Goal: Feedback & Contribution: Contribute content

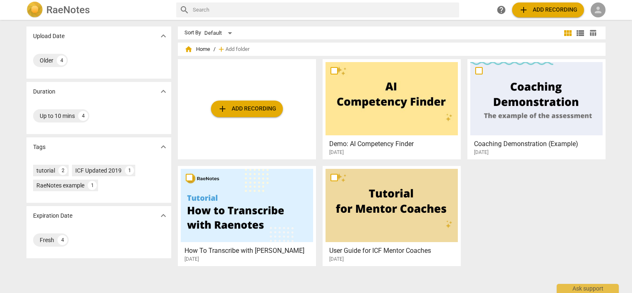
click at [599, 7] on span "person" at bounding box center [598, 10] width 10 height 10
click at [599, 18] on li "Login" at bounding box center [605, 20] width 30 height 20
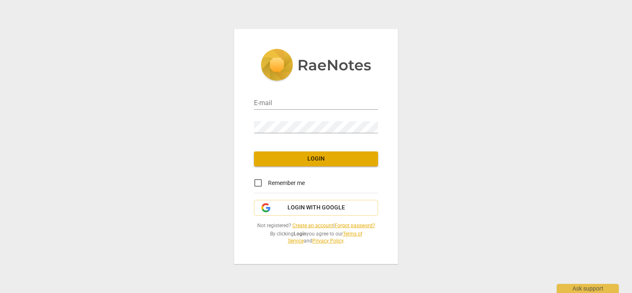
type input "[PERSON_NAME][EMAIL_ADDRESS][DOMAIN_NAME]"
drag, startPoint x: 255, startPoint y: 183, endPoint x: 259, endPoint y: 180, distance: 4.4
click at [256, 182] on input "Remember me" at bounding box center [258, 183] width 20 height 20
checkbox input "true"
click at [272, 162] on span "Login" at bounding box center [315, 159] width 111 height 8
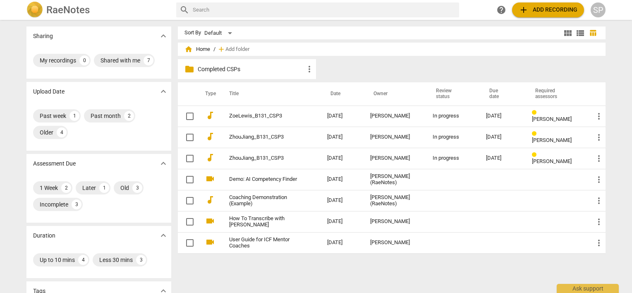
click at [272, 162] on td "ZhouJiang_B131_CSP3" at bounding box center [269, 158] width 101 height 21
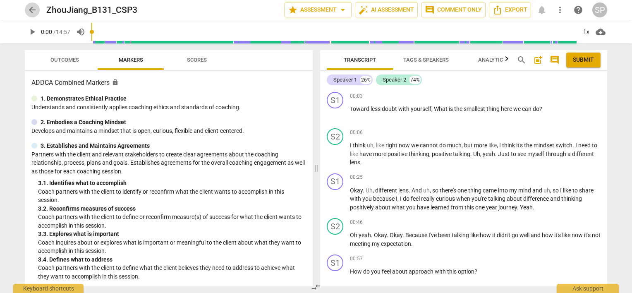
click at [31, 10] on span "arrow_back" at bounding box center [32, 10] width 10 height 10
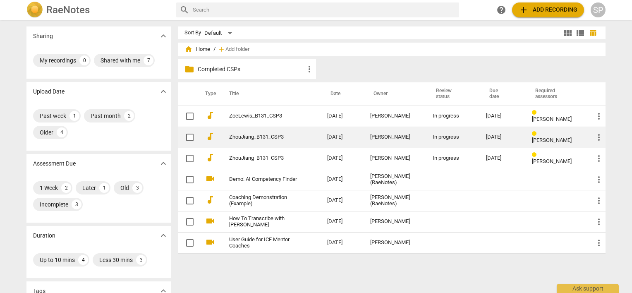
click at [438, 137] on div "In progress" at bounding box center [452, 137] width 41 height 6
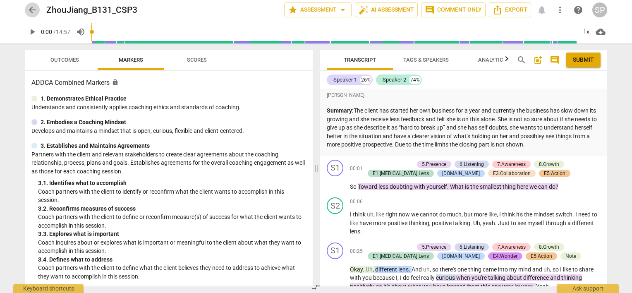
click at [31, 10] on span "arrow_back" at bounding box center [32, 10] width 10 height 10
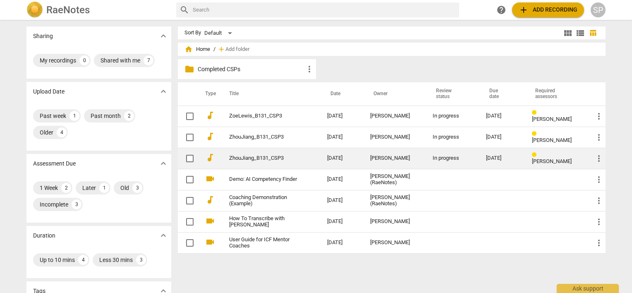
click at [598, 159] on span "more_vert" at bounding box center [598, 158] width 10 height 10
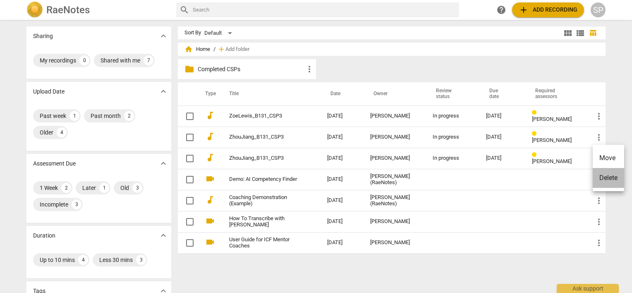
click at [602, 179] on li "Delete" at bounding box center [607, 178] width 31 height 20
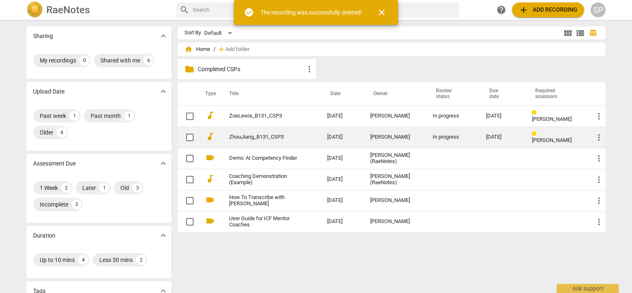
click at [381, 136] on div "[PERSON_NAME]" at bounding box center [394, 137] width 49 height 6
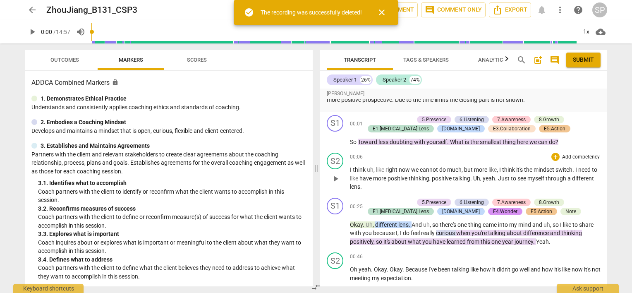
scroll to position [124, 0]
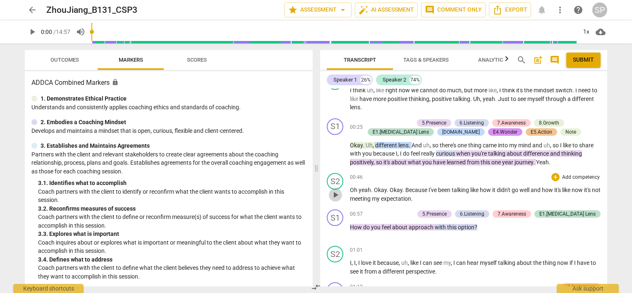
click at [334, 191] on span "play_arrow" at bounding box center [335, 195] width 10 height 10
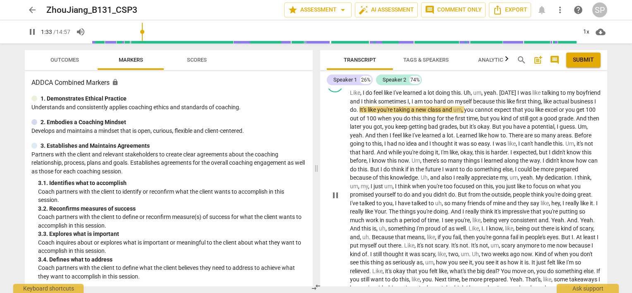
click at [340, 225] on div "play_arrow pause" at bounding box center [339, 195] width 21 height 206
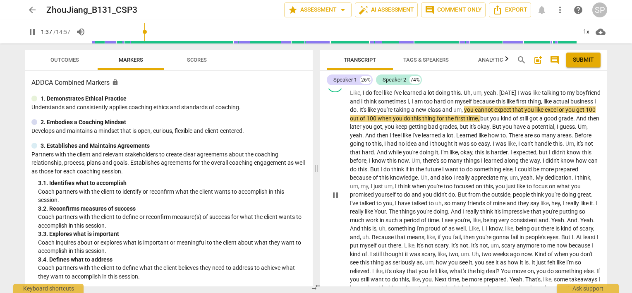
scroll to position [408, 0]
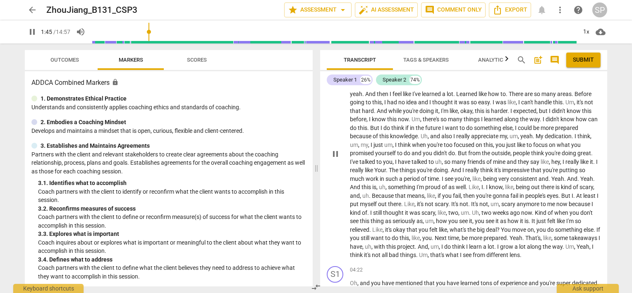
click at [332, 154] on span "pause" at bounding box center [335, 154] width 10 height 10
click at [334, 151] on span "play_arrow" at bounding box center [335, 154] width 10 height 10
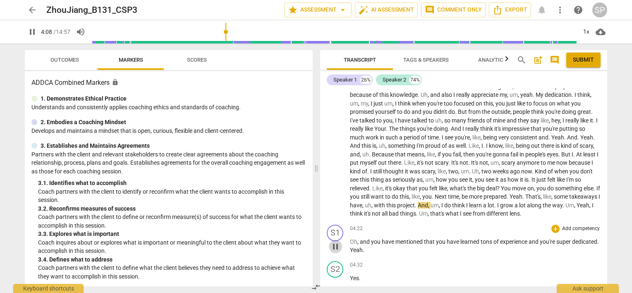
click at [334, 245] on span "pause" at bounding box center [335, 246] width 10 height 10
click at [335, 245] on span "play_arrow" at bounding box center [335, 246] width 10 height 10
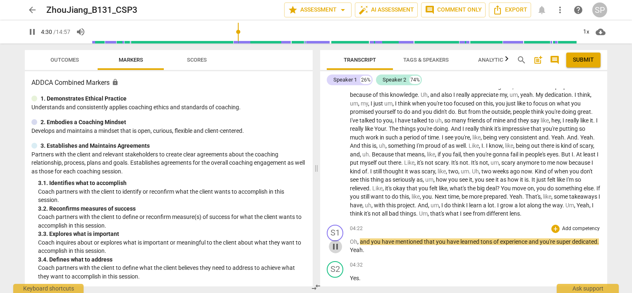
click at [335, 243] on span "pause" at bounding box center [335, 246] width 10 height 10
type input "271"
drag, startPoint x: 346, startPoint y: 242, endPoint x: 359, endPoint y: 241, distance: 12.9
click at [359, 241] on div "S1 play_arrow pause 04:22 + Add competency keyboard_arrow_right Oh , and you ha…" at bounding box center [463, 239] width 287 height 36
click at [551, 225] on div "+" at bounding box center [555, 228] width 8 height 8
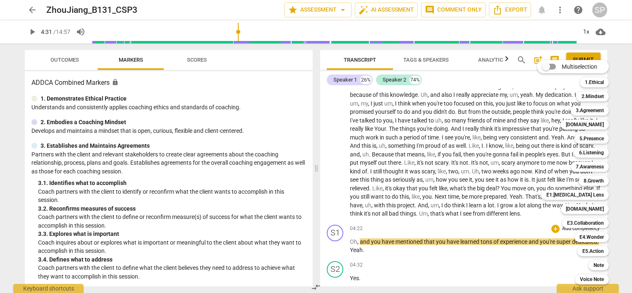
click at [467, 225] on div at bounding box center [316, 146] width 632 height 293
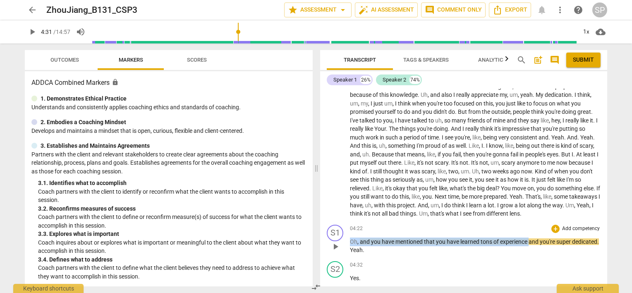
drag, startPoint x: 350, startPoint y: 240, endPoint x: 529, endPoint y: 242, distance: 179.8
click at [529, 242] on p "Oh , and you have mentioned that you have learned tons of experience and you're…" at bounding box center [475, 245] width 250 height 17
click at [551, 226] on div "+" at bounding box center [555, 228] width 8 height 8
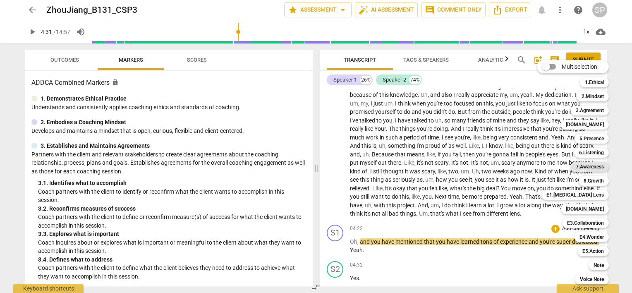
click at [582, 167] on b "7.Awareness" at bounding box center [589, 167] width 28 height 10
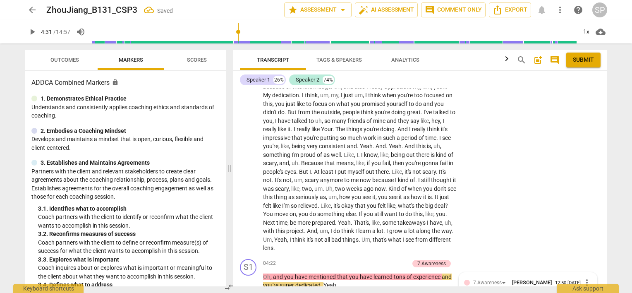
scroll to position [722, 0]
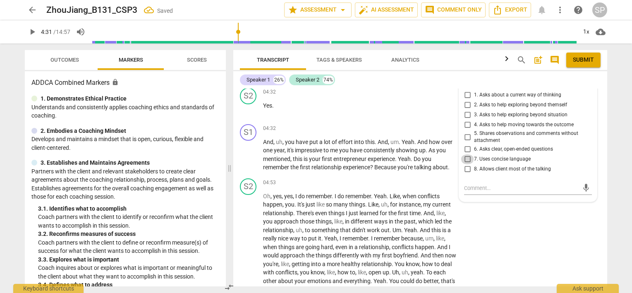
click at [463, 158] on input "7. Uses concise language" at bounding box center [466, 159] width 13 height 10
checkbox input "true"
click at [465, 169] on input "8. Allows client most of the talking" at bounding box center [466, 169] width 13 height 10
checkbox input "true"
click at [465, 137] on input "5. Shares observations and comments without attachment" at bounding box center [466, 137] width 13 height 10
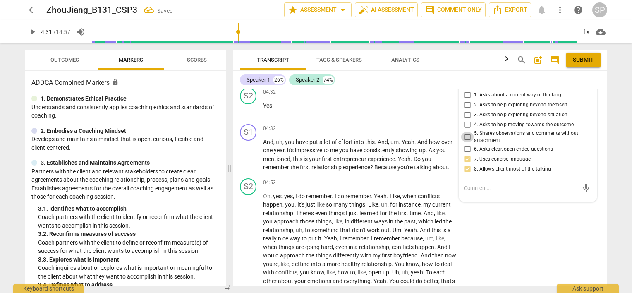
checkbox input "true"
click at [474, 214] on div "S2 play_arrow pause 04:53 + Add competency keyboard_arrow_right Oh , yes , yes …" at bounding box center [420, 236] width 374 height 122
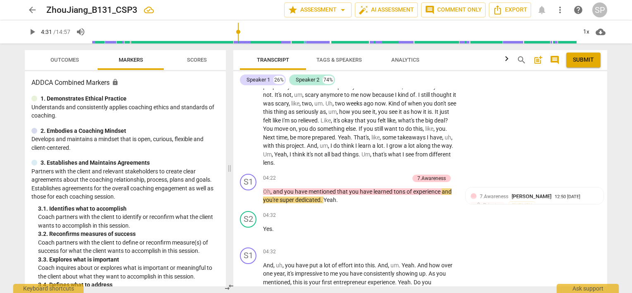
scroll to position [598, 0]
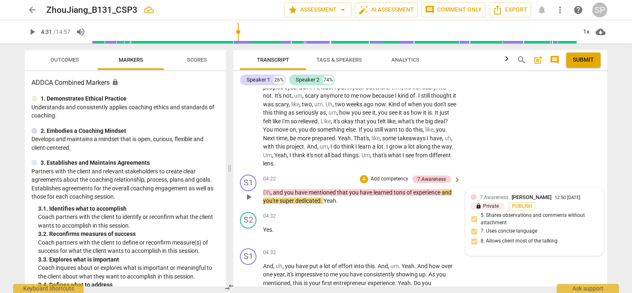
click at [573, 195] on div "12:50 [DATE]" at bounding box center [567, 197] width 26 height 5
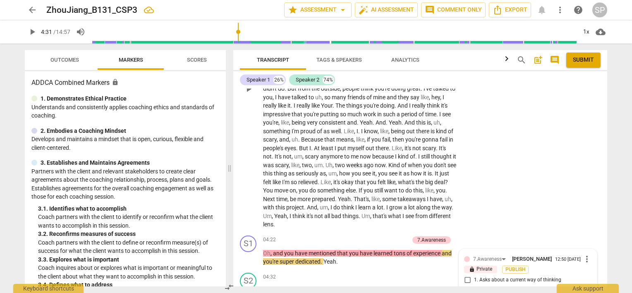
scroll to position [557, 0]
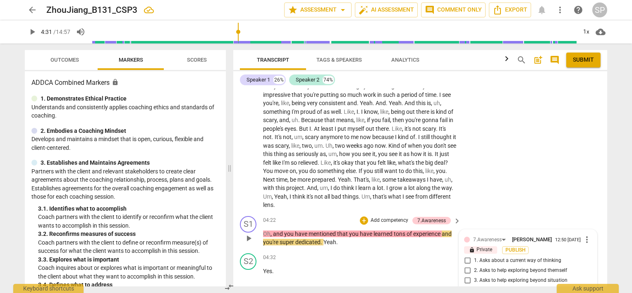
click at [584, 238] on span "more_vert" at bounding box center [586, 239] width 10 height 10
click at [587, 251] on li "Delete" at bounding box center [593, 254] width 29 height 16
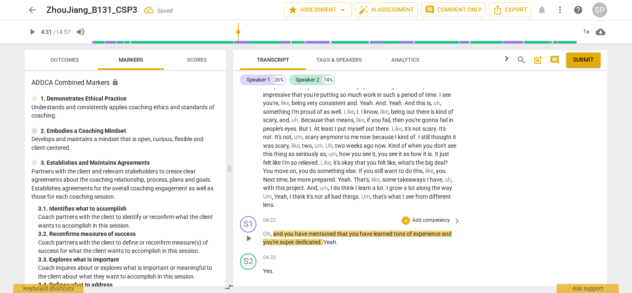
click at [269, 224] on div "04:22 + Add competency keyboard_arrow_right Oh , and you have mentioned that yo…" at bounding box center [362, 231] width 198 height 31
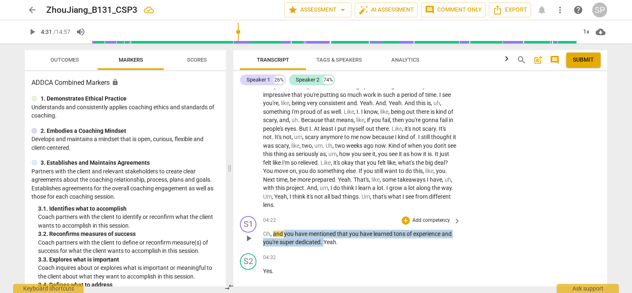
drag, startPoint x: 283, startPoint y: 231, endPoint x: 322, endPoint y: 241, distance: 40.5
click at [322, 241] on p "Oh , and you have mentioned that you have learned tons of experience and you're…" at bounding box center [359, 237] width 193 height 17
click at [402, 220] on div "+" at bounding box center [405, 220] width 8 height 8
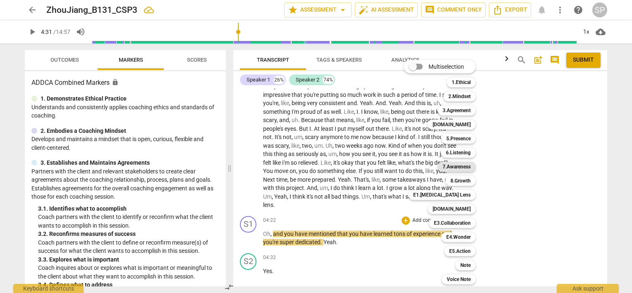
click at [455, 166] on b "7.Awareness" at bounding box center [456, 167] width 28 height 10
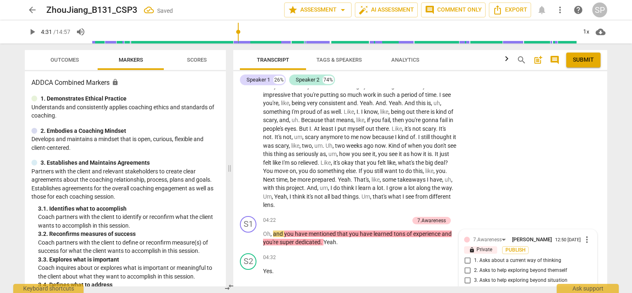
scroll to position [722, 0]
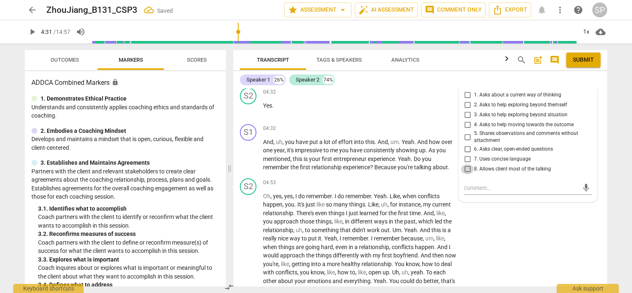
click at [462, 167] on input "8. Allows client most of the talking" at bounding box center [466, 169] width 13 height 10
checkbox input "true"
click at [464, 157] on input "7. Uses concise language" at bounding box center [466, 159] width 13 height 10
checkbox input "true"
click at [465, 136] on input "5. Shares observations and comments without attachment" at bounding box center [466, 137] width 13 height 10
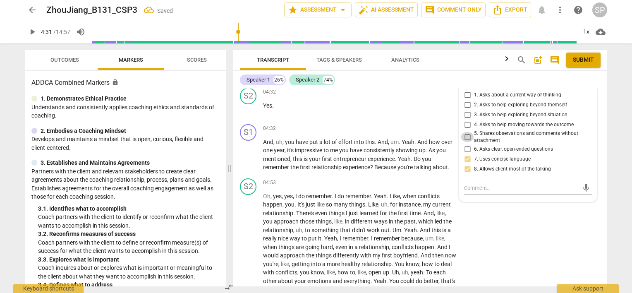
checkbox input "true"
click at [476, 234] on div "S2 play_arrow pause 04:53 + Add competency keyboard_arrow_right Oh , yes , yes …" at bounding box center [420, 236] width 374 height 122
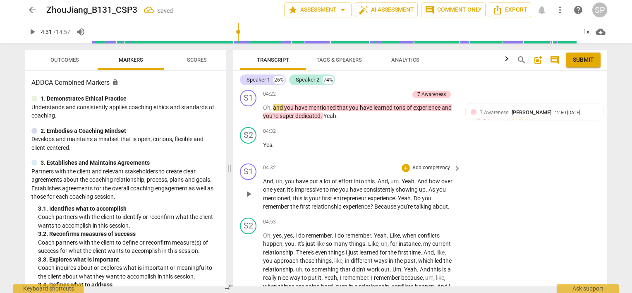
scroll to position [640, 0]
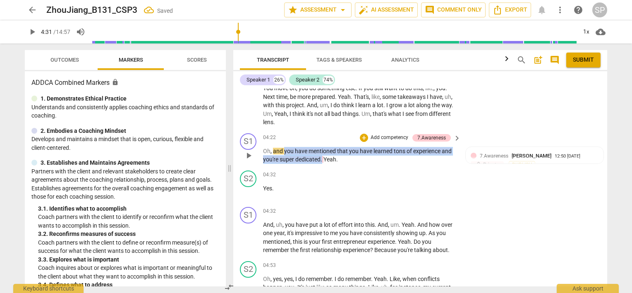
drag, startPoint x: 283, startPoint y: 147, endPoint x: 322, endPoint y: 161, distance: 41.7
click at [322, 161] on p "Oh , and you have mentioned that you have learned tons of experience and you're…" at bounding box center [359, 155] width 193 height 17
click at [360, 137] on div "+" at bounding box center [364, 137] width 8 height 8
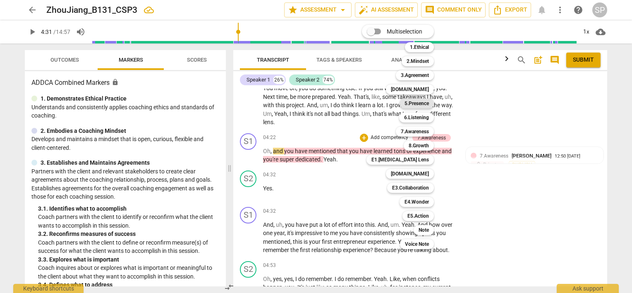
click at [419, 102] on b "5.Presence" at bounding box center [416, 103] width 24 height 10
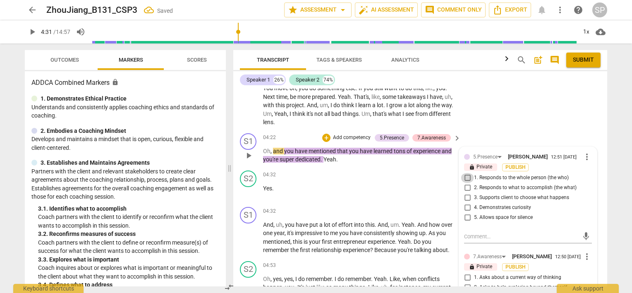
click at [465, 177] on input "1. Responds to the whole person (the who)" at bounding box center [466, 178] width 13 height 10
checkbox input "true"
click at [466, 184] on input "2. Responds to what to accomplish (the what)" at bounding box center [466, 188] width 13 height 10
checkbox input "true"
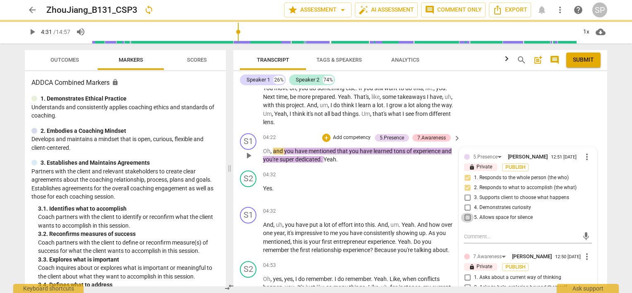
click at [468, 216] on input "5. Allows space for silence" at bounding box center [466, 217] width 13 height 10
checkbox input "true"
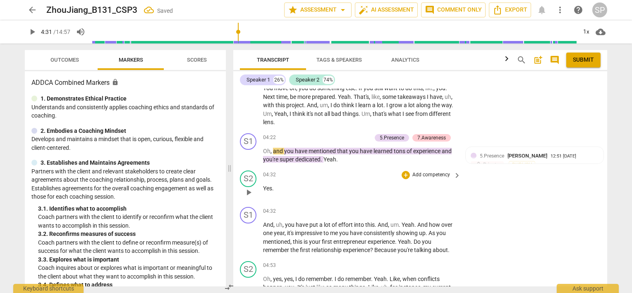
click at [326, 195] on div "04:32 + Add competency keyboard_arrow_right Yes ." at bounding box center [362, 185] width 198 height 30
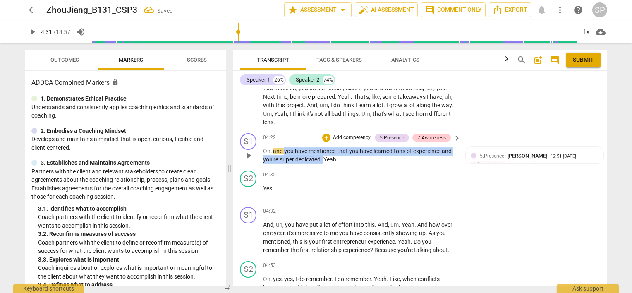
drag, startPoint x: 284, startPoint y: 146, endPoint x: 324, endPoint y: 164, distance: 44.1
click at [324, 164] on div "S1 play_arrow pause 04:22 + Add competency 5.Presence 7.Awareness keyboard_arro…" at bounding box center [420, 148] width 374 height 37
click at [324, 136] on div "+" at bounding box center [326, 137] width 8 height 8
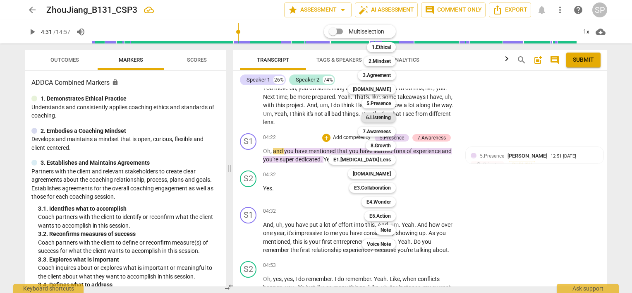
click at [379, 115] on b "6.Listening" at bounding box center [378, 117] width 25 height 10
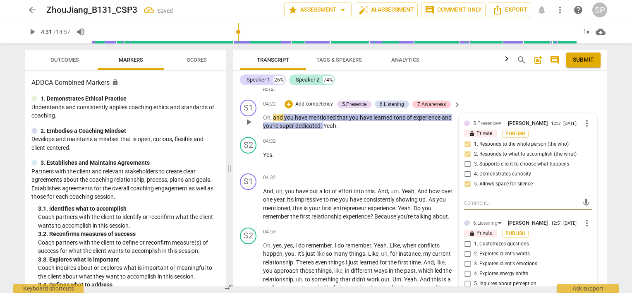
scroll to position [722, 0]
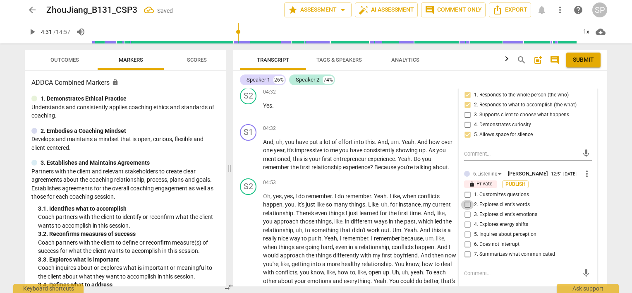
click at [465, 204] on input "2. Explores client's words" at bounding box center [466, 205] width 13 height 10
checkbox input "true"
click at [464, 243] on input "6. Does not interrupt" at bounding box center [466, 244] width 13 height 10
checkbox input "true"
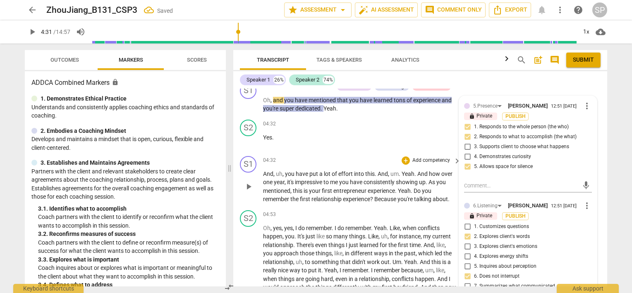
scroll to position [640, 0]
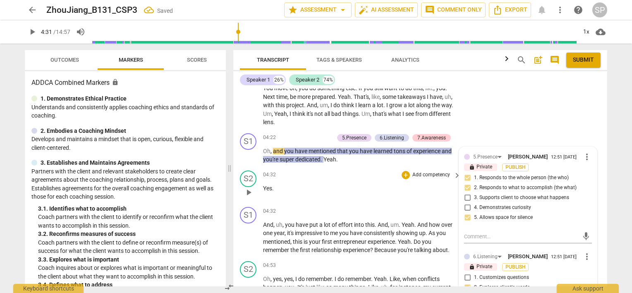
click at [377, 175] on div "04:32 + Add competency keyboard_arrow_right" at bounding box center [362, 174] width 198 height 9
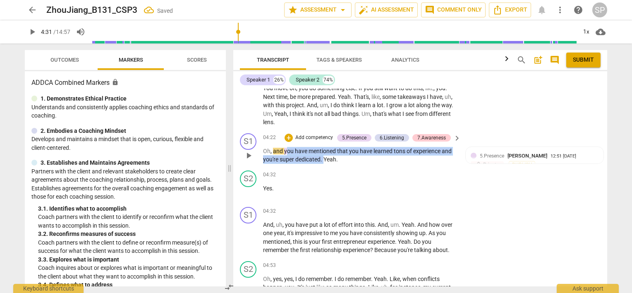
drag, startPoint x: 284, startPoint y: 147, endPoint x: 324, endPoint y: 163, distance: 43.0
click at [324, 163] on div "S1 play_arrow pause 04:22 + Add competency 5.Presence 6.Listening 7.Awareness k…" at bounding box center [420, 148] width 374 height 37
click at [288, 136] on div "+" at bounding box center [288, 137] width 8 height 8
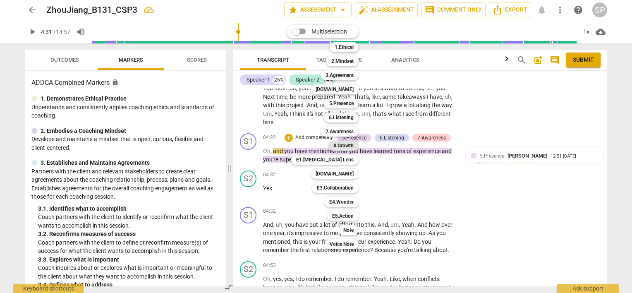
click at [339, 144] on b "8.Growth" at bounding box center [343, 146] width 20 height 10
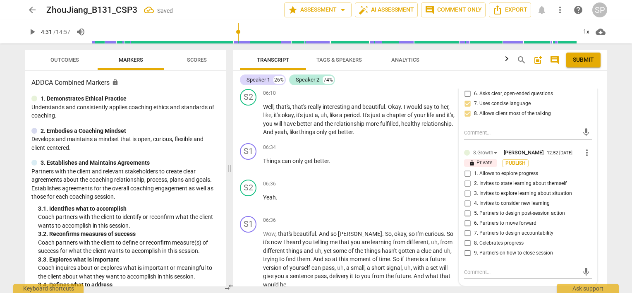
scroll to position [1012, 0]
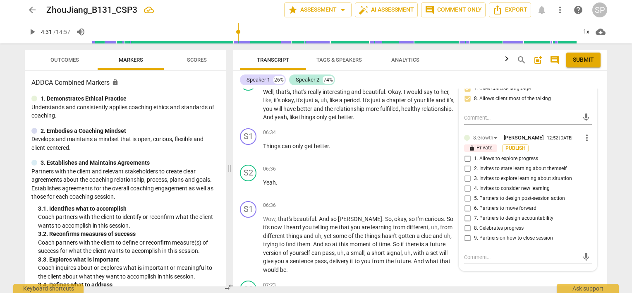
click at [466, 226] on input "8. Celebrates progress" at bounding box center [466, 228] width 13 height 10
checkbox input "true"
click at [465, 166] on input "2. Invites to state learning about themself" at bounding box center [466, 169] width 13 height 10
checkbox input "true"
click at [463, 226] on input "8. Celebrates progress" at bounding box center [466, 228] width 13 height 10
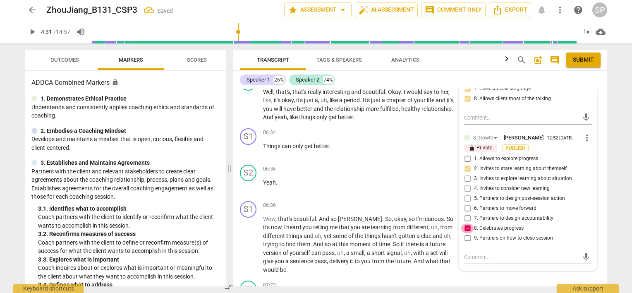
click at [463, 226] on input "8. Celebrates progress" at bounding box center [466, 228] width 13 height 10
checkbox input "false"
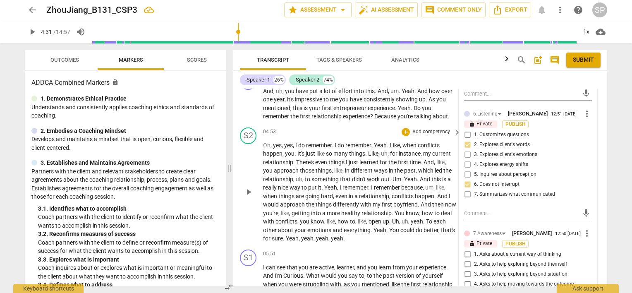
scroll to position [681, 0]
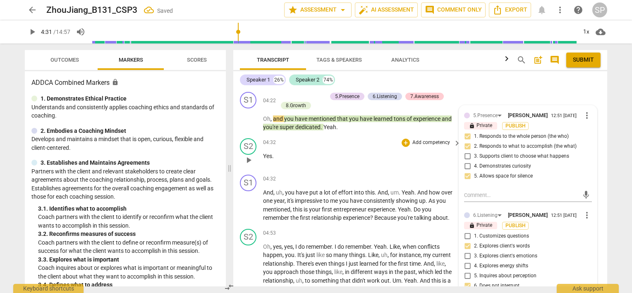
click at [315, 169] on div "S2 play_arrow pause 04:32 + Add competency keyboard_arrow_right Yes ." at bounding box center [420, 153] width 374 height 36
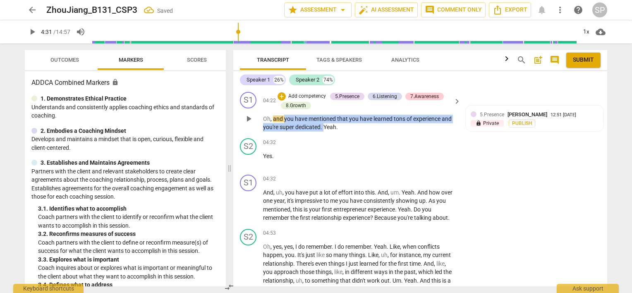
drag, startPoint x: 284, startPoint y: 114, endPoint x: 324, endPoint y: 129, distance: 42.6
click at [324, 129] on p "Oh , and you have mentioned that you have learned tons of experience and you're…" at bounding box center [359, 122] width 193 height 17
click at [282, 96] on div "+" at bounding box center [281, 96] width 8 height 8
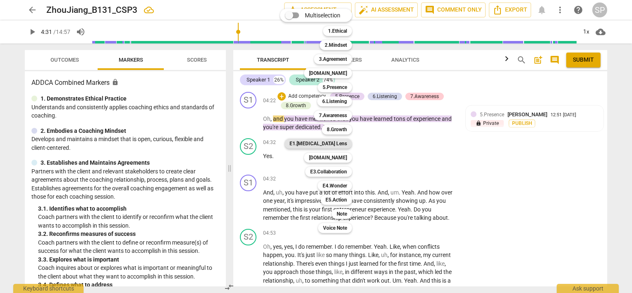
click at [338, 143] on b "E1.[MEDICAL_DATA] Lens" at bounding box center [317, 143] width 57 height 10
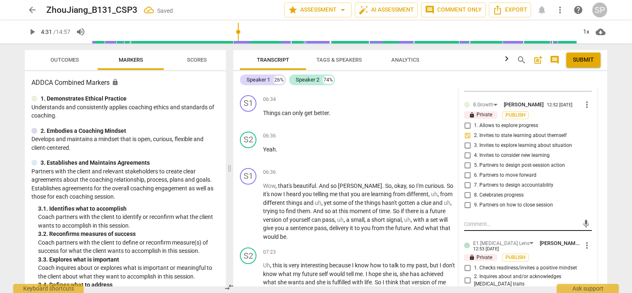
scroll to position [1136, 0]
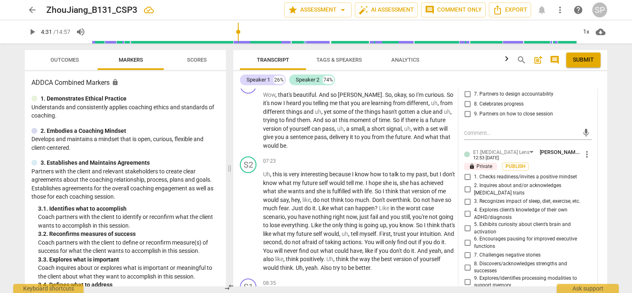
click at [464, 250] on input "7. Challenges negative stories" at bounding box center [466, 255] width 13 height 10
checkbox input "true"
click at [466, 262] on input "8. Discovers/acknowledges strengths and successes" at bounding box center [466, 267] width 13 height 10
checkbox input "true"
click at [465, 276] on input "9. Explores/identifies processing modalities to support memory" at bounding box center [466, 281] width 13 height 10
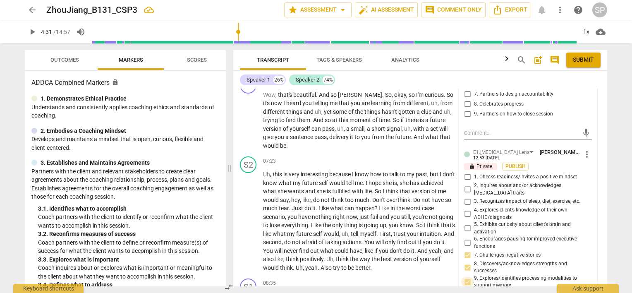
click at [465, 276] on input "9. Explores/identifies processing modalities to support memory" at bounding box center [466, 281] width 13 height 10
checkbox input "false"
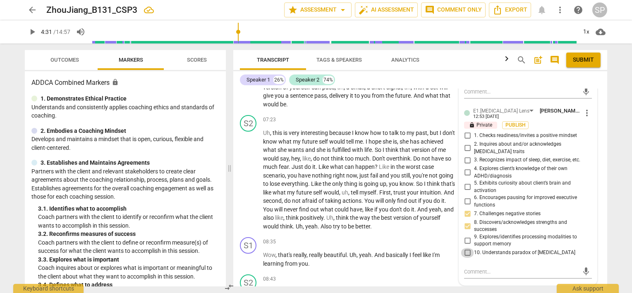
click at [465, 248] on input "10. Understands paradox of [MEDICAL_DATA]" at bounding box center [466, 253] width 13 height 10
checkbox input "true"
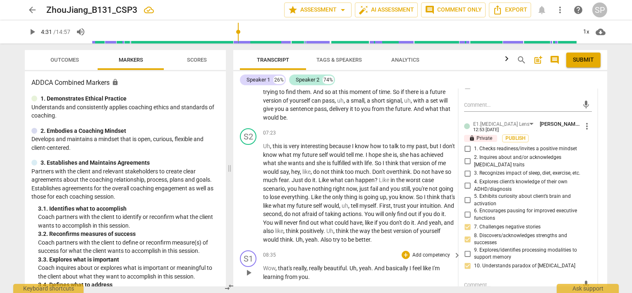
scroll to position [1053, 0]
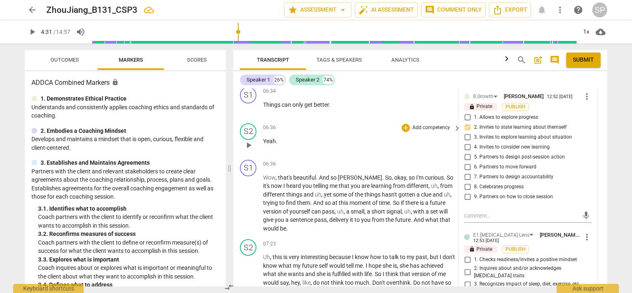
click at [431, 149] on div "06:36 + Add competency keyboard_arrow_right Yeah ." at bounding box center [362, 138] width 198 height 30
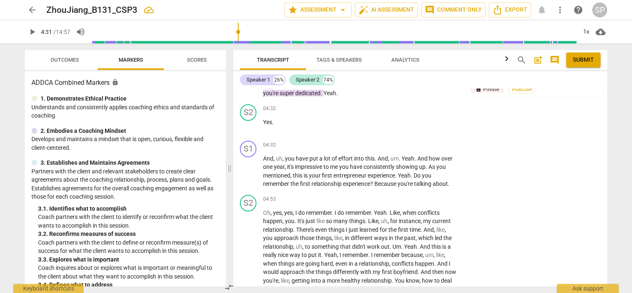
scroll to position [640, 0]
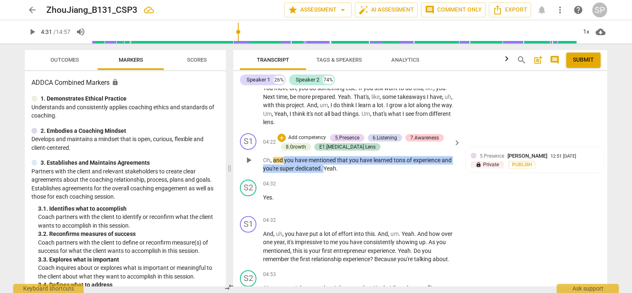
drag, startPoint x: 283, startPoint y: 157, endPoint x: 324, endPoint y: 167, distance: 42.1
click at [324, 167] on p "Oh , and you have mentioned that you have learned tons of experience and you're…" at bounding box center [359, 164] width 193 height 17
click at [282, 136] on div "+" at bounding box center [281, 137] width 8 height 8
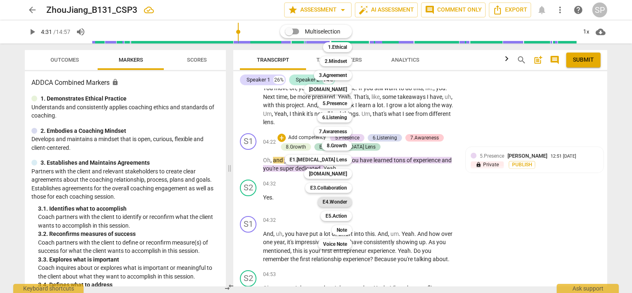
click at [335, 202] on b "E4.Wonder" at bounding box center [334, 202] width 24 height 10
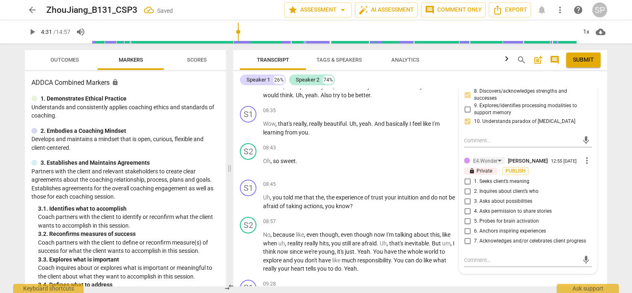
scroll to position [1342, 0]
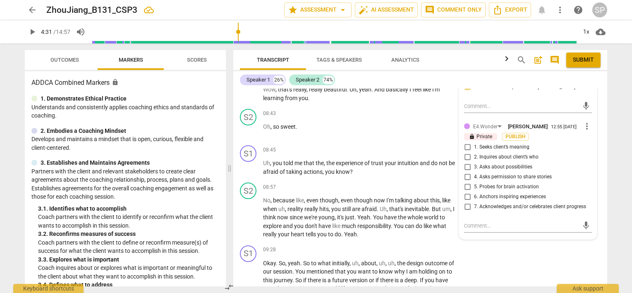
click at [465, 202] on input "7. Acknowledges and/or celebrates client progress" at bounding box center [466, 207] width 13 height 10
checkbox input "true"
click at [369, 145] on div "08:45 + Add competency keyboard_arrow_right" at bounding box center [362, 149] width 198 height 9
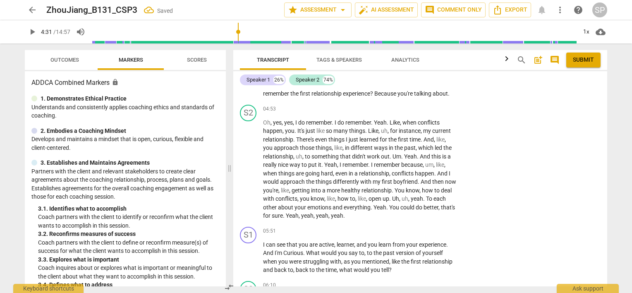
scroll to position [598, 0]
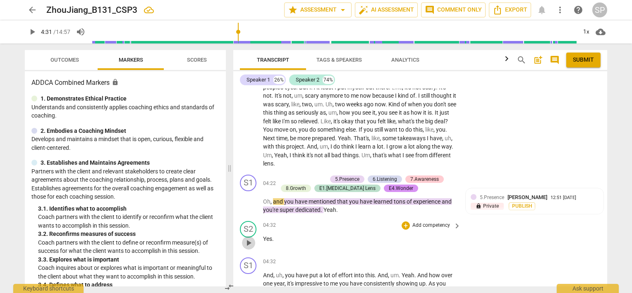
click at [248, 238] on span "play_arrow" at bounding box center [248, 243] width 10 height 10
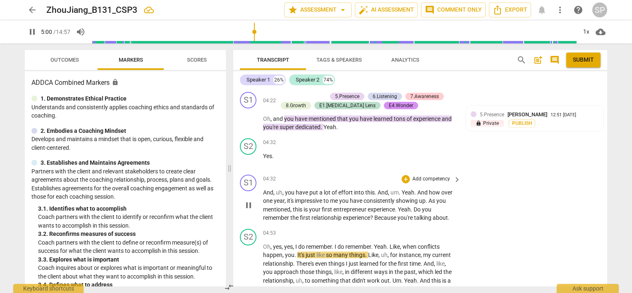
scroll to position [722, 0]
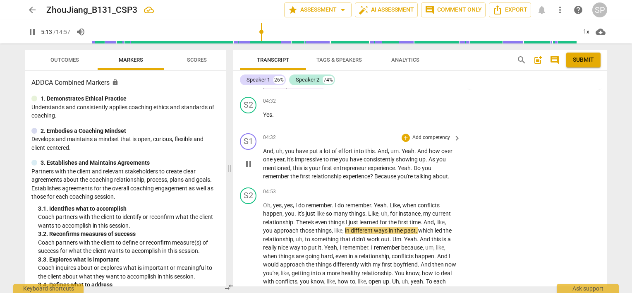
click at [244, 160] on span "pause" at bounding box center [248, 164] width 10 height 10
type input "314"
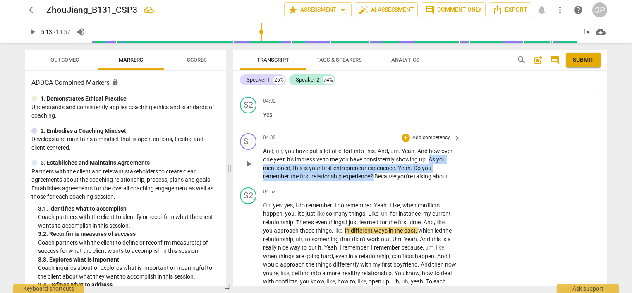
drag, startPoint x: 430, startPoint y: 157, endPoint x: 376, endPoint y: 174, distance: 56.6
click at [376, 174] on p "And , uh , you have put a lot of effort into this . And , um . Yeah . And how o…" at bounding box center [359, 164] width 193 height 34
click at [404, 137] on div "+" at bounding box center [405, 137] width 8 height 8
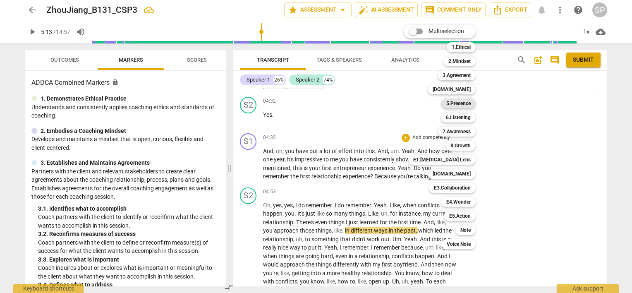
click at [462, 102] on b "5.Presence" at bounding box center [458, 103] width 24 height 10
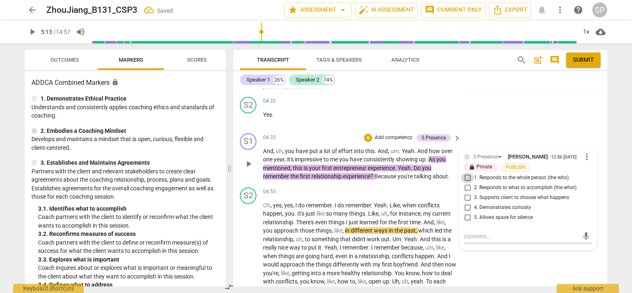
click at [464, 176] on input "1. Responds to the whole person (the who)" at bounding box center [466, 178] width 13 height 10
checkbox input "true"
click at [466, 185] on input "2. Responds to what to accomplish (the what)" at bounding box center [466, 188] width 13 height 10
checkbox input "true"
click at [337, 116] on p "Yes ." at bounding box center [359, 114] width 193 height 9
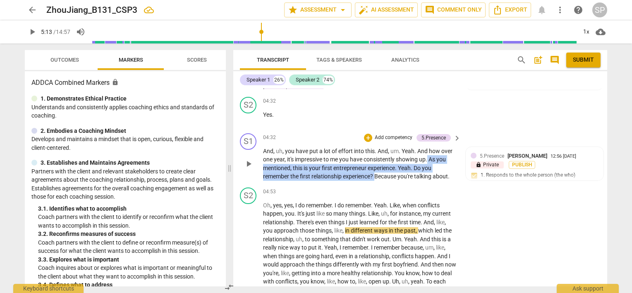
drag, startPoint x: 429, startPoint y: 155, endPoint x: 376, endPoint y: 174, distance: 56.2
click at [376, 174] on p "And , uh , you have put a lot of effort into this . And , um . Yeah . And how o…" at bounding box center [359, 164] width 193 height 34
click at [367, 136] on div "+" at bounding box center [368, 137] width 8 height 8
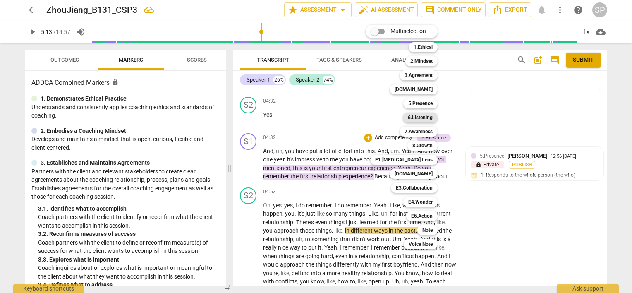
click at [415, 116] on b "6.Listening" at bounding box center [420, 117] width 25 height 10
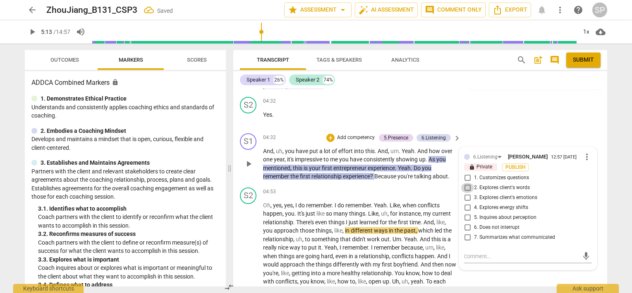
click at [465, 184] on input "2. Explores client's words" at bounding box center [466, 188] width 13 height 10
checkbox input "true"
click at [465, 174] on input "1. Customizes questions" at bounding box center [466, 178] width 13 height 10
checkbox input "true"
click at [382, 186] on div "S2 play_arrow pause 04:53 + Add competency keyboard_arrow_right Oh , yes , yes …" at bounding box center [420, 245] width 374 height 122
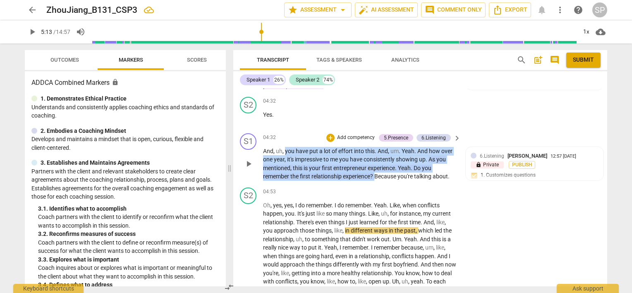
drag, startPoint x: 284, startPoint y: 148, endPoint x: 374, endPoint y: 174, distance: 93.8
click at [374, 174] on p "And , uh , you have put a lot of effort into this . And , um . Yeah . And how o…" at bounding box center [359, 164] width 193 height 34
click at [327, 138] on div "+" at bounding box center [330, 137] width 8 height 8
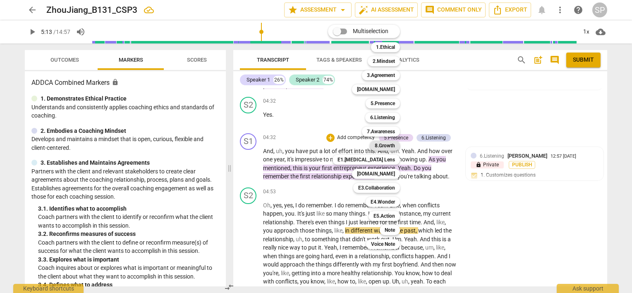
click at [384, 146] on b "8.Growth" at bounding box center [384, 146] width 20 height 10
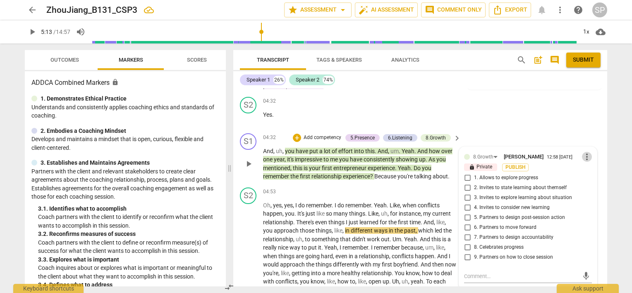
click at [582, 155] on span "more_vert" at bounding box center [586, 157] width 10 height 10
click at [590, 169] on li "Delete" at bounding box center [593, 171] width 29 height 16
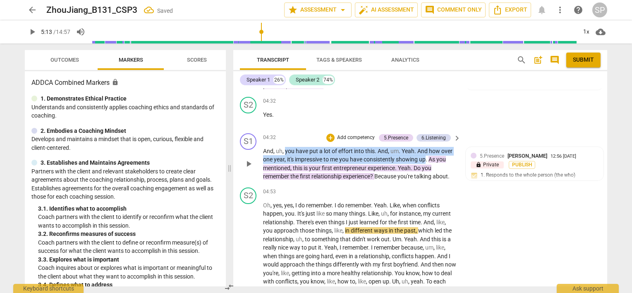
drag, startPoint x: 284, startPoint y: 149, endPoint x: 427, endPoint y: 158, distance: 143.3
click at [427, 158] on p "And , uh , you have put a lot of effort into this . And , um . Yeah . And how o…" at bounding box center [359, 164] width 193 height 34
click at [328, 136] on div "+" at bounding box center [330, 137] width 8 height 8
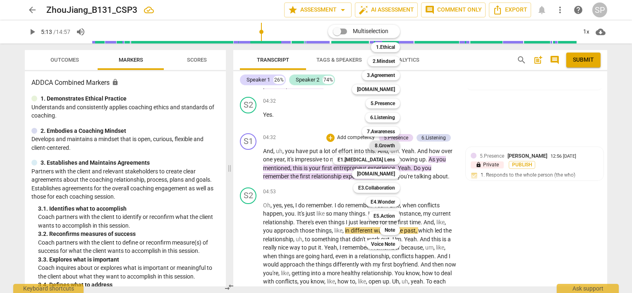
click at [387, 145] on b "8.Growth" at bounding box center [384, 146] width 20 height 10
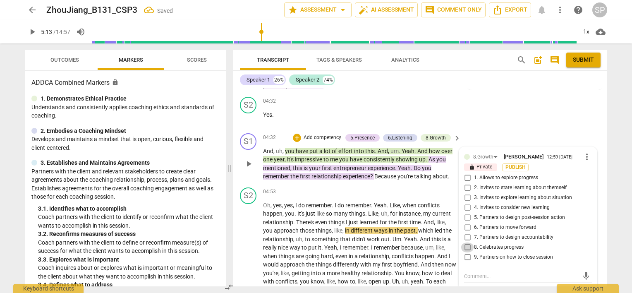
click at [467, 245] on input "8. Celebrates progress" at bounding box center [466, 247] width 13 height 10
checkbox input "true"
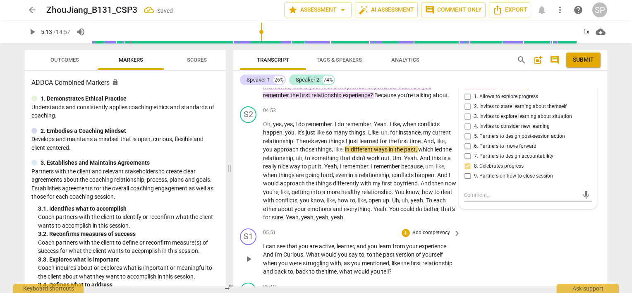
scroll to position [805, 0]
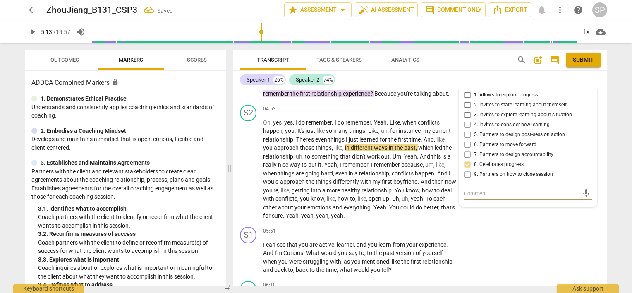
click at [468, 193] on textarea at bounding box center [521, 193] width 114 height 8
type textarea "N"
type textarea "No"
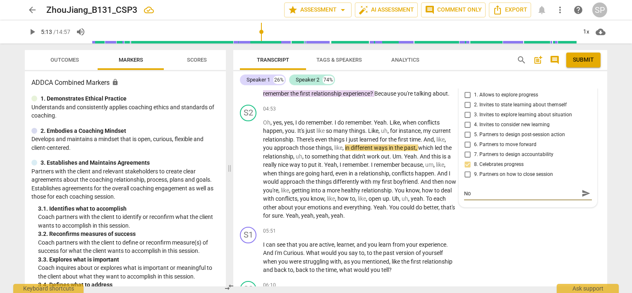
type textarea "Not"
type textarea "Noti"
type textarea "Notic"
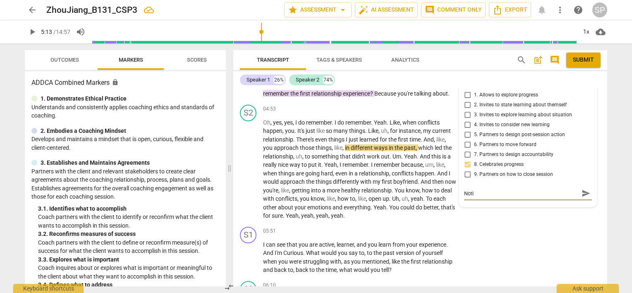
type textarea "Notic"
type textarea "Notice"
type textarea "Notice t"
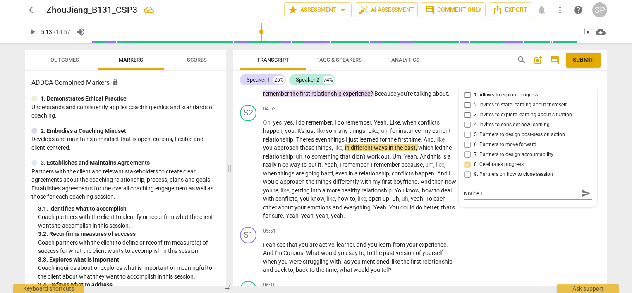
type textarea "Notice th"
type textarea "Notice tha"
type textarea "Notice that"
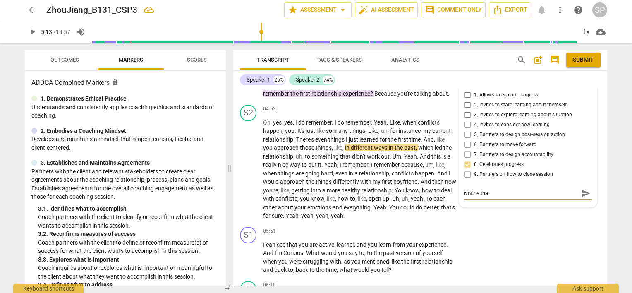
type textarea "Notice that"
type textarea "Notice that s"
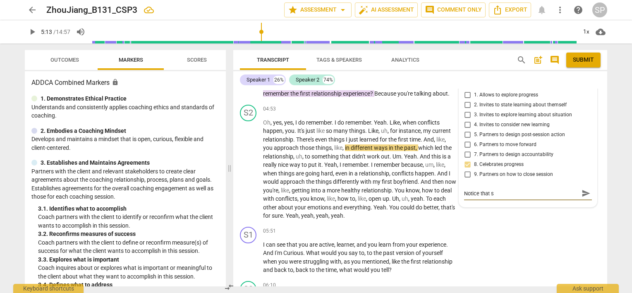
type textarea "Notice that sh"
type textarea "Notice that she"
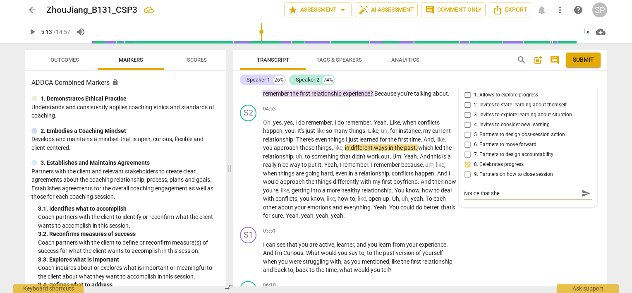
type textarea "Notice that she s"
type textarea "Notice that she sh"
type textarea "Notice that she sho"
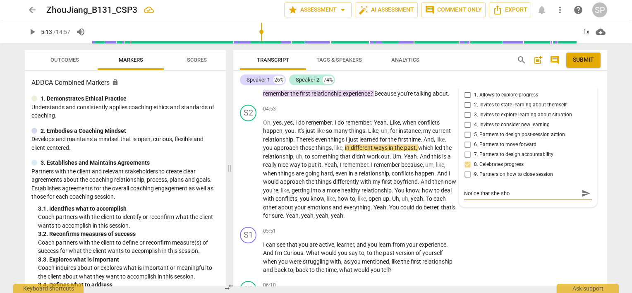
type textarea "Notice that she show"
type textarea "Notice that she shows"
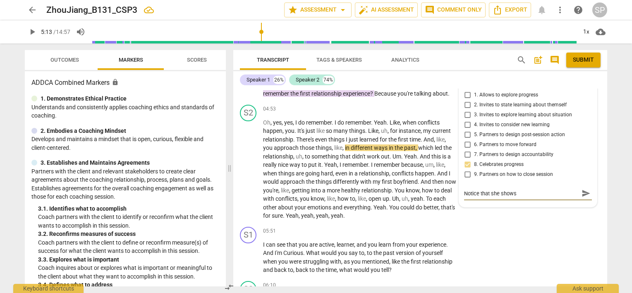
type textarea "Notice that she shows"
type textarea "Notice that she shows u"
type textarea "Notice that she shows up"
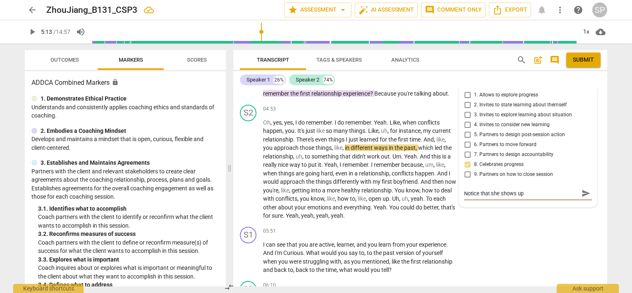
type textarea "Notice that she shows up"
type textarea "Notice that she shows up -"
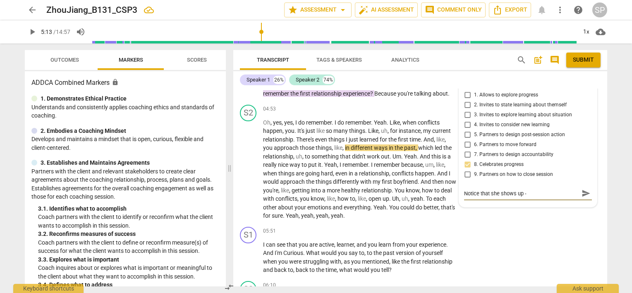
type textarea "Notice that she shows up -"
type textarea "Notice that she shows up - b"
type textarea "Notice that she shows up - be"
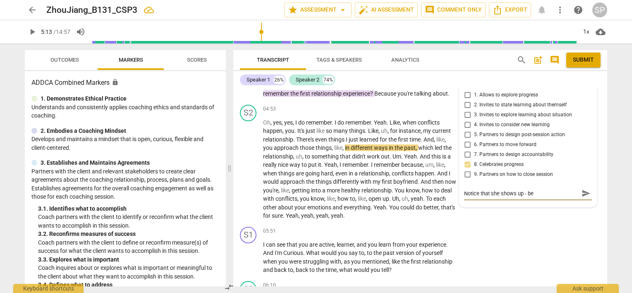
type textarea "Notice that she shows up - be"
type textarea "Notice that she shows up - be c"
type textarea "Notice that she shows up - be ca"
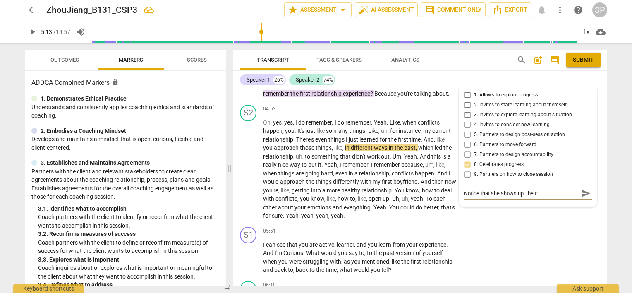
type textarea "Notice that she shows up - be ca"
type textarea "Notice that she shows up - be car"
type textarea "Notice that she shows up - be care"
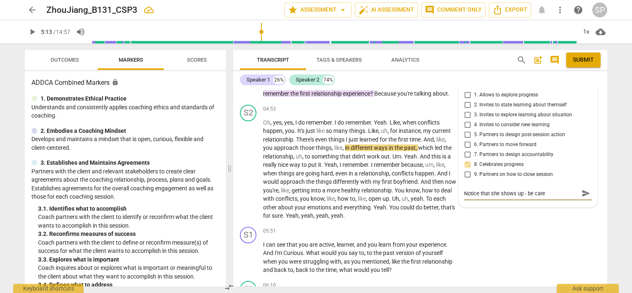
type textarea "Notice that she shows up - be caref"
type textarea "Notice that she shows up - be carefu"
type textarea "Notice that she shows up - be careful"
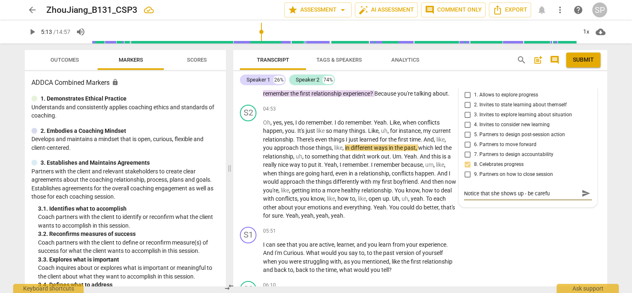
type textarea "Notice that she shows up - be careful"
type textarea "Notice that she shows up - be careful a"
type textarea "Notice that she shows up - be careful ab"
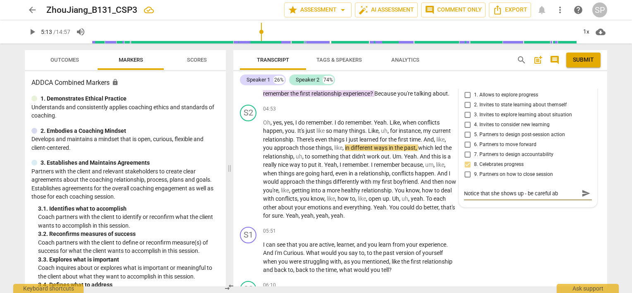
type textarea "Notice that she shows up - be careful abo"
type textarea "Notice that she shows up - be careful abou"
type textarea "Notice that she shows up - be careful about"
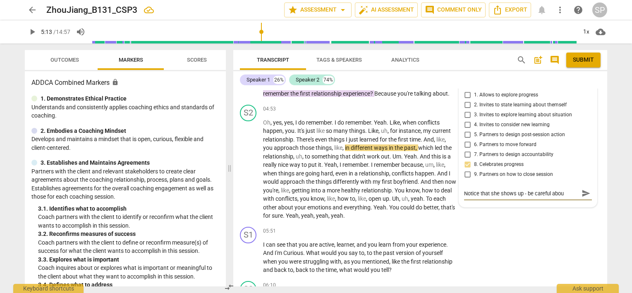
type textarea "Notice that she shows up - be careful about"
type textarea "Notice that she shows up - be careful about ""
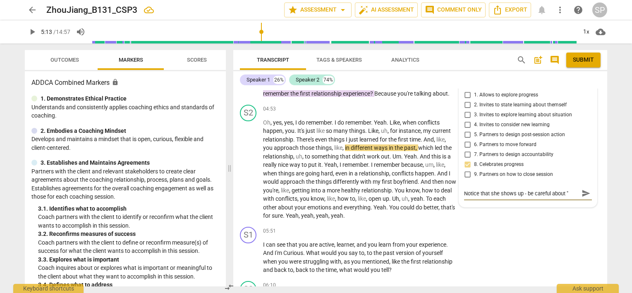
type textarea "Notice that she shows up - be careful about "i"
type textarea "Notice that she shows up - be careful about "im"
type textarea "Notice that she shows up - be careful about "imp"
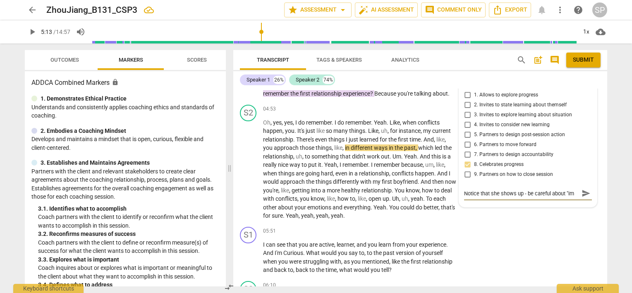
type textarea "Notice that she shows up - be careful about "imp"
type textarea "Notice that she shows up - be careful about "impr"
type textarea "Notice that she shows up - be careful about "impre"
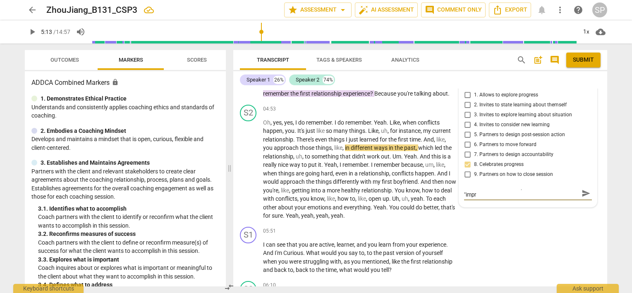
type textarea "Notice that she shows up - be careful about "impre"
type textarea "Notice that she shows up - be careful about "impres"
type textarea "Notice that she shows up - be careful about "impress"
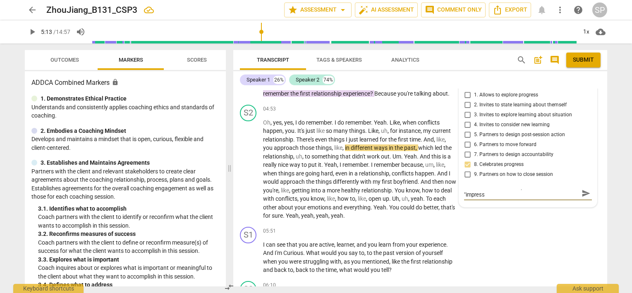
type textarea "Notice that she shows up - be careful about "impressi"
type textarea "Notice that she shows up - be careful about "impressiv"
type textarea "Notice that she shows up - be careful about "impressive"
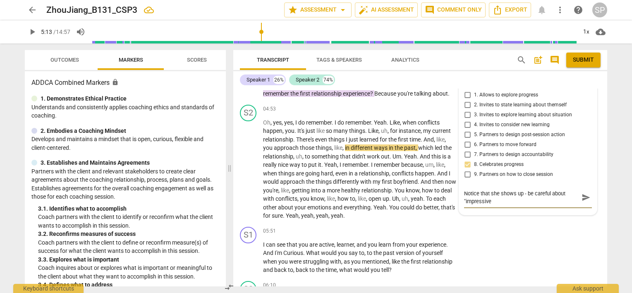
type textarea "Notice that she shows up - be careful about "impressive""
type textarea "Notice that she shows up - be careful about "impressive" -"
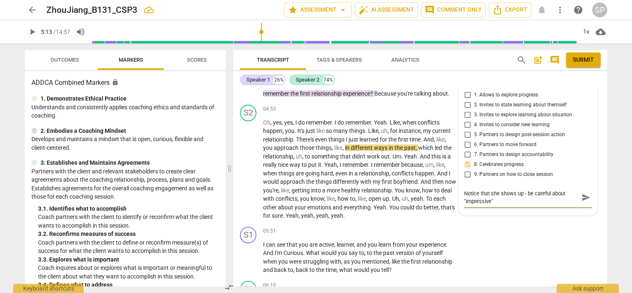
type textarea "Notice that she shows up - be careful about "impressive" -"
type textarea "Notice that she shows up - be careful about "impressive" - s"
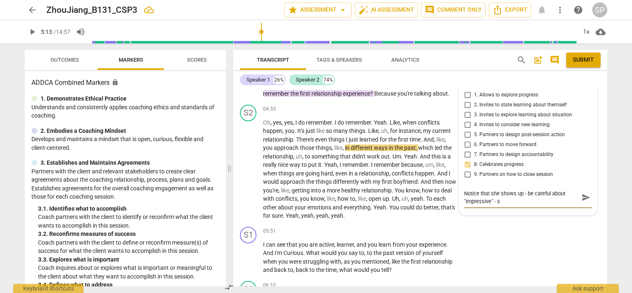
type textarea "Notice that she shows up - be careful about "impressive" - st"
type textarea "Notice that she shows up - be careful about "impressive" - sta"
type textarea "Notice that she shows up - be careful about "impressive" - stay"
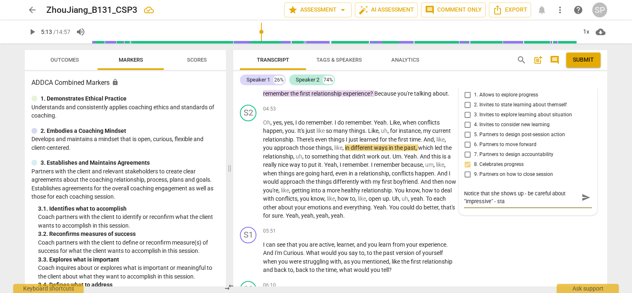
type textarea "Notice that she shows up - be careful about "impressive" - stay"
type textarea "Notice that she shows up - be careful about "impressive" - stay n"
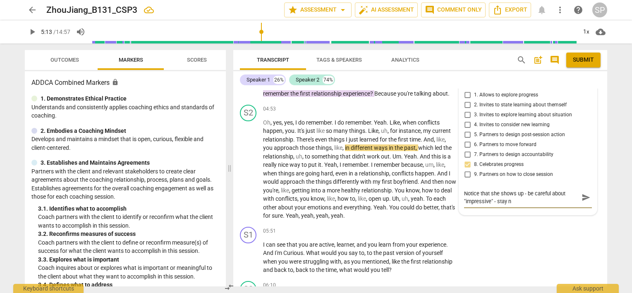
type textarea "Notice that she shows up - be careful about "impressive" - stay ne"
type textarea "Notice that she shows up - be careful about "impressive" - stay neu"
type textarea "Notice that she shows up - be careful about "impressive" - stay neur"
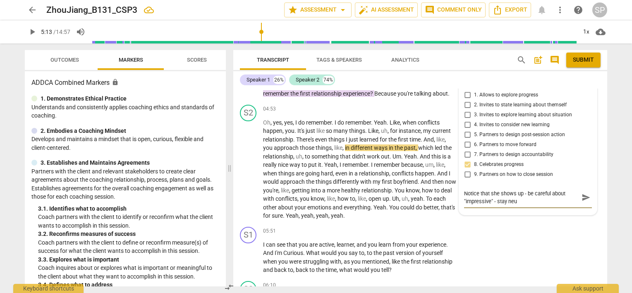
type textarea "Notice that she shows up - be careful about "impressive" - stay neur"
type textarea "Notice that she shows up - be careful about "impressive" - stay neu"
type textarea "Notice that she shows up - be careful about "impressive" - stay neut"
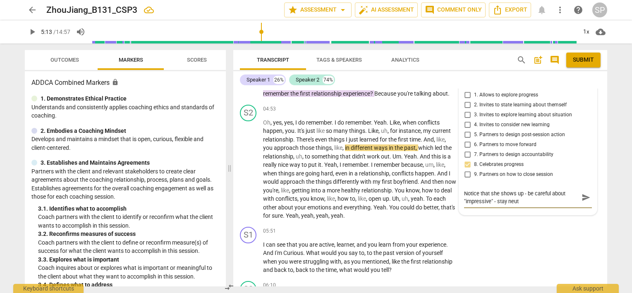
type textarea "Notice that she shows up - be careful about "impressive" - stay neutr"
type textarea "Notice that she shows up - be careful about "impressive" - stay neutra"
type textarea "Notice that she shows up - be careful about "impressive" - stay neutral"
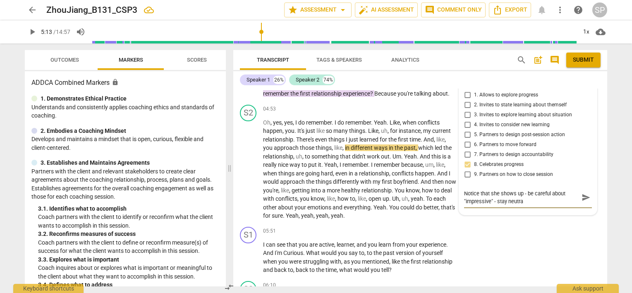
type textarea "Notice that she shows up - be careful about "impressive" - stay neutral"
type textarea "Notice that she shows up - be careful about "impressive" - stay neutral1"
type textarea "Notice that she shows up - be careful about "impressive" - stay neutral"
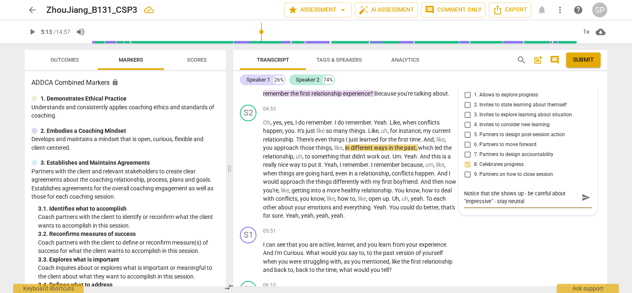
type textarea "Notice that she shows up - be careful about "impressive" - stay neutral!"
click at [582, 193] on span "send" at bounding box center [585, 197] width 9 height 9
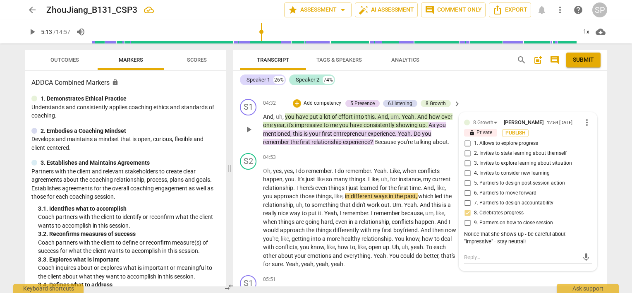
scroll to position [681, 0]
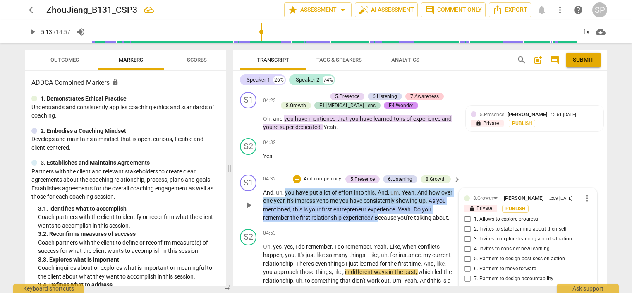
drag, startPoint x: 284, startPoint y: 188, endPoint x: 378, endPoint y: 214, distance: 97.4
click at [378, 214] on p "And , uh , you have put a lot of effort into this . And , um . Yeah . And how o…" at bounding box center [359, 205] width 193 height 34
click at [295, 176] on div "+" at bounding box center [297, 179] width 8 height 8
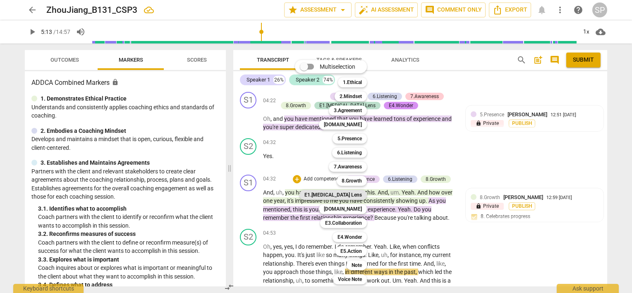
click at [352, 193] on b "E1.[MEDICAL_DATA] Lens" at bounding box center [332, 195] width 57 height 10
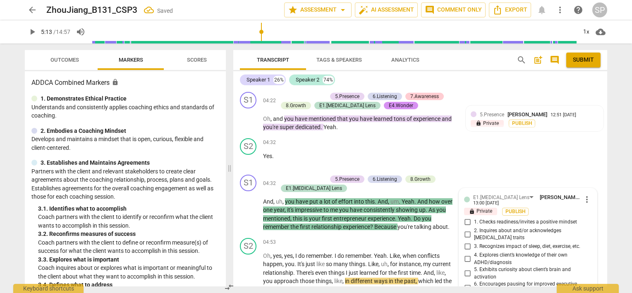
scroll to position [846, 0]
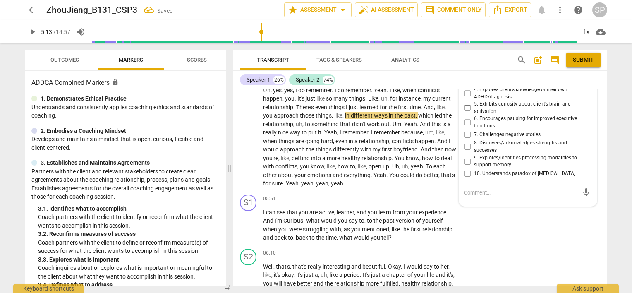
click at [465, 142] on input "8. Discovers/acknowledges strengths and successes" at bounding box center [466, 147] width 13 height 10
checkbox input "true"
click at [466, 130] on input "7. Challenges negative stories" at bounding box center [466, 134] width 13 height 10
checkbox input "true"
click at [466, 103] on input "5. Exhibits curiosity about client’s brain and activation" at bounding box center [466, 108] width 13 height 10
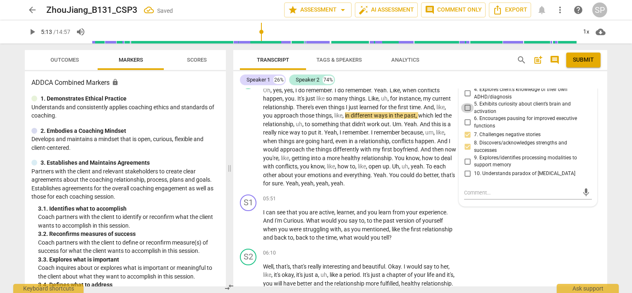
checkbox input "true"
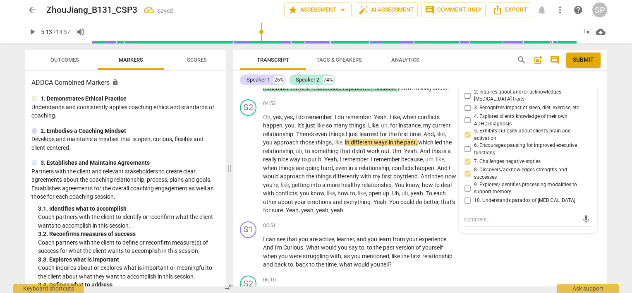
scroll to position [805, 0]
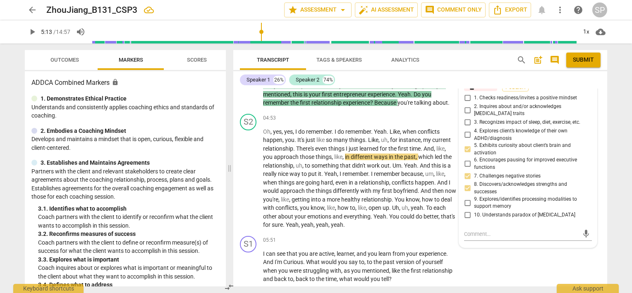
click at [466, 210] on input "10. Understands paradox of [MEDICAL_DATA]" at bounding box center [466, 215] width 13 height 10
checkbox input "true"
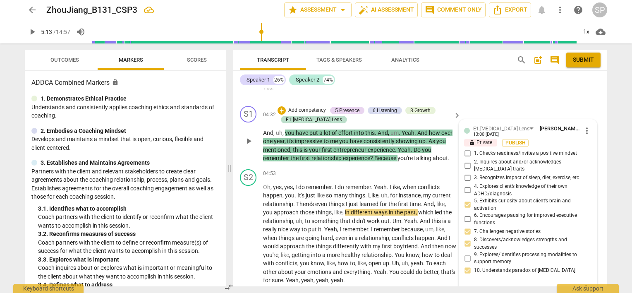
scroll to position [681, 0]
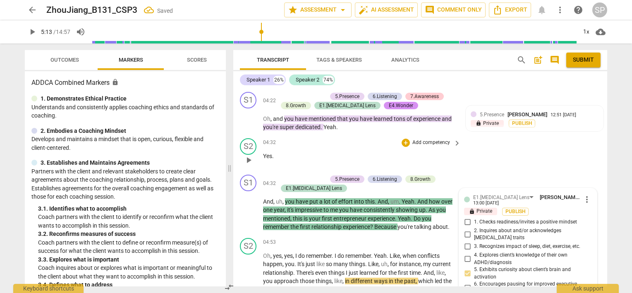
click at [345, 153] on p "Yes ." at bounding box center [359, 156] width 193 height 9
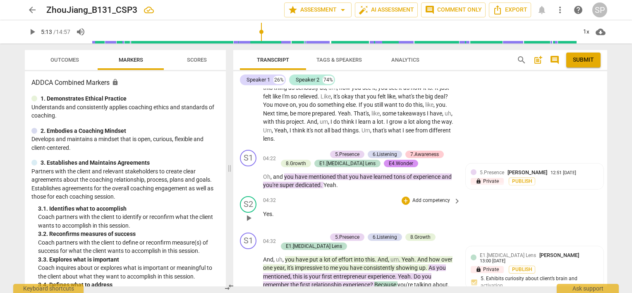
scroll to position [598, 0]
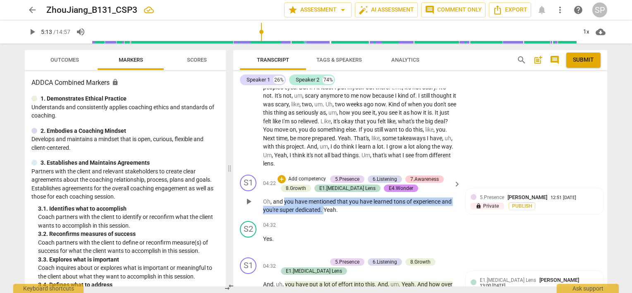
drag, startPoint x: 284, startPoint y: 198, endPoint x: 322, endPoint y: 215, distance: 42.4
click at [322, 215] on div "S1 play_arrow pause 04:22 + Add competency 5.Presence 6.Listening 7.Awareness 8…" at bounding box center [420, 194] width 374 height 46
click at [280, 178] on div "+" at bounding box center [281, 179] width 8 height 8
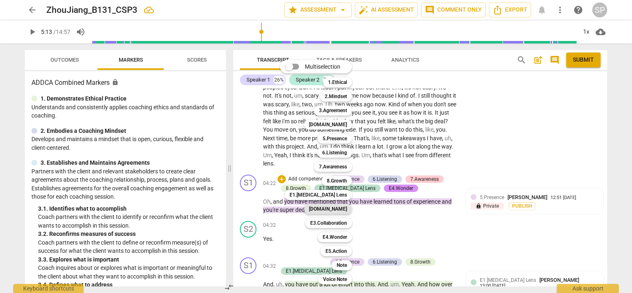
click at [334, 208] on b "[DOMAIN_NAME]" at bounding box center [328, 209] width 38 height 10
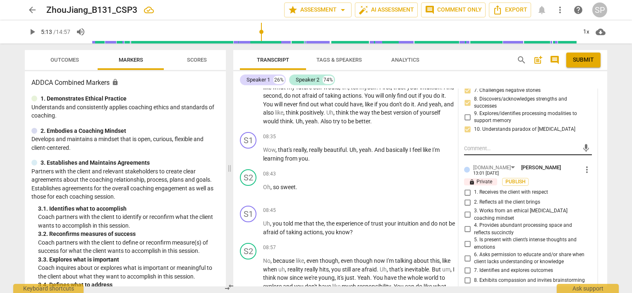
scroll to position [1301, 0]
click at [465, 223] on input "4. Provides abundant processing space and reflects succinctly" at bounding box center [466, 228] width 13 height 10
checkbox input "true"
click at [466, 196] on input "2. Reflects all the client brings" at bounding box center [466, 201] width 13 height 10
checkbox input "true"
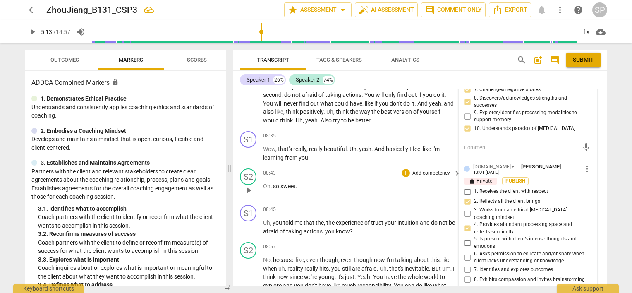
click at [405, 172] on div "08:43 + Add competency keyboard_arrow_right Oh , so sweet ." at bounding box center [362, 183] width 198 height 30
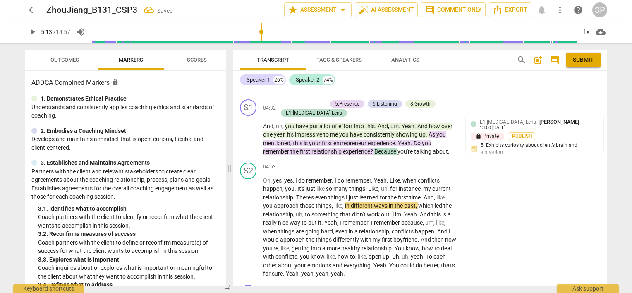
scroll to position [764, 0]
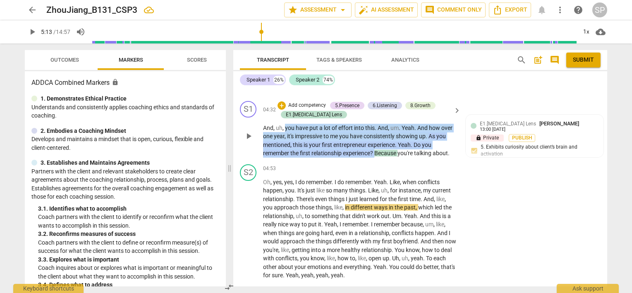
drag, startPoint x: 285, startPoint y: 116, endPoint x: 374, endPoint y: 145, distance: 94.4
click at [374, 145] on p "And , uh , you have put a lot of effort into this . And , um . Yeah . And how o…" at bounding box center [359, 141] width 193 height 34
click at [282, 101] on div "+" at bounding box center [281, 105] width 8 height 8
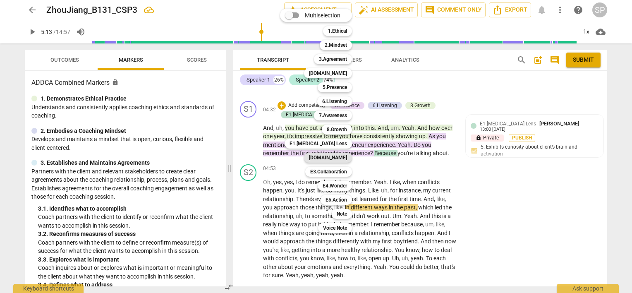
click at [335, 157] on b "[DOMAIN_NAME]" at bounding box center [328, 158] width 38 height 10
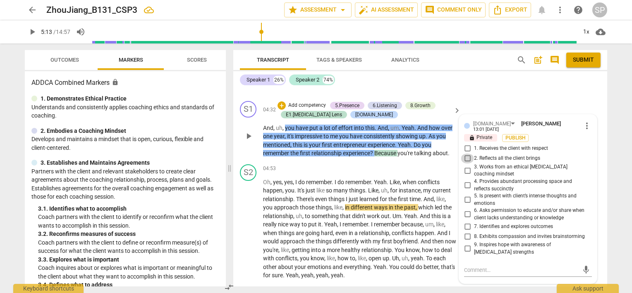
click at [464, 153] on input "2. Reflects all the client brings" at bounding box center [466, 158] width 13 height 10
checkbox input "true"
click at [466, 231] on input "8. Exhibits compassion and invites brainstorming" at bounding box center [466, 236] width 13 height 10
checkbox input "true"
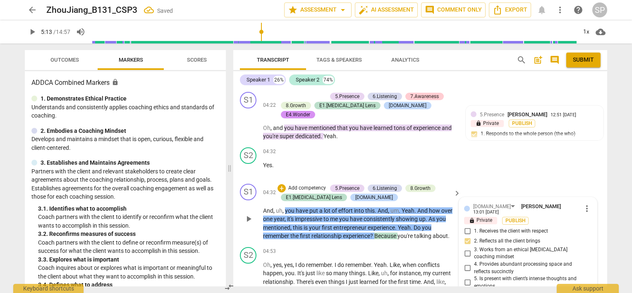
scroll to position [722, 0]
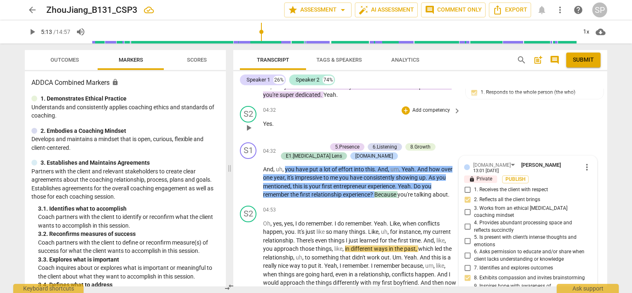
click at [334, 120] on div "04:32 + Add competency keyboard_arrow_right Yes ." at bounding box center [362, 121] width 198 height 30
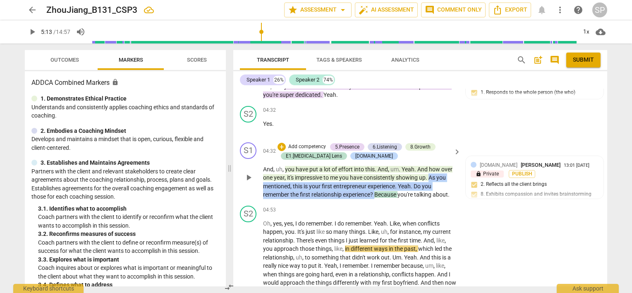
drag, startPoint x: 430, startPoint y: 164, endPoint x: 377, endPoint y: 191, distance: 59.5
click at [377, 191] on div "S1 play_arrow pause 04:32 + Add competency 5.Presence 6.Listening 8.Growth E1.[…" at bounding box center [420, 170] width 374 height 63
click at [281, 143] on div "+" at bounding box center [281, 147] width 8 height 8
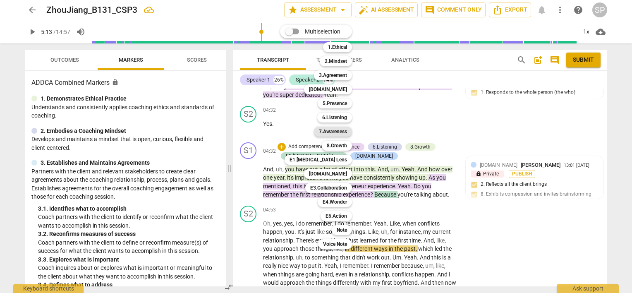
click at [328, 132] on b "7.Awareness" at bounding box center [333, 131] width 28 height 10
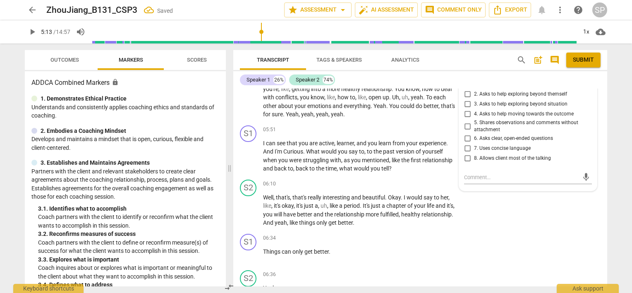
scroll to position [846, 0]
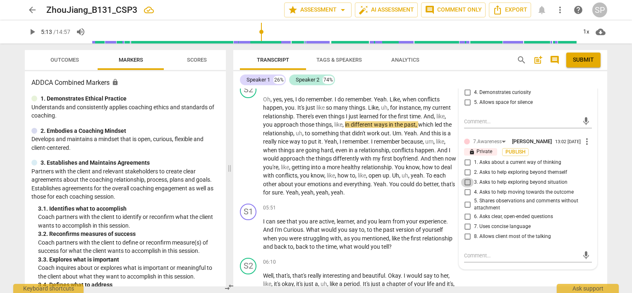
click at [466, 177] on input "3. Asks to help exploring beyond situation" at bounding box center [466, 182] width 13 height 10
checkbox input "true"
click at [466, 231] on input "8. Allows client most of the talking" at bounding box center [466, 236] width 13 height 10
checkbox input "true"
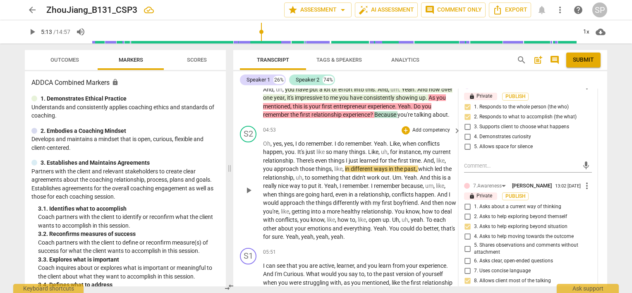
scroll to position [722, 0]
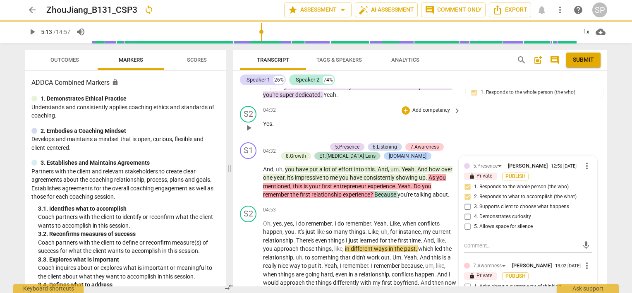
click at [481, 109] on div "S2 play_arrow pause 04:32 + Add competency keyboard_arrow_right Yes ." at bounding box center [420, 120] width 374 height 36
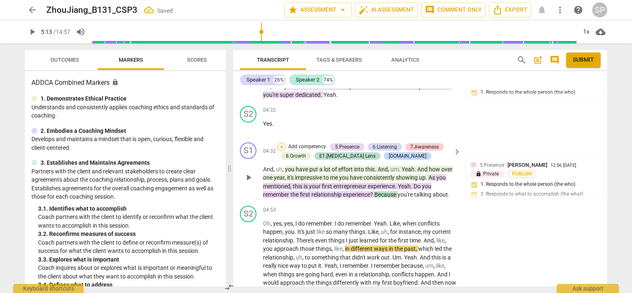
click at [279, 143] on div "+" at bounding box center [281, 147] width 8 height 8
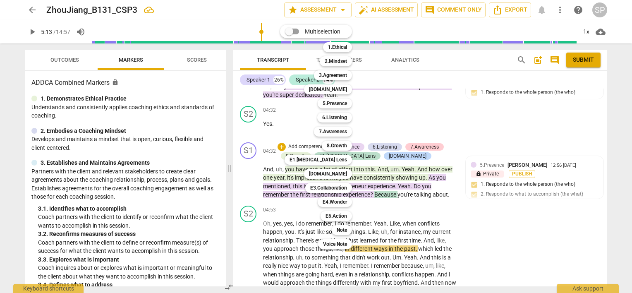
click at [249, 164] on div at bounding box center [316, 146] width 632 height 293
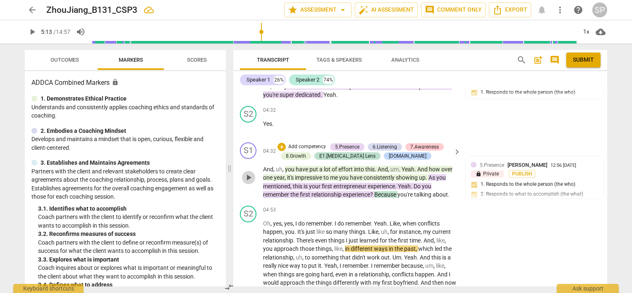
click at [250, 172] on span "play_arrow" at bounding box center [248, 177] width 10 height 10
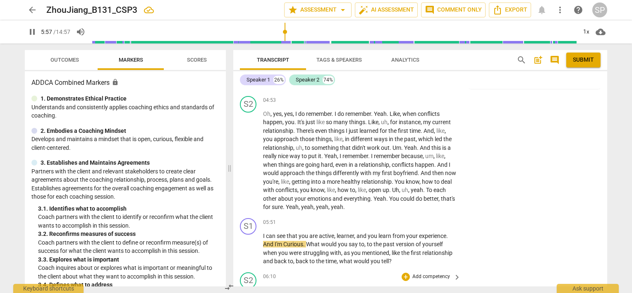
scroll to position [846, 0]
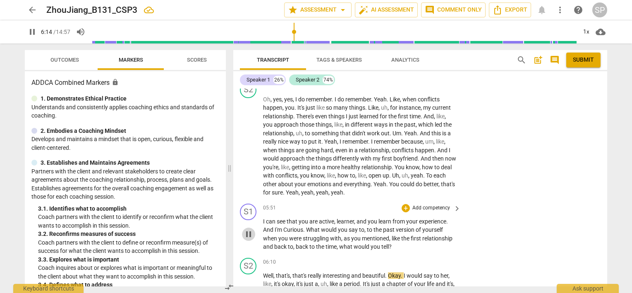
click at [248, 229] on span "pause" at bounding box center [248, 234] width 10 height 10
type input "375"
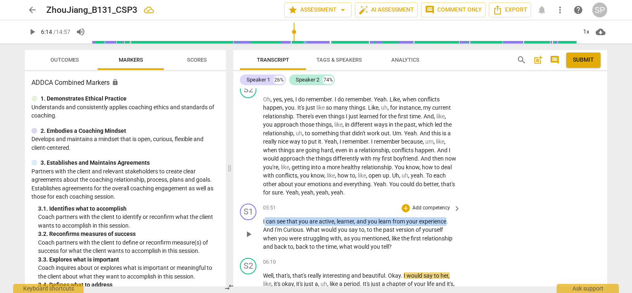
drag, startPoint x: 263, startPoint y: 212, endPoint x: 456, endPoint y: 215, distance: 193.0
click at [445, 217] on p "I can see that you are active , learner , and you learn from your experience . …" at bounding box center [359, 234] width 193 height 34
click at [474, 216] on div "S1 play_arrow pause 05:51 + Add competency keyboard_arrow_right I can see that …" at bounding box center [420, 227] width 374 height 54
drag, startPoint x: 259, startPoint y: 210, endPoint x: 464, endPoint y: 213, distance: 204.6
click at [464, 213] on div "S1 play_arrow pause 05:51 + Add competency keyboard_arrow_right I can see that …" at bounding box center [420, 227] width 374 height 54
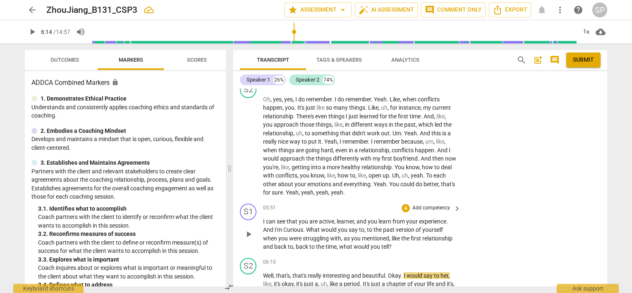
click at [305, 226] on span "." at bounding box center [304, 229] width 3 height 7
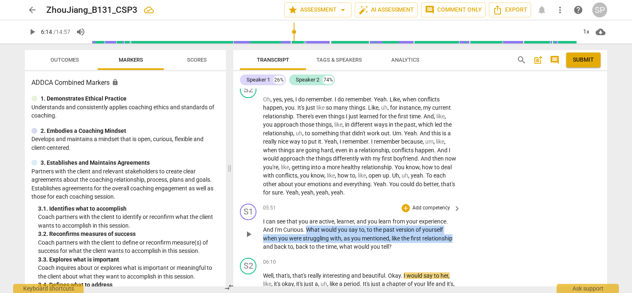
drag, startPoint x: 305, startPoint y: 220, endPoint x: 455, endPoint y: 226, distance: 149.7
click at [455, 226] on div "I can see that you are active , learner , and you learn from your experience . …" at bounding box center [362, 234] width 198 height 34
click at [403, 204] on div "+" at bounding box center [405, 208] width 8 height 8
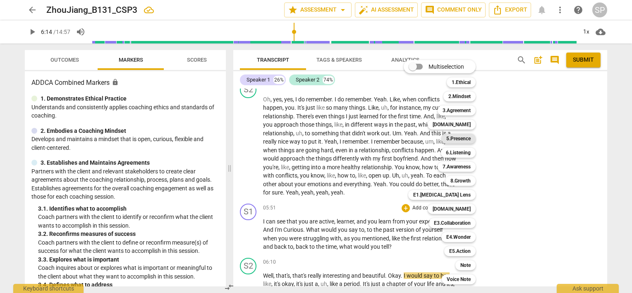
click at [465, 141] on b "5.Presence" at bounding box center [458, 138] width 24 height 10
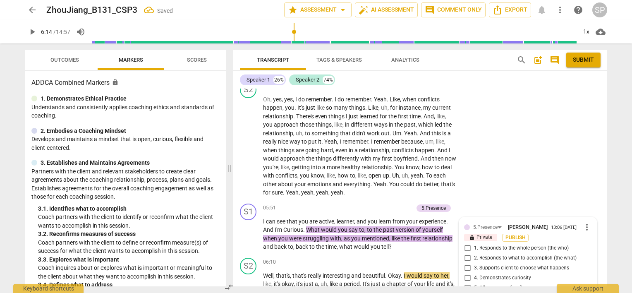
scroll to position [956, 0]
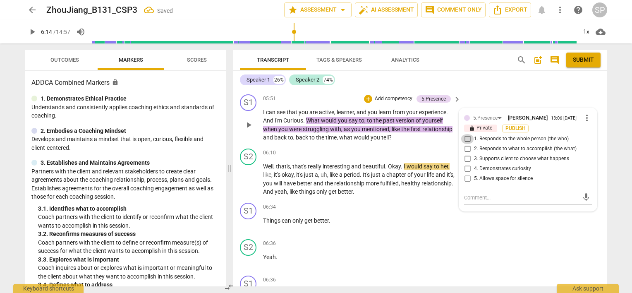
click at [468, 134] on input "1. Responds to the whole person (the who)" at bounding box center [466, 139] width 13 height 10
checkbox input "true"
click at [466, 144] on input "2. Responds to what to accomplish (the what)" at bounding box center [466, 149] width 13 height 10
checkbox input "true"
click at [414, 145] on div "S2 play_arrow pause 06:10 + Add competency keyboard_arrow_right Well , that's ,…" at bounding box center [420, 172] width 374 height 54
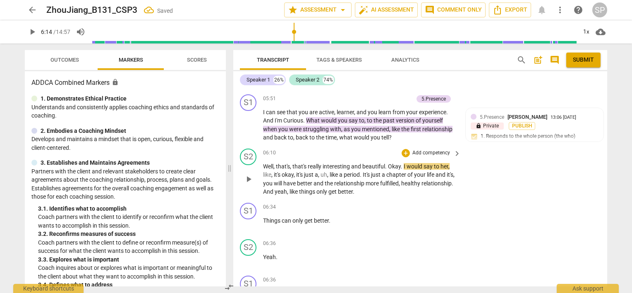
scroll to position [914, 0]
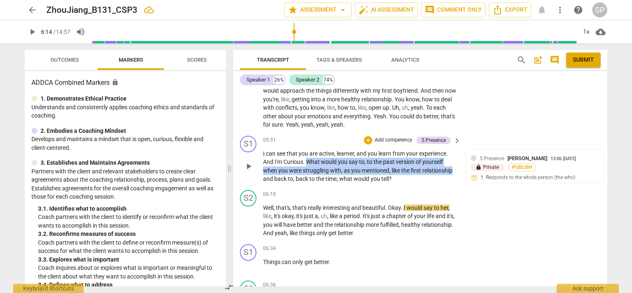
drag, startPoint x: 307, startPoint y: 148, endPoint x: 453, endPoint y: 159, distance: 146.3
click at [453, 159] on p "I can see that you are active , learner , and you learn from your experience . …" at bounding box center [359, 166] width 193 height 34
click at [365, 136] on div "+" at bounding box center [368, 140] width 8 height 8
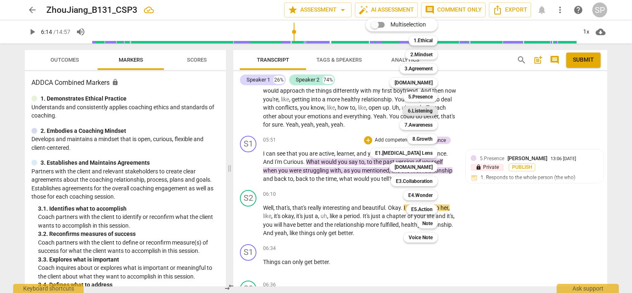
click at [420, 111] on b "6.Listening" at bounding box center [420, 111] width 25 height 10
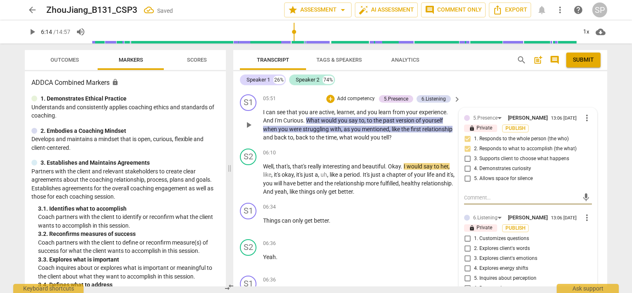
scroll to position [997, 0]
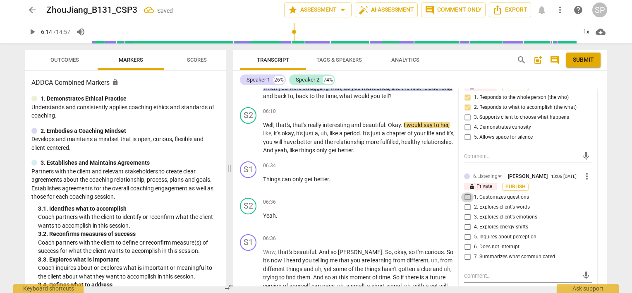
click at [465, 192] on input "1. Customizes questions" at bounding box center [466, 197] width 13 height 10
checkbox input "true"
click at [465, 202] on input "2. Explores client's words" at bounding box center [466, 207] width 13 height 10
checkbox input "true"
click at [582, 171] on span "more_vert" at bounding box center [586, 176] width 10 height 10
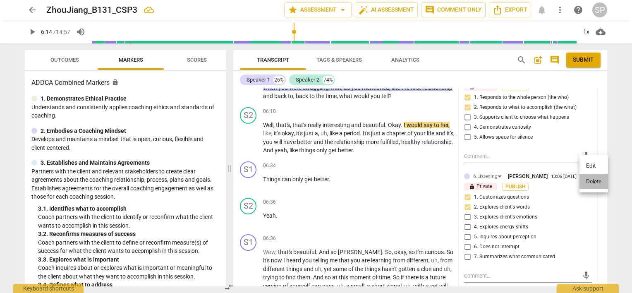
click at [585, 179] on li "Delete" at bounding box center [593, 182] width 29 height 16
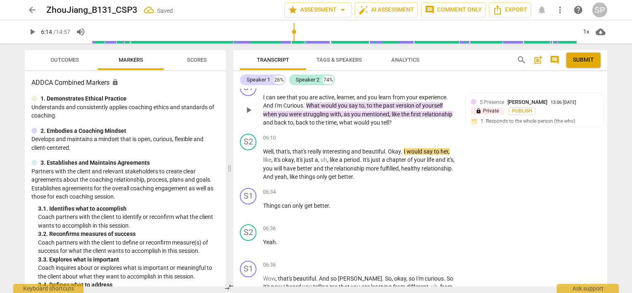
scroll to position [956, 0]
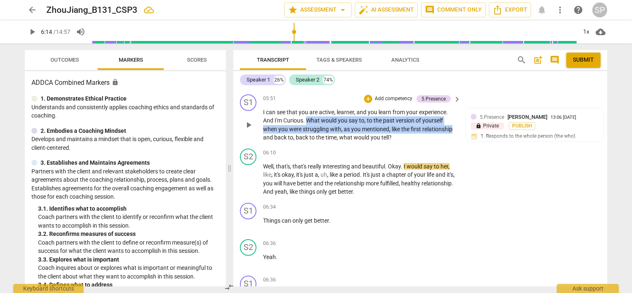
drag, startPoint x: 306, startPoint y: 107, endPoint x: 454, endPoint y: 118, distance: 148.8
click at [454, 118] on p "I can see that you are active , learner , and you learn from your experience . …" at bounding box center [359, 125] width 193 height 34
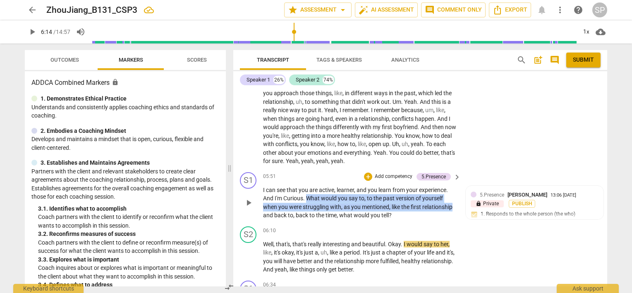
scroll to position [873, 0]
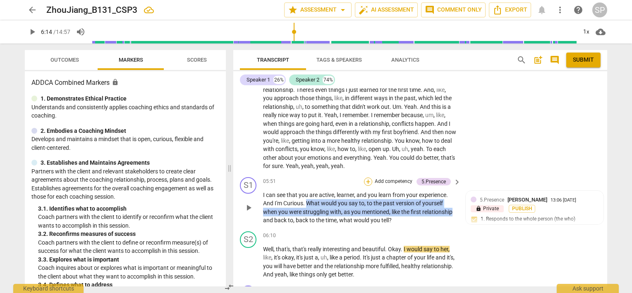
click at [365, 177] on div "+" at bounding box center [368, 181] width 8 height 8
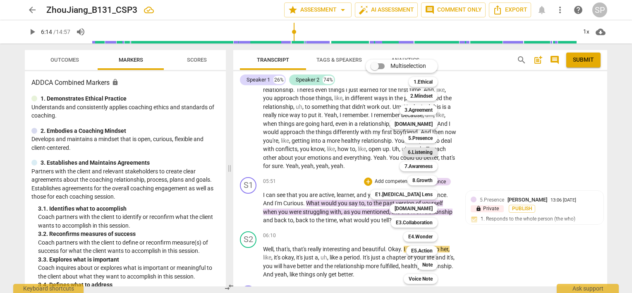
click at [427, 152] on b "6.Listening" at bounding box center [420, 152] width 25 height 10
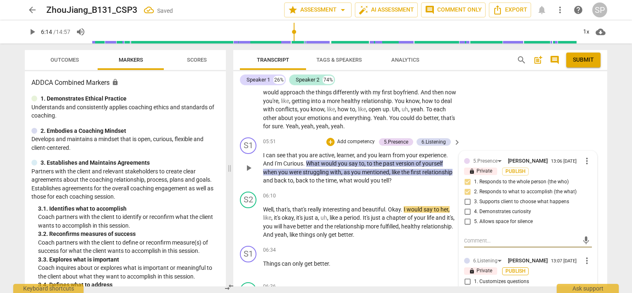
scroll to position [1038, 0]
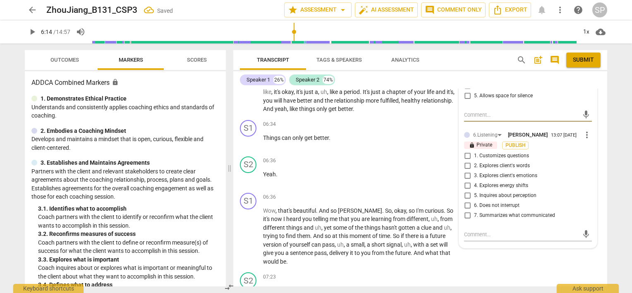
click at [466, 161] on input "2. Explores client's words" at bounding box center [466, 166] width 13 height 10
checkbox input "true"
click at [464, 151] on input "1. Customizes questions" at bounding box center [466, 156] width 13 height 10
checkbox input "true"
click at [377, 156] on div "06:36 + Add competency keyboard_arrow_right" at bounding box center [362, 160] width 198 height 9
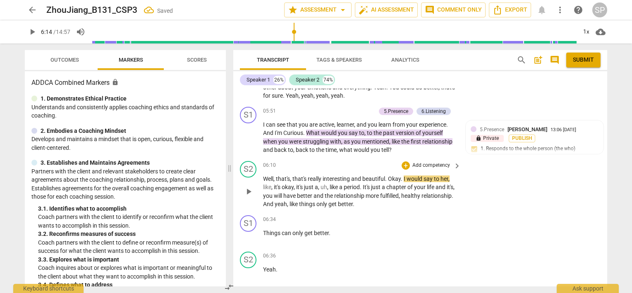
scroll to position [914, 0]
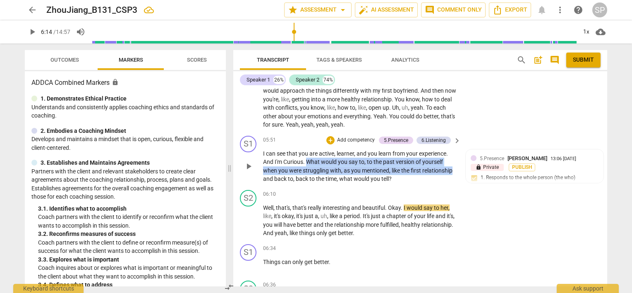
drag, startPoint x: 306, startPoint y: 150, endPoint x: 455, endPoint y: 160, distance: 149.1
click at [455, 160] on div "I can see that you are active , learner , and you learn from your experience . …" at bounding box center [362, 166] width 198 height 34
click at [327, 136] on div "+" at bounding box center [330, 140] width 8 height 8
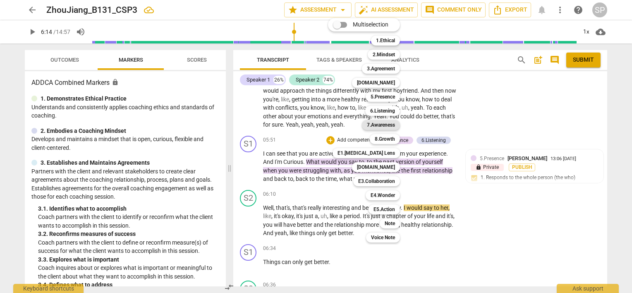
click at [381, 125] on b "7.Awareness" at bounding box center [381, 125] width 28 height 10
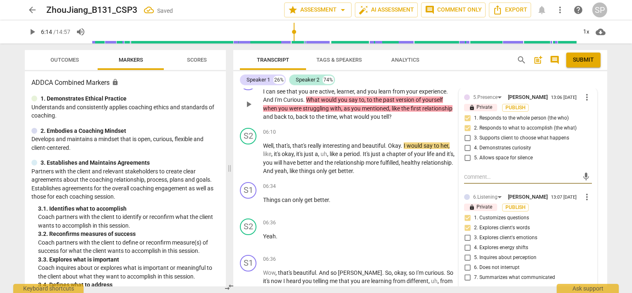
scroll to position [1121, 0]
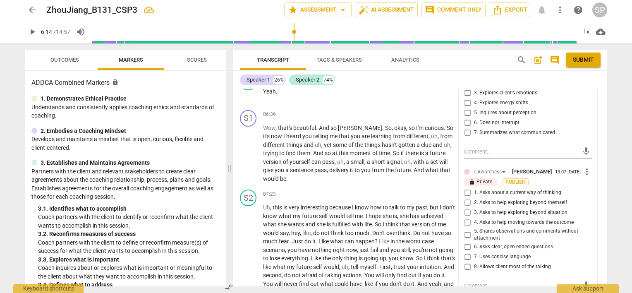
click at [463, 207] on input "3. Asks to help exploring beyond situation" at bounding box center [466, 212] width 13 height 10
checkbox input "true"
click at [582, 167] on span "more_vert" at bounding box center [586, 172] width 10 height 10
click at [591, 175] on li "Delete" at bounding box center [593, 177] width 29 height 16
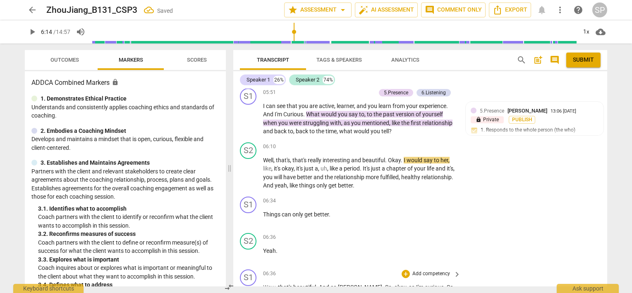
scroll to position [956, 0]
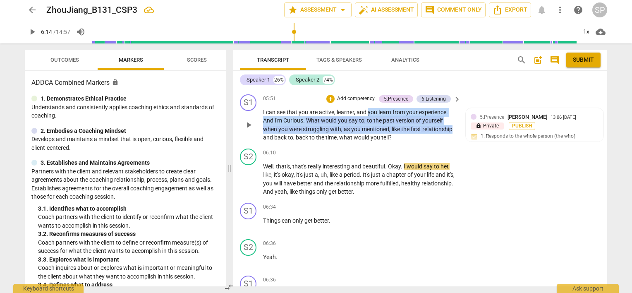
drag, startPoint x: 367, startPoint y: 99, endPoint x: 455, endPoint y: 117, distance: 89.7
click at [455, 117] on div "I can see that you are active , learner , and you learn from your experience . …" at bounding box center [362, 125] width 198 height 34
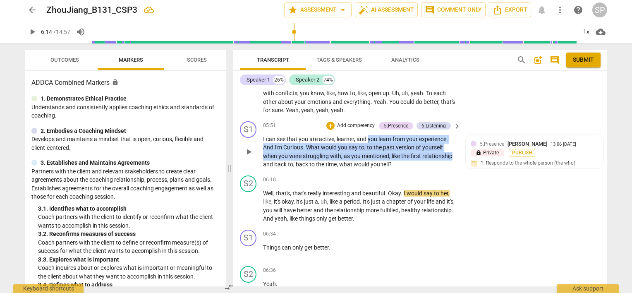
scroll to position [914, 0]
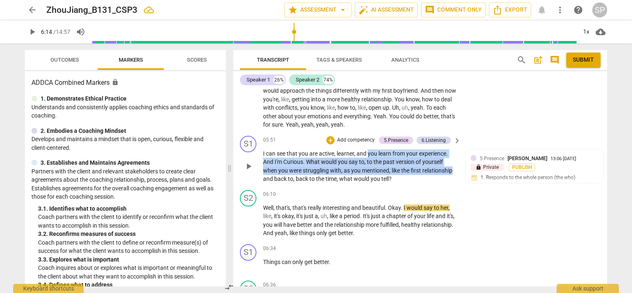
click at [287, 136] on div "05:51 + Add competency 5.Presence 6.Listening keyboard_arrow_right" at bounding box center [362, 140] width 198 height 9
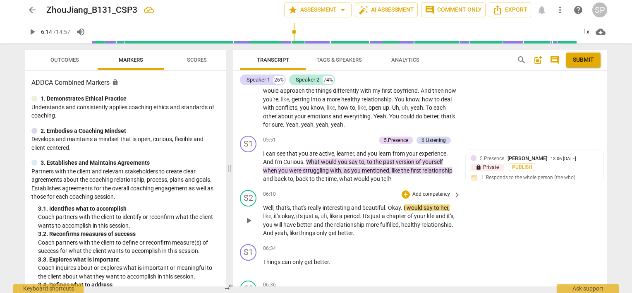
click at [458, 203] on div "Well , that's , that's really interesting and beautiful . Okay . I would say to…" at bounding box center [362, 220] width 198 height 34
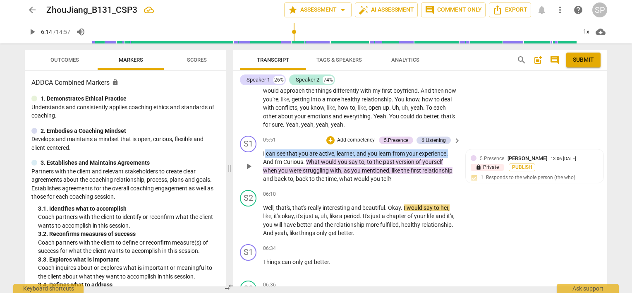
drag, startPoint x: 269, startPoint y: 142, endPoint x: 450, endPoint y: 141, distance: 180.6
click at [450, 149] on p "I can see that you are active , learner , and you learn from your experience . …" at bounding box center [359, 166] width 193 height 34
click at [328, 136] on div "+" at bounding box center [330, 140] width 8 height 8
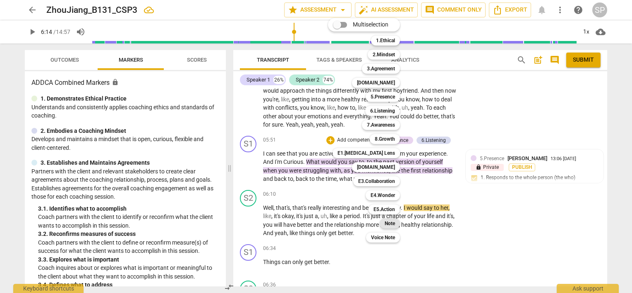
click at [392, 224] on b "Note" at bounding box center [389, 223] width 10 height 10
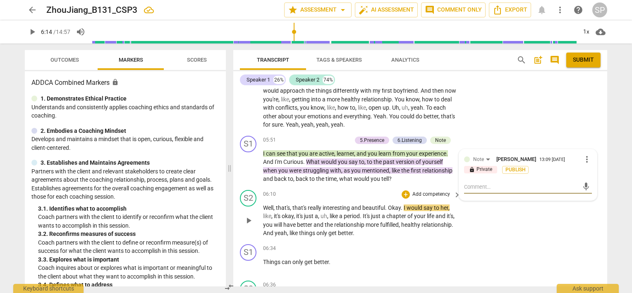
type textarea "M"
type textarea "Ma"
type textarea "Mak"
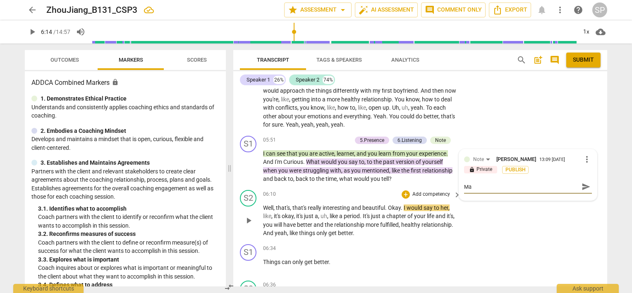
type textarea "Mak"
type textarea "Make"
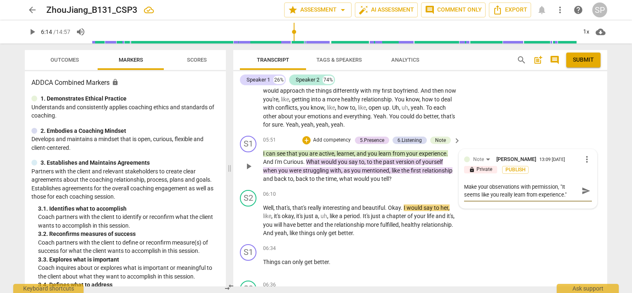
click at [565, 183] on textarea "Make your observations with permission, "It seems like you really learn from ex…" at bounding box center [521, 191] width 114 height 16
click at [561, 183] on textarea "Make your observations with permission, "From what you've said, it sounds like …" at bounding box center [521, 195] width 114 height 24
click at [506, 192] on textarea "Make your observations with permission, Example: "From what you've said, it sou…" at bounding box center [521, 195] width 114 height 24
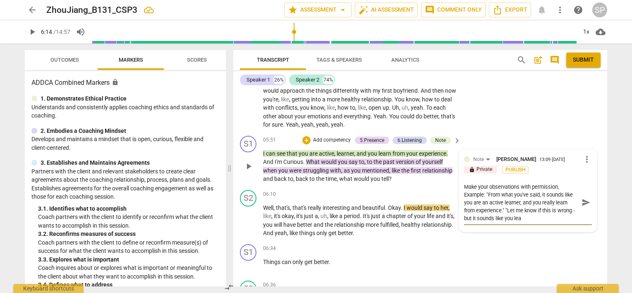
scroll to position [0, 0]
click at [504, 198] on textarea "Make your observations with permission, Example: "From what you've said, it sou…" at bounding box center [521, 202] width 114 height 39
click at [542, 200] on textarea "Make your observations with permission, Example: "From what you've said, it sou…" at bounding box center [521, 202] width 114 height 39
click at [563, 198] on textarea "Make your observations with permission, Example: "From what you've said, it sou…" at bounding box center [521, 202] width 114 height 39
click at [570, 198] on textarea "Make your observations with permission, Example: "From what you've said, it sou…" at bounding box center [521, 202] width 114 height 39
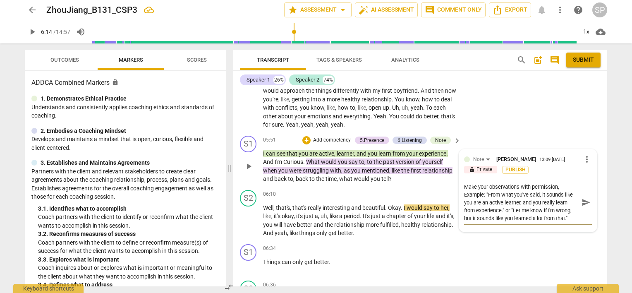
click at [493, 207] on textarea "Make your observations with permission, Example: "From what you've said, it sou…" at bounding box center [521, 202] width 114 height 39
click at [564, 206] on textarea "Make your observations with permission, Example: "From what you've said, it sou…" at bounding box center [521, 202] width 114 height 39
click at [581, 198] on span "send" at bounding box center [585, 202] width 9 height 9
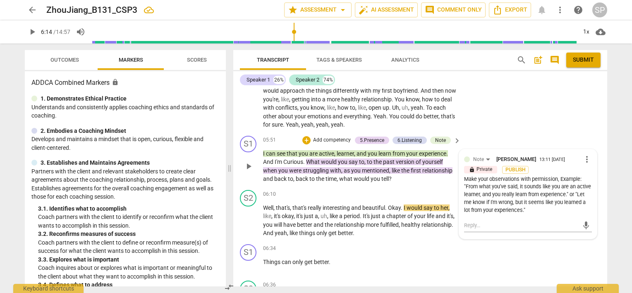
click at [308, 158] on span "What" at bounding box center [313, 161] width 15 height 7
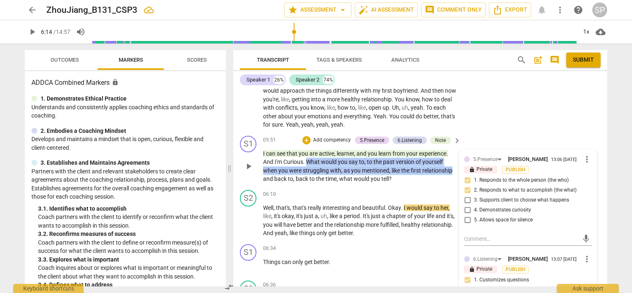
drag, startPoint x: 306, startPoint y: 148, endPoint x: 456, endPoint y: 161, distance: 151.1
click at [456, 161] on div "I can see that you are active , learner , and you learn from your experience . …" at bounding box center [362, 166] width 198 height 34
click at [306, 136] on div "+" at bounding box center [306, 140] width 8 height 8
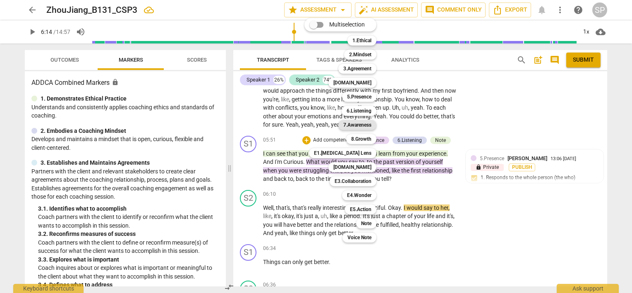
click at [359, 123] on b "7.Awareness" at bounding box center [357, 125] width 28 height 10
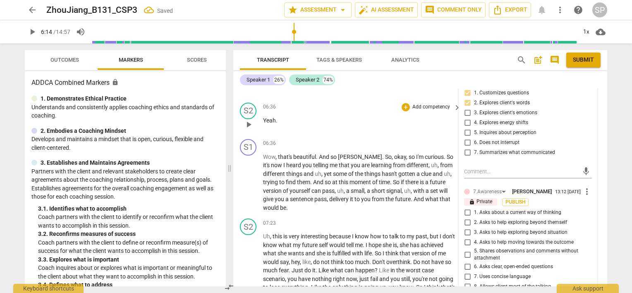
scroll to position [1121, 0]
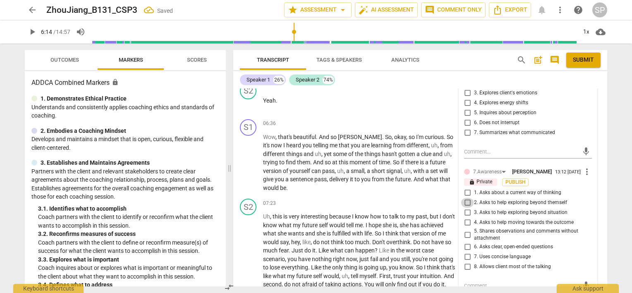
click at [464, 198] on input "2. Asks to help exploring beyond themself" at bounding box center [466, 203] width 13 height 10
click at [465, 207] on input "3. Asks to help exploring beyond situation" at bounding box center [466, 212] width 13 height 10
click at [348, 119] on div "06:36 + Add competency keyboard_arrow_right" at bounding box center [362, 123] width 198 height 9
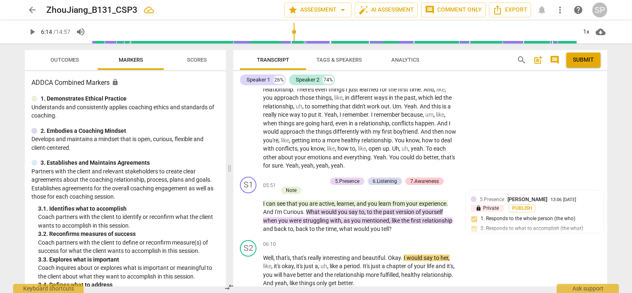
scroll to position [873, 0]
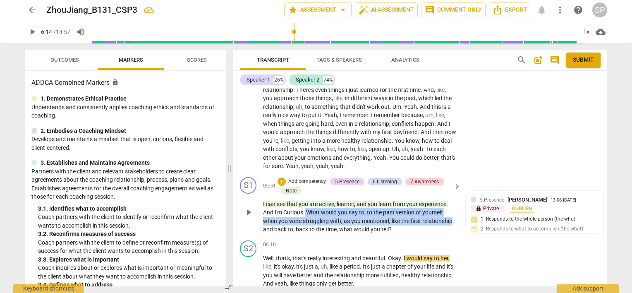
drag, startPoint x: 305, startPoint y: 198, endPoint x: 453, endPoint y: 213, distance: 148.7
click at [453, 213] on p "I can see that you are active , learner , and you learn from your experience . …" at bounding box center [359, 217] width 193 height 34
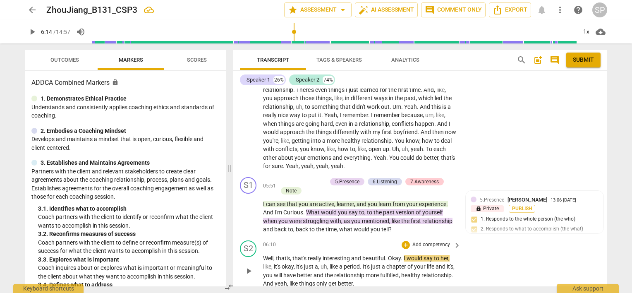
click at [428, 237] on div "S2 play_arrow pause 06:10 + Add competency keyboard_arrow_right Well , that's ,…" at bounding box center [420, 264] width 374 height 54
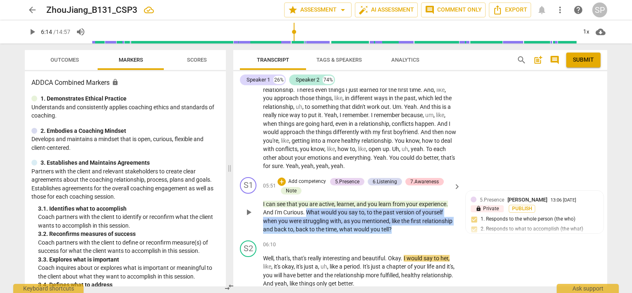
drag, startPoint x: 307, startPoint y: 199, endPoint x: 384, endPoint y: 213, distance: 77.8
click at [390, 218] on p "I can see that you are active , learner , and you learn from your experience . …" at bounding box center [359, 217] width 193 height 34
click at [282, 177] on div "+" at bounding box center [281, 181] width 8 height 8
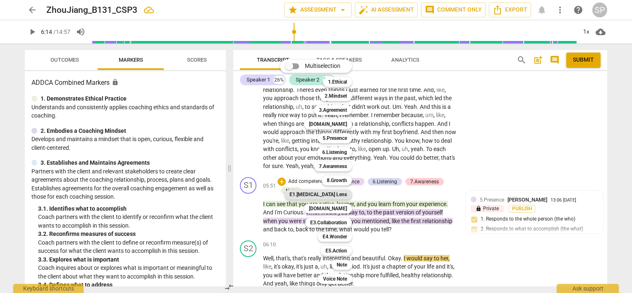
click at [332, 192] on b "E1.[MEDICAL_DATA] Lens" at bounding box center [317, 194] width 57 height 10
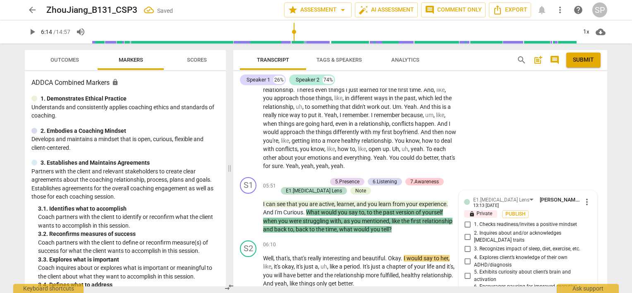
scroll to position [1032, 0]
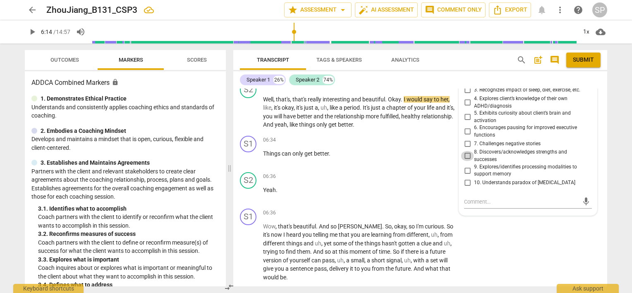
click at [464, 151] on input "8. Discovers/acknowledges strengths and successes" at bounding box center [466, 156] width 13 height 10
click at [466, 138] on input "7. Challenges negative stories" at bounding box center [466, 143] width 13 height 10
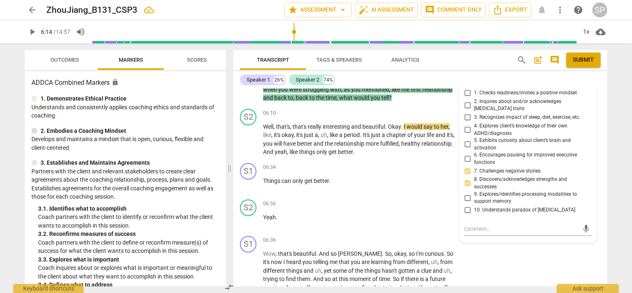
scroll to position [990, 0]
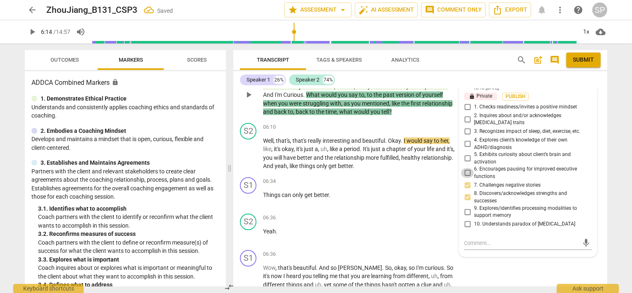
click at [465, 168] on input "6. Encourages pausing for improved executive functions" at bounding box center [466, 173] width 13 height 10
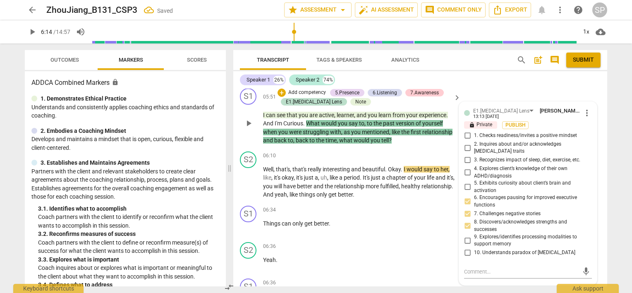
scroll to position [949, 0]
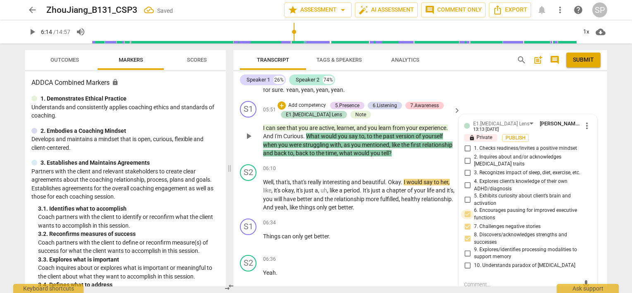
click at [466, 209] on input "6. Encourages pausing for improved executive functions" at bounding box center [466, 214] width 13 height 10
click at [464, 195] on input "5. Exhibits curiosity about client’s brain and activation" at bounding box center [466, 200] width 13 height 10
click at [448, 76] on div "Speaker 1 26% Speaker 2 74%" at bounding box center [420, 80] width 360 height 14
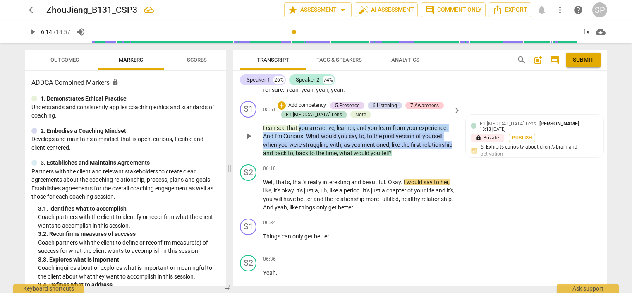
drag, startPoint x: 298, startPoint y: 115, endPoint x: 453, endPoint y: 133, distance: 156.8
click at [454, 133] on p "I can see that you are active , learner , and you learn from your experience . …" at bounding box center [359, 141] width 193 height 34
click at [281, 101] on div "+" at bounding box center [281, 105] width 8 height 8
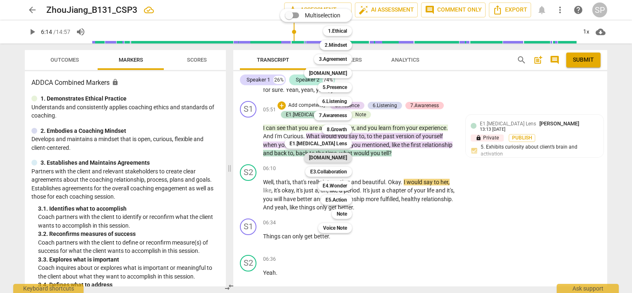
click at [331, 157] on b "[DOMAIN_NAME]" at bounding box center [328, 158] width 38 height 10
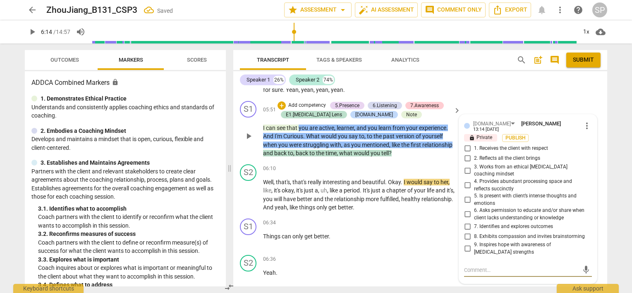
click at [466, 153] on input "2. Reflects all the client brings" at bounding box center [466, 158] width 13 height 10
click at [466, 165] on input "3. Works from an ethical [MEDICAL_DATA] coaching mindset" at bounding box center [466, 170] width 13 height 10
click at [467, 231] on input "8. Exhibits compassion and invites brainstorming" at bounding box center [466, 236] width 13 height 10
click at [355, 161] on div "S2 play_arrow pause 06:10 + Add competency keyboard_arrow_right Well , that's ,…" at bounding box center [420, 188] width 374 height 54
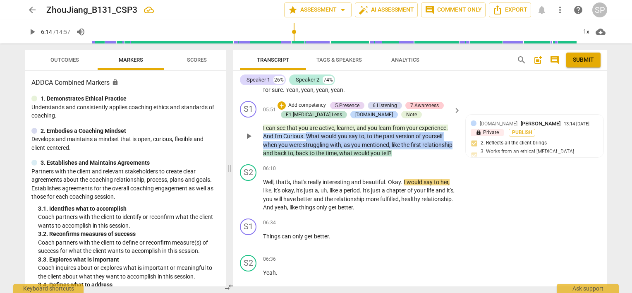
drag, startPoint x: 307, startPoint y: 124, endPoint x: 451, endPoint y: 136, distance: 144.3
click at [451, 136] on p "I can see that you are active , learner , and you learn from your experience . …" at bounding box center [359, 141] width 193 height 34
click at [280, 101] on div "+" at bounding box center [281, 105] width 8 height 8
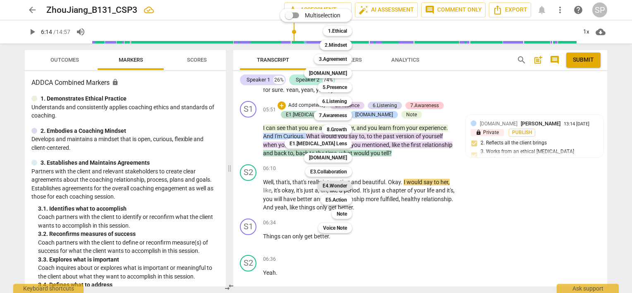
click at [341, 186] on b "E4.Wonder" at bounding box center [334, 186] width 24 height 10
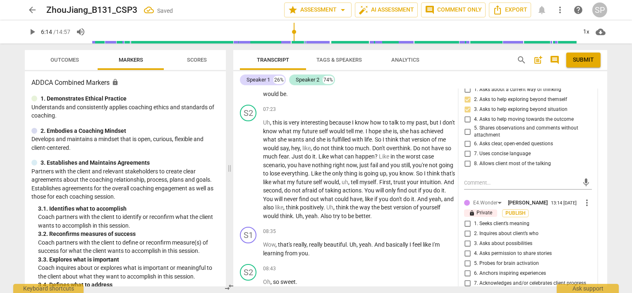
scroll to position [1238, 0]
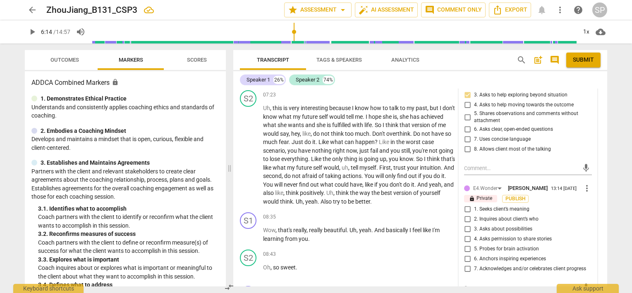
click at [467, 264] on input "7. Acknowledges and/or celebrates client progress" at bounding box center [466, 269] width 13 height 10
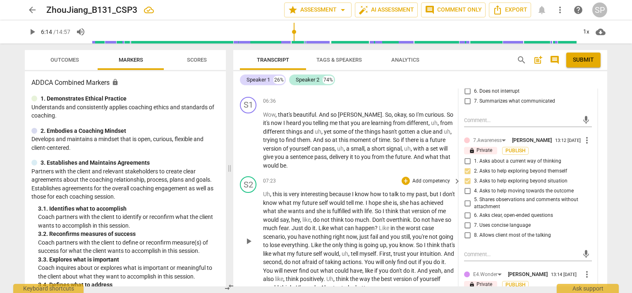
scroll to position [1032, 0]
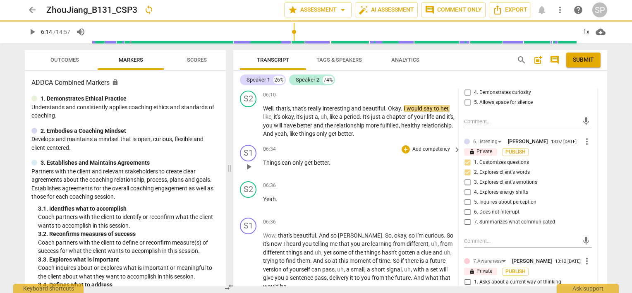
click at [379, 145] on div "06:34 + Add competency keyboard_arrow_right" at bounding box center [362, 149] width 198 height 9
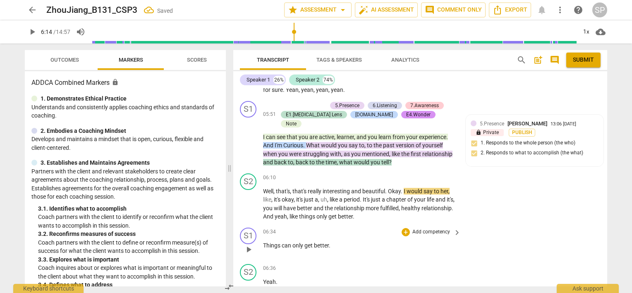
scroll to position [866, 0]
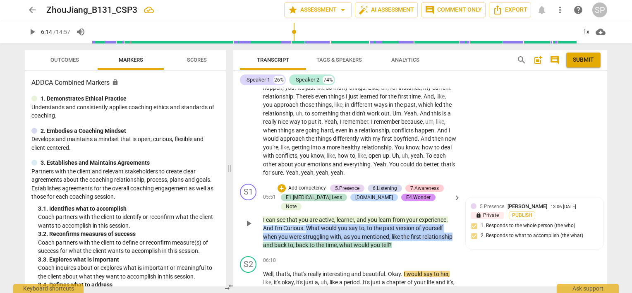
drag, startPoint x: 307, startPoint y: 205, endPoint x: 460, endPoint y: 218, distance: 153.5
click at [460, 218] on div "S1 play_arrow pause 05:51 + Add competency 5.Presence 6.Listening 7.Awareness E…" at bounding box center [420, 216] width 374 height 72
click at [281, 184] on div "+" at bounding box center [281, 188] width 8 height 8
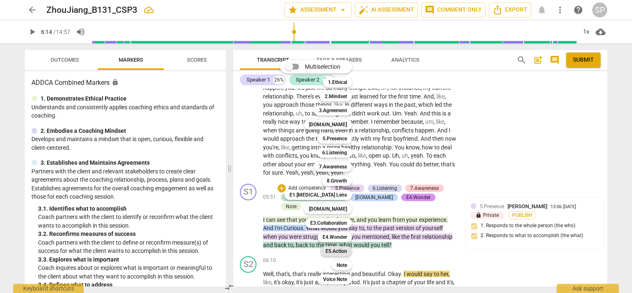
click at [347, 250] on b "E5.Action" at bounding box center [335, 251] width 21 height 10
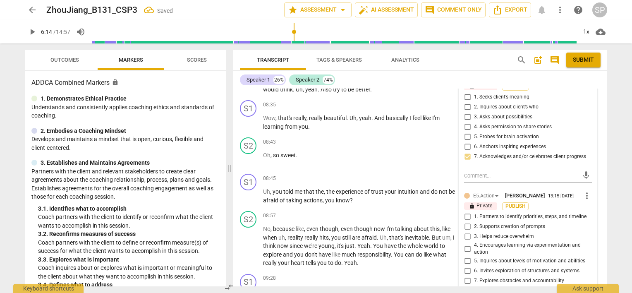
scroll to position [1362, 0]
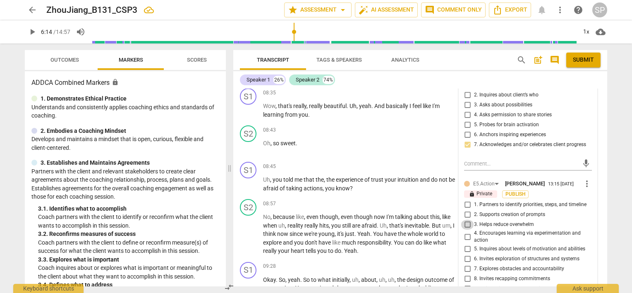
click at [465, 219] on input "3. Helps reduce overwhelm" at bounding box center [466, 224] width 13 height 10
click at [334, 162] on div "08:45 + Add competency keyboard_arrow_right" at bounding box center [362, 166] width 198 height 9
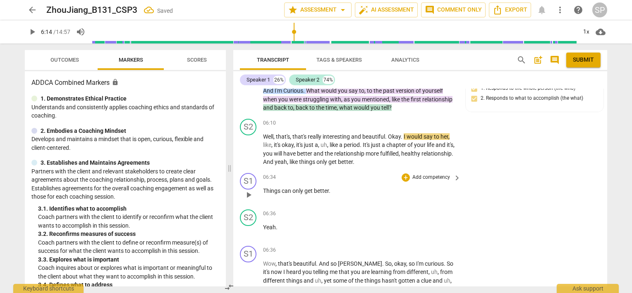
scroll to position [949, 0]
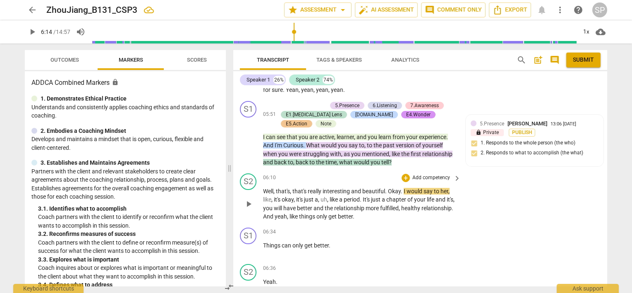
click at [246, 199] on span "play_arrow" at bounding box center [248, 204] width 10 height 10
click at [245, 199] on span "pause" at bounding box center [248, 204] width 10 height 10
click at [250, 199] on span "play_arrow" at bounding box center [248, 204] width 10 height 10
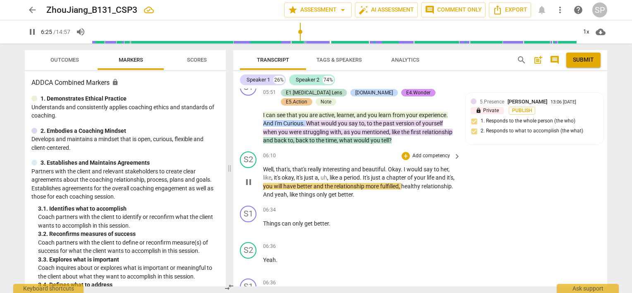
scroll to position [990, 0]
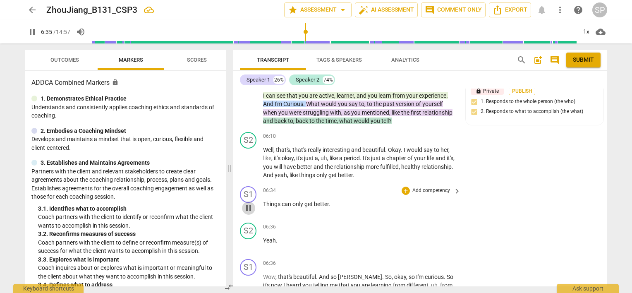
click at [249, 203] on span "pause" at bounding box center [248, 208] width 10 height 10
drag, startPoint x: 261, startPoint y: 193, endPoint x: 375, endPoint y: 190, distance: 114.1
click at [341, 196] on div "S1 play_arrow pause 06:34 + Add competency keyboard_arrow_right Things can only…" at bounding box center [420, 201] width 374 height 36
click at [404, 186] on div "+" at bounding box center [405, 190] width 8 height 8
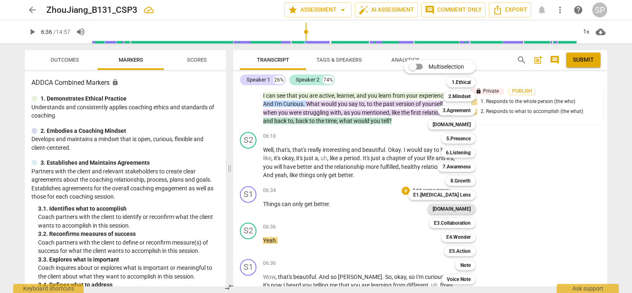
click at [464, 210] on b "[DOMAIN_NAME]" at bounding box center [451, 209] width 38 height 10
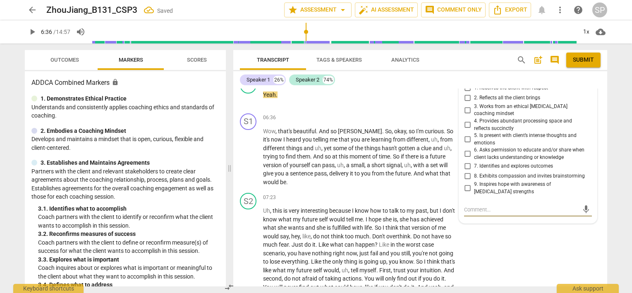
scroll to position [1053, 0]
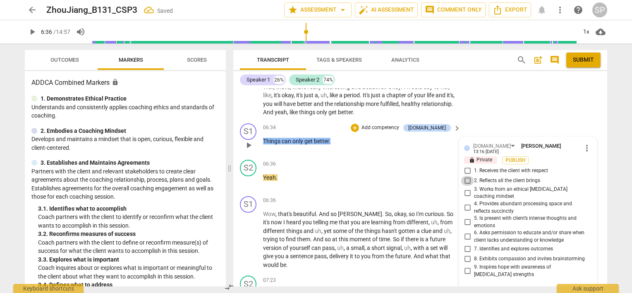
click at [465, 176] on input "2. Reflects all the client brings" at bounding box center [466, 181] width 13 height 10
click at [465, 203] on input "4. Provides abundant processing space and reflects succinctly" at bounding box center [466, 208] width 13 height 10
click at [339, 161] on div "06:36 + Add competency keyboard_arrow_right Yeah ." at bounding box center [362, 175] width 198 height 30
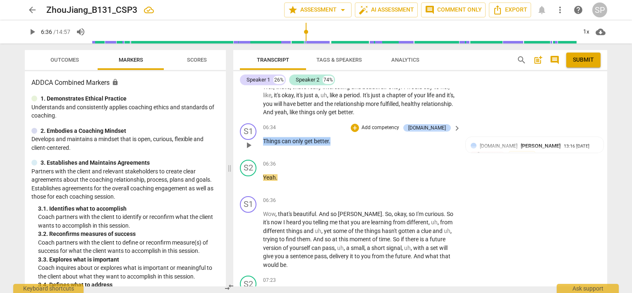
drag, startPoint x: 261, startPoint y: 132, endPoint x: 343, endPoint y: 134, distance: 82.3
click at [343, 134] on div "S1 play_arrow pause 06:34 + Add competency [DOMAIN_NAME] keyboard_arrow_right T…" at bounding box center [420, 138] width 374 height 36
click at [359, 124] on div "+" at bounding box center [354, 128] width 8 height 8
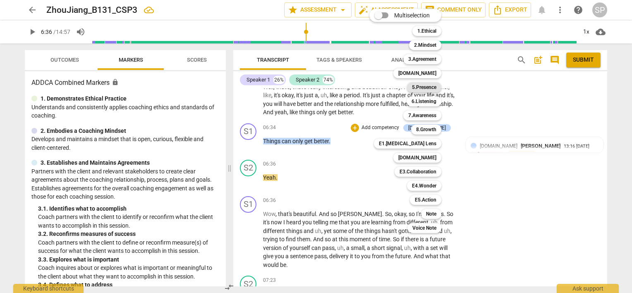
click at [428, 87] on b "5.Presence" at bounding box center [424, 87] width 24 height 10
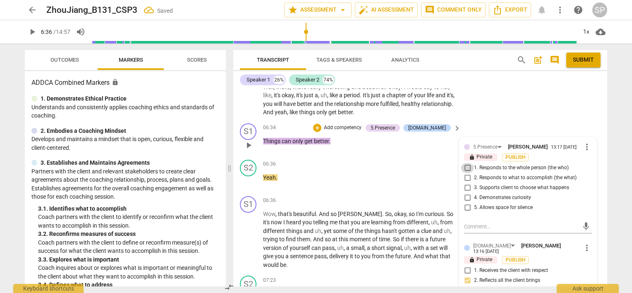
click at [466, 163] on input "1. Responds to the whole person (the who)" at bounding box center [466, 168] width 13 height 10
click at [466, 203] on input "5. Allows space for silence" at bounding box center [466, 208] width 13 height 10
click at [329, 160] on div "06:36 + Add competency keyboard_arrow_right" at bounding box center [362, 164] width 198 height 9
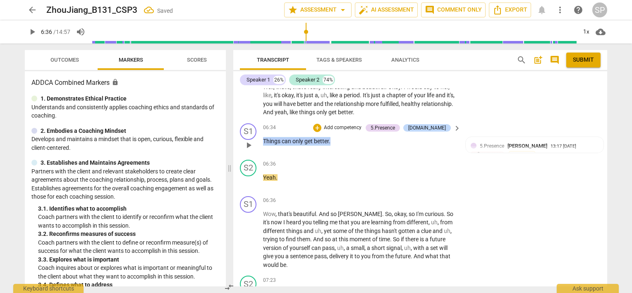
drag, startPoint x: 261, startPoint y: 132, endPoint x: 341, endPoint y: 136, distance: 80.2
click at [341, 136] on div "S1 play_arrow pause 06:34 + Add competency 5.Presence [DOMAIN_NAME] keyboard_ar…" at bounding box center [420, 138] width 374 height 36
click at [321, 124] on div "+" at bounding box center [317, 128] width 8 height 8
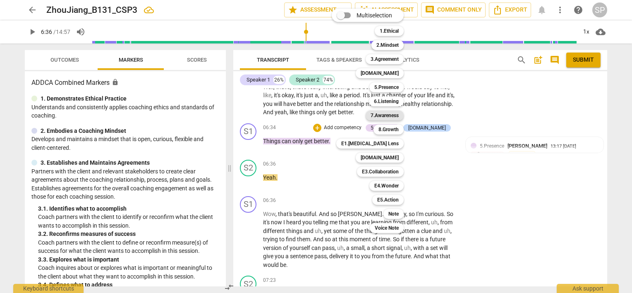
click at [392, 114] on b "7.Awareness" at bounding box center [384, 115] width 28 height 10
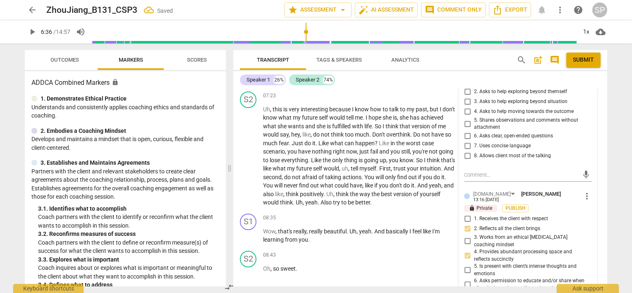
scroll to position [1260, 0]
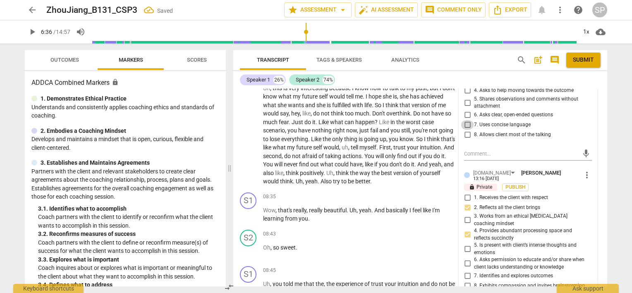
click at [464, 120] on input "7. Uses concise language" at bounding box center [466, 125] width 13 height 10
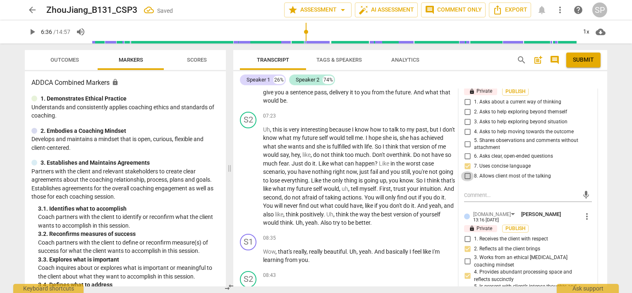
click at [467, 171] on input "8. Allows client most of the talking" at bounding box center [466, 176] width 13 height 10
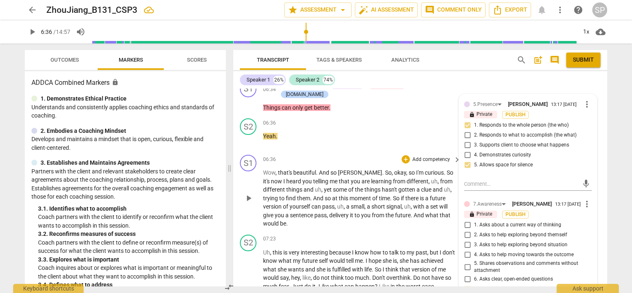
scroll to position [1094, 0]
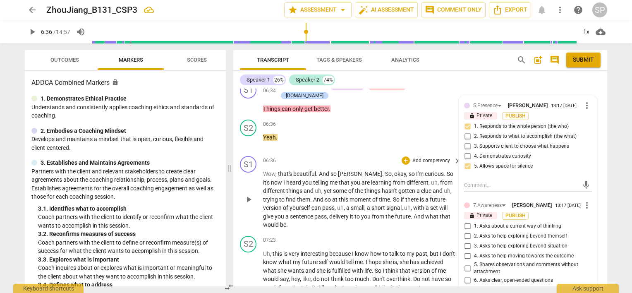
click at [370, 153] on div "S1 play_arrow pause 06:36 + Add competency keyboard_arrow_right Wow , that's be…" at bounding box center [420, 193] width 374 height 80
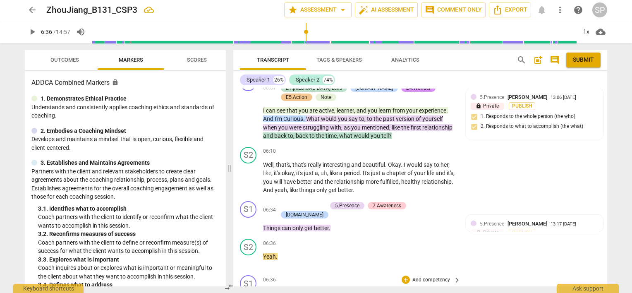
scroll to position [970, 0]
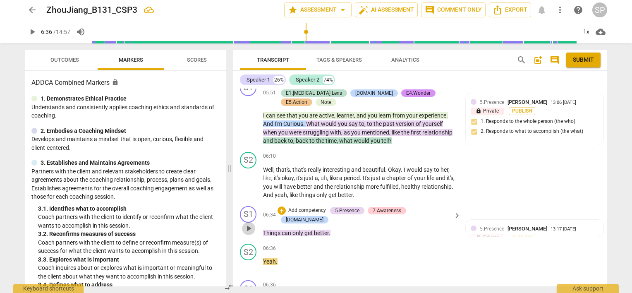
click at [247, 223] on span "play_arrow" at bounding box center [248, 228] width 10 height 10
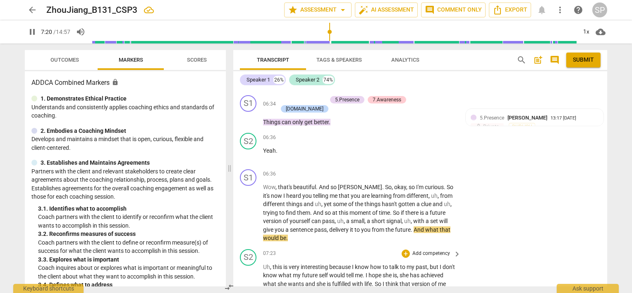
scroll to position [1094, 0]
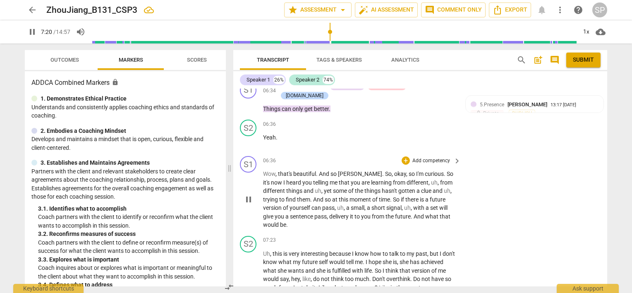
click at [246, 194] on span "pause" at bounding box center [248, 199] width 10 height 10
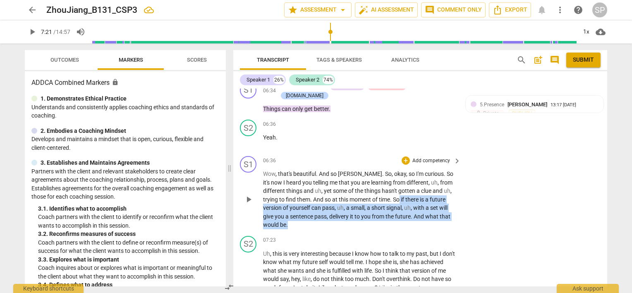
drag, startPoint x: 378, startPoint y: 186, endPoint x: 453, endPoint y: 203, distance: 76.3
click at [453, 203] on p "Wow , that's beautiful . And so [PERSON_NAME] . So , okay , so I'm curious . So…" at bounding box center [359, 199] width 193 height 60
click at [248, 194] on span "play_arrow" at bounding box center [248, 199] width 10 height 10
click at [248, 194] on span "pause" at bounding box center [248, 199] width 10 height 10
click at [404, 156] on div "+" at bounding box center [405, 160] width 8 height 8
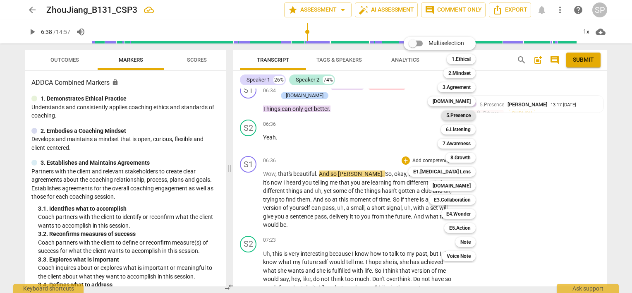
click at [451, 115] on b "5.Presence" at bounding box center [458, 115] width 24 height 10
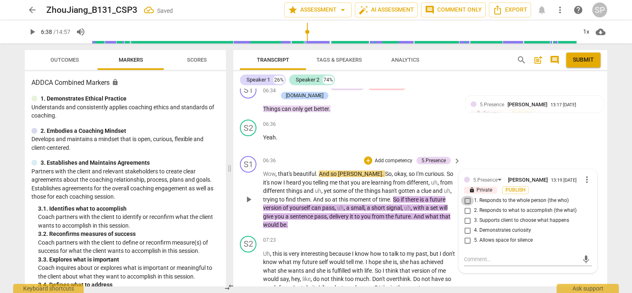
click at [465, 195] on input "1. Responds to the whole person (the who)" at bounding box center [466, 200] width 13 height 10
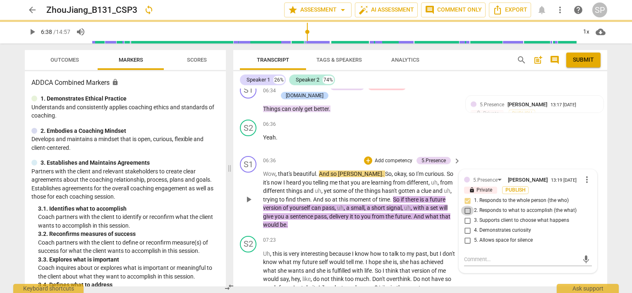
click at [466, 205] on input "2. Responds to what to accomplish (the what)" at bounding box center [466, 210] width 13 height 10
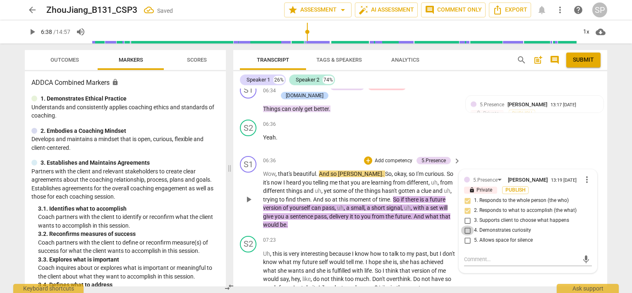
click at [465, 225] on input "4. Demonstrates curiosity" at bounding box center [466, 230] width 13 height 10
click at [350, 119] on div "06:36 + Add competency keyboard_arrow_right Yeah ." at bounding box center [362, 134] width 198 height 30
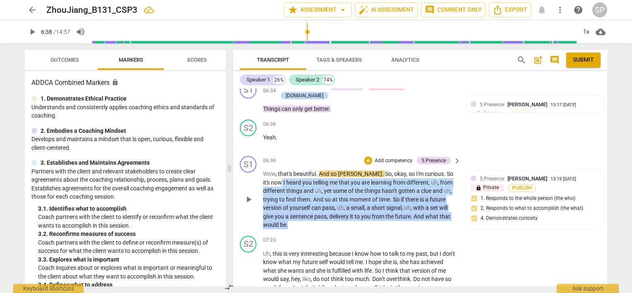
drag, startPoint x: 448, startPoint y: 159, endPoint x: 455, endPoint y: 203, distance: 44.0
click at [455, 203] on div "Wow , that's beautiful . And so [PERSON_NAME] . So , okay , so I'm curious . So…" at bounding box center [362, 199] width 198 height 60
click at [369, 156] on div "+" at bounding box center [368, 160] width 8 height 8
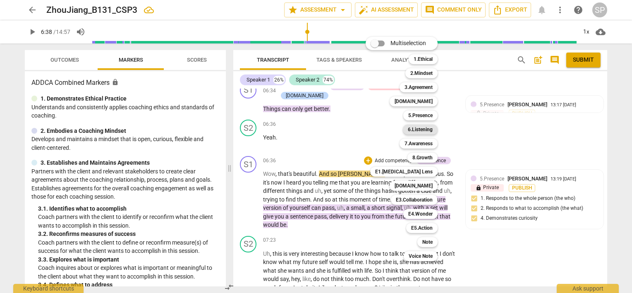
click at [419, 126] on b "6.Listening" at bounding box center [420, 129] width 25 height 10
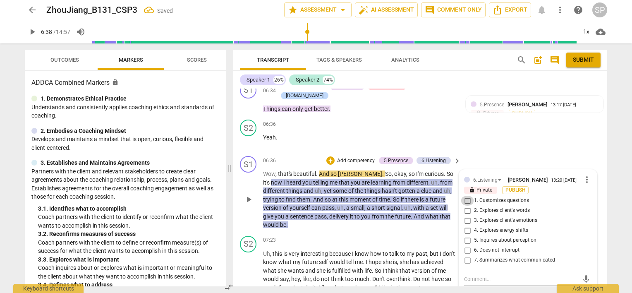
click at [465, 195] on input "1. Customizes questions" at bounding box center [466, 200] width 13 height 10
click at [466, 205] on input "2. Explores client's words" at bounding box center [466, 210] width 13 height 10
click at [467, 255] on input "7. Summarizes what communicated" at bounding box center [466, 260] width 13 height 10
click at [340, 119] on div "06:36 + Add competency keyboard_arrow_right" at bounding box center [362, 123] width 198 height 9
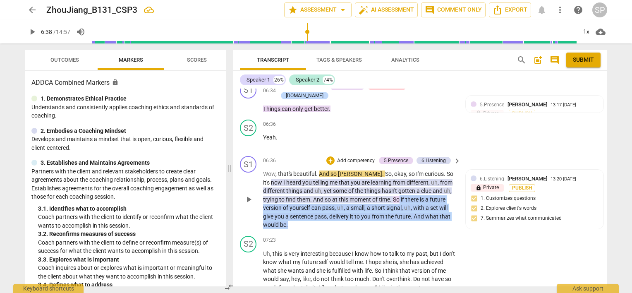
drag, startPoint x: 378, startPoint y: 184, endPoint x: 452, endPoint y: 203, distance: 76.2
click at [452, 203] on p "Wow , that's beautiful . And so [PERSON_NAME] . So , okay , so I'm curious . So…" at bounding box center [359, 199] width 193 height 60
click at [329, 156] on div "+" at bounding box center [330, 160] width 8 height 8
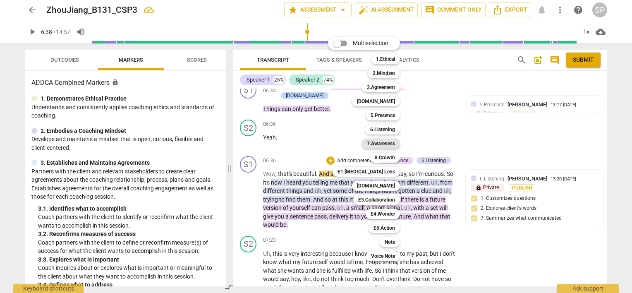
click at [381, 143] on b "7.Awareness" at bounding box center [381, 143] width 28 height 10
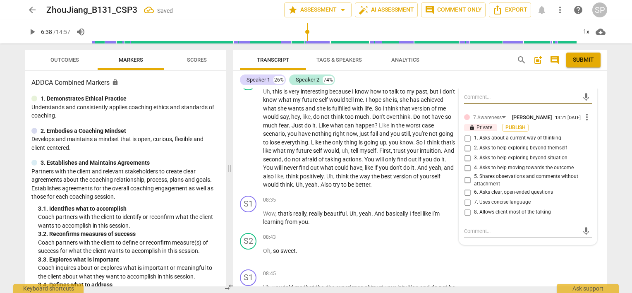
scroll to position [1301, 0]
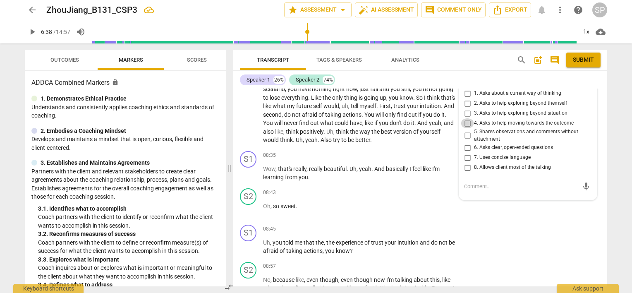
click at [465, 118] on input "4. Asks to help moving towards the outcome" at bounding box center [466, 123] width 13 height 10
click at [467, 98] on input "2. Asks to help exploring beyond themself" at bounding box center [466, 103] width 13 height 10
click at [467, 108] on input "3. Asks to help exploring beyond situation" at bounding box center [466, 113] width 13 height 10
click at [465, 118] on input "4. Asks to help moving towards the outcome" at bounding box center [466, 123] width 13 height 10
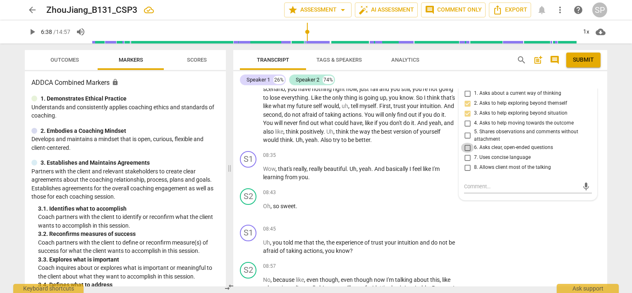
click at [465, 143] on input "6. Asks clear, open-ended questions" at bounding box center [466, 148] width 13 height 10
click at [464, 153] on input "7. Uses concise language" at bounding box center [466, 158] width 13 height 10
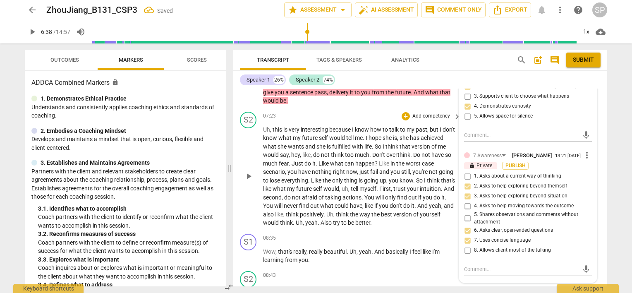
scroll to position [1177, 0]
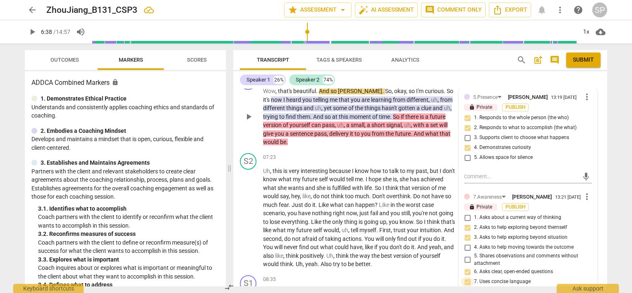
click at [469, 276] on input "7. Uses concise language" at bounding box center [466, 281] width 13 height 10
click at [467, 276] on input "7. Uses concise language" at bounding box center [466, 281] width 13 height 10
click at [344, 153] on div "07:23 + Add competency keyboard_arrow_right" at bounding box center [362, 157] width 198 height 9
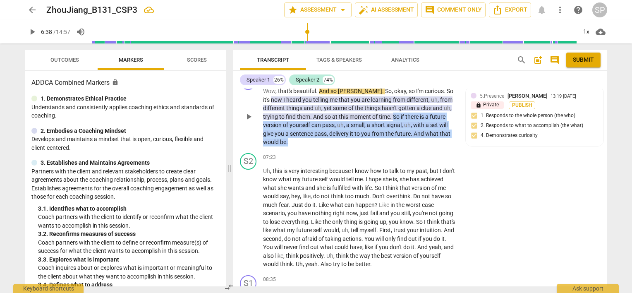
drag, startPoint x: 372, startPoint y: 102, endPoint x: 448, endPoint y: 121, distance: 78.8
click at [448, 121] on p "Wow , that's beautiful . And so [PERSON_NAME] . So , okay , so I'm curious . So…" at bounding box center [359, 117] width 193 height 60
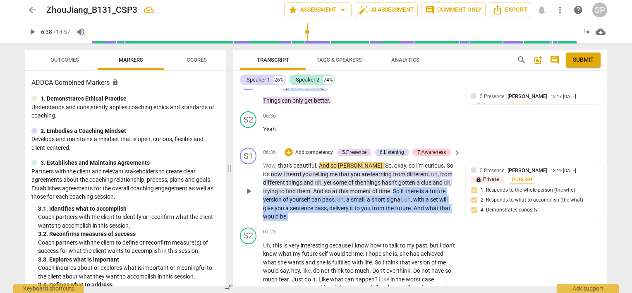
scroll to position [1094, 0]
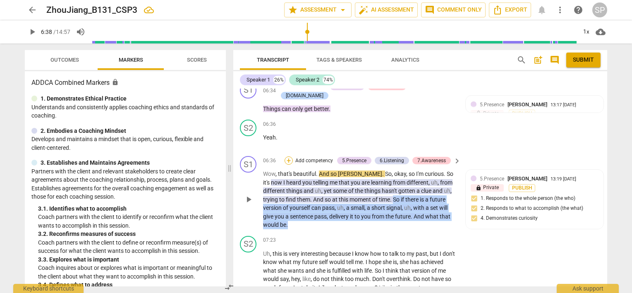
click at [287, 156] on div "+" at bounding box center [288, 160] width 8 height 8
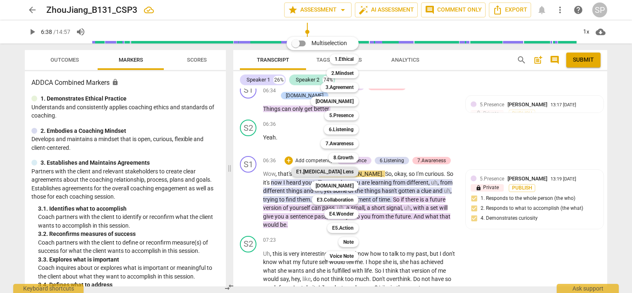
click at [353, 169] on b "E1.[MEDICAL_DATA] Lens" at bounding box center [324, 172] width 57 height 10
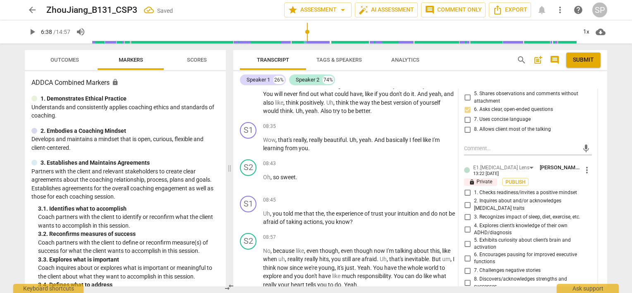
scroll to position [1342, 0]
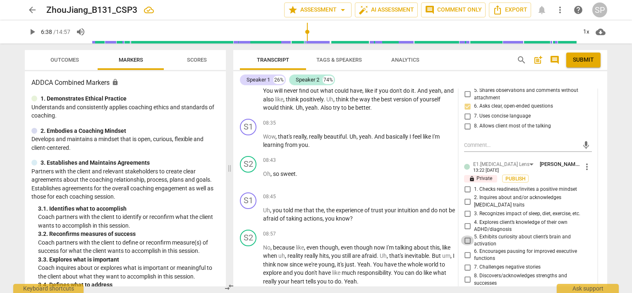
click at [465, 235] on input "5. Exhibits curiosity about client’s brain and activation" at bounding box center [466, 240] width 13 height 10
click at [465, 262] on input "7. Challenges negative stories" at bounding box center [466, 267] width 13 height 10
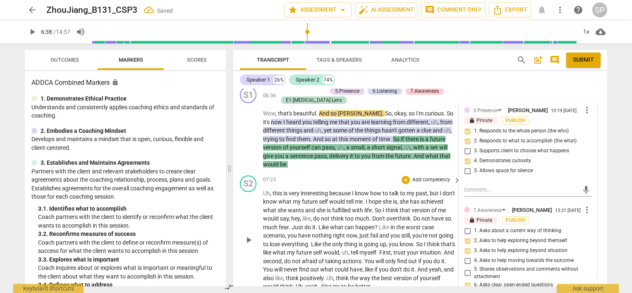
scroll to position [1136, 0]
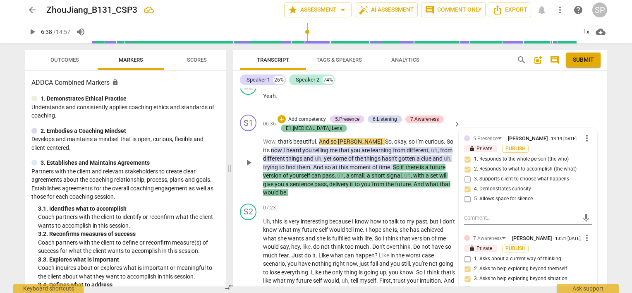
click at [307, 124] on div "E1.[MEDICAL_DATA] Lens" at bounding box center [314, 127] width 56 height 7
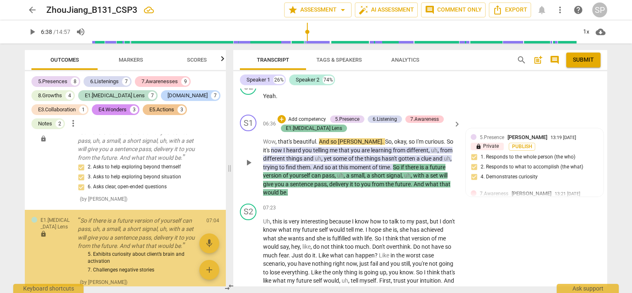
scroll to position [3553, 0]
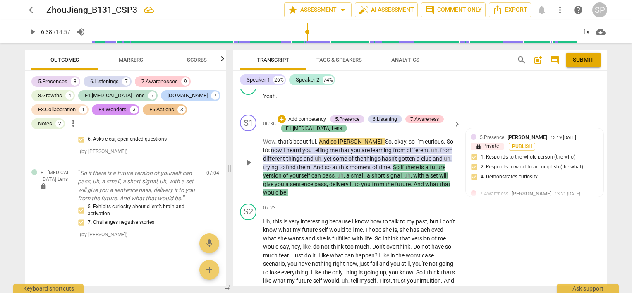
click at [308, 124] on div "E1.[MEDICAL_DATA] Lens" at bounding box center [314, 127] width 56 height 7
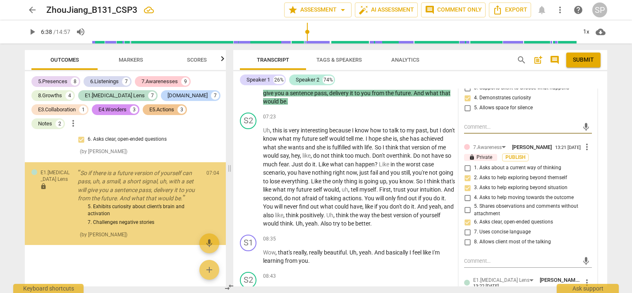
scroll to position [1384, 0]
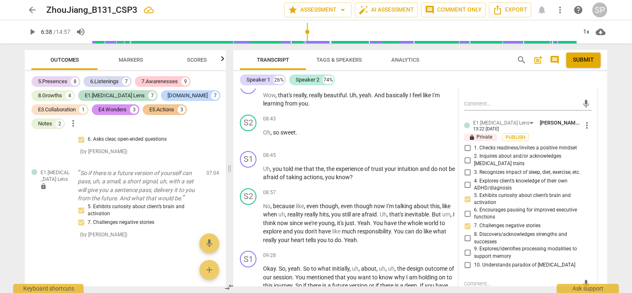
click at [582, 120] on span "more_vert" at bounding box center [586, 125] width 10 height 10
click at [588, 132] on li "Delete" at bounding box center [593, 129] width 29 height 16
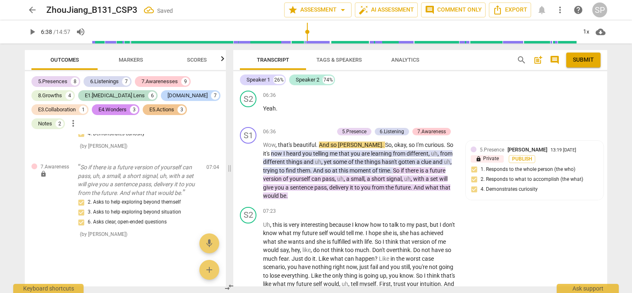
scroll to position [1094, 0]
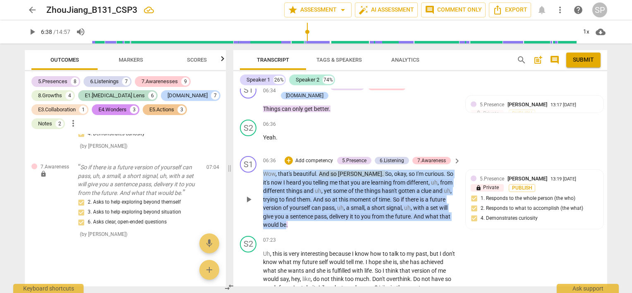
drag, startPoint x: 262, startPoint y: 169, endPoint x: 448, endPoint y: 203, distance: 188.8
click at [448, 203] on div "S1 play_arrow pause 06:36 + Add competency 5.Presence 6.Listening 7.Awareness k…" at bounding box center [420, 193] width 374 height 80
click at [288, 156] on div "+" at bounding box center [288, 160] width 8 height 8
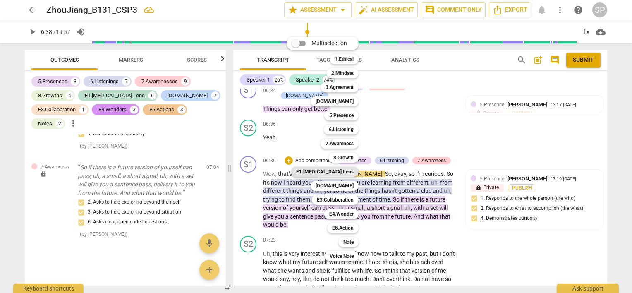
click at [344, 174] on b "E1.[MEDICAL_DATA] Lens" at bounding box center [324, 172] width 57 height 10
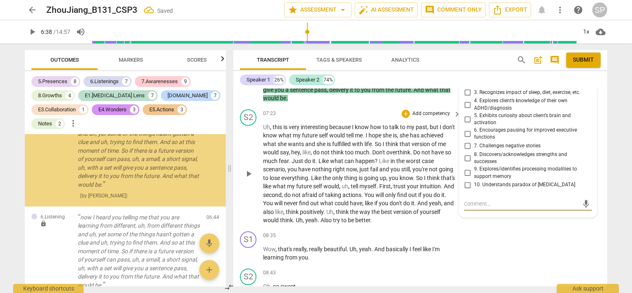
scroll to position [3258, 0]
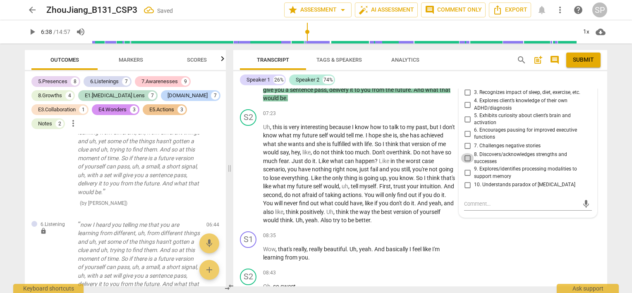
click at [465, 153] on input "8. Discovers/acknowledges strengths and successes" at bounding box center [466, 158] width 13 height 10
click at [465, 141] on input "7. Challenges negative stories" at bounding box center [466, 146] width 13 height 10
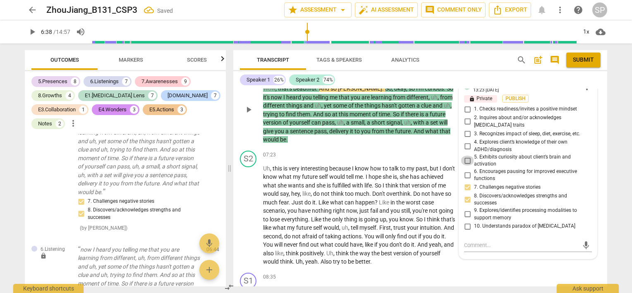
click at [465, 155] on input "5. Exhibits curiosity about client’s brain and activation" at bounding box center [466, 160] width 13 height 10
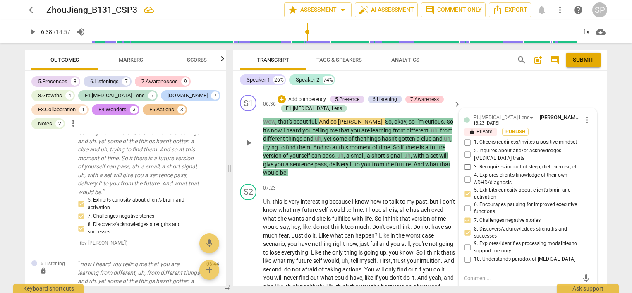
scroll to position [1147, 0]
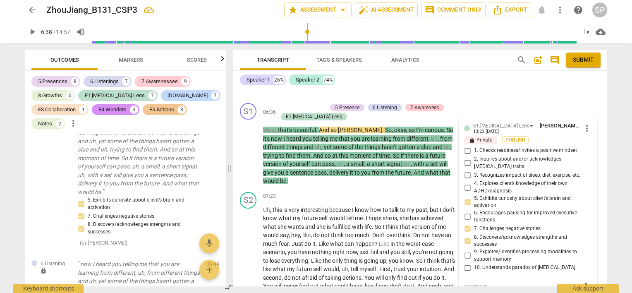
click at [484, 75] on div "Speaker 1 26% Speaker 2 74%" at bounding box center [420, 80] width 360 height 14
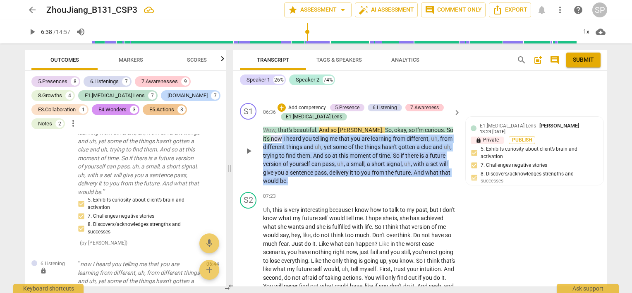
drag, startPoint x: 448, startPoint y: 115, endPoint x: 438, endPoint y: 152, distance: 38.2
click at [451, 159] on p "Wow , that's beautiful . And so [PERSON_NAME] . So , okay , so I'm curious . So…" at bounding box center [359, 156] width 193 height 60
click at [279, 103] on div "+" at bounding box center [281, 107] width 8 height 8
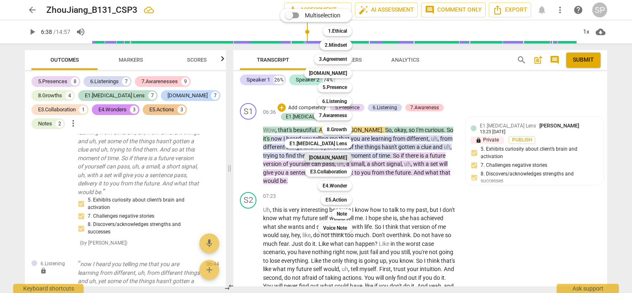
click at [344, 155] on b "[DOMAIN_NAME]" at bounding box center [328, 158] width 38 height 10
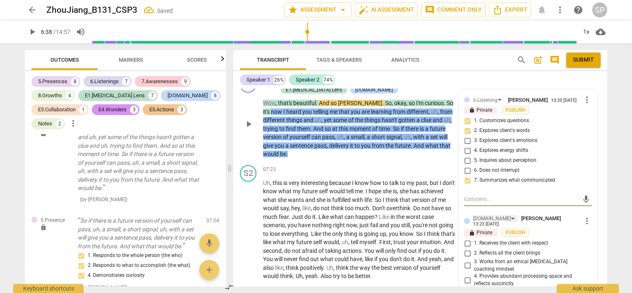
scroll to position [1189, 0]
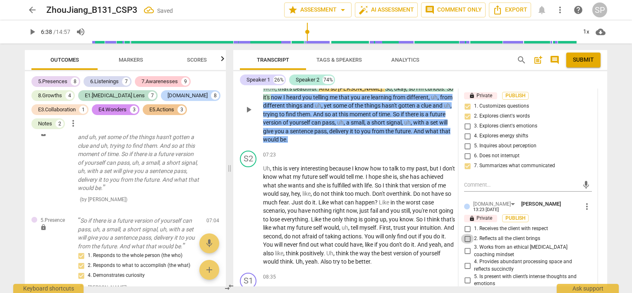
click at [464, 234] on input "2. Reflects all the client brings" at bounding box center [466, 239] width 13 height 10
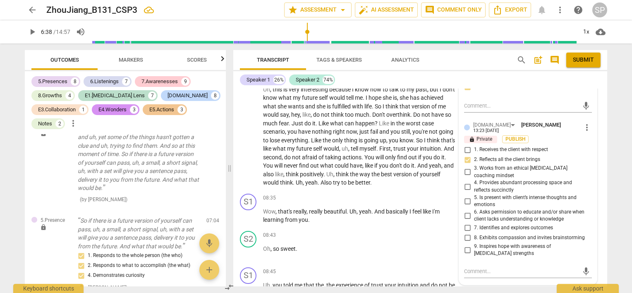
scroll to position [1271, 0]
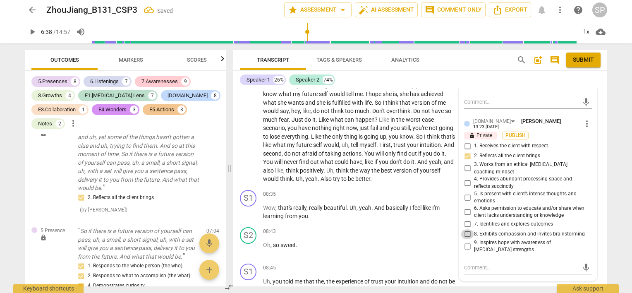
click at [467, 229] on input "8. Exhibits compassion and invites brainstorming" at bounding box center [466, 234] width 13 height 10
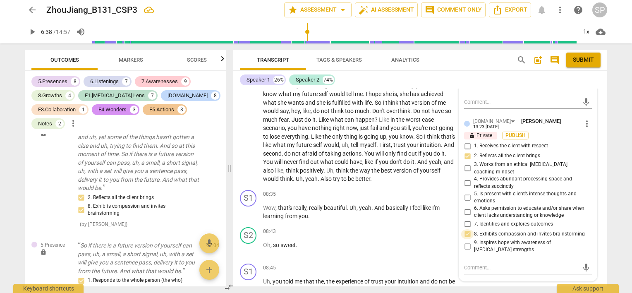
click at [465, 229] on input "8. Exhibits compassion and invites brainstorming" at bounding box center [466, 234] width 13 height 10
click at [463, 219] on input "7. Identifies and explores outcomes" at bounding box center [466, 224] width 13 height 10
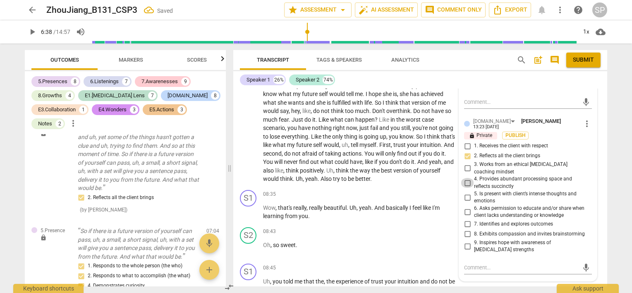
click at [464, 178] on input "4. Provides abundant processing space and reflects succinctly" at bounding box center [466, 183] width 13 height 10
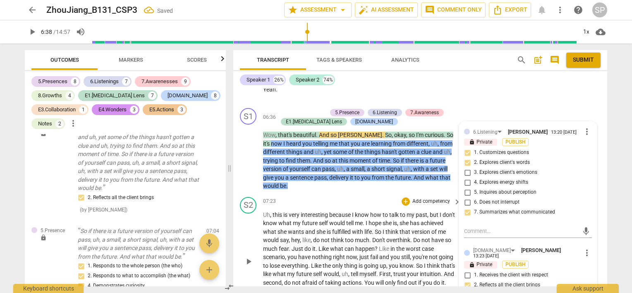
scroll to position [1106, 0]
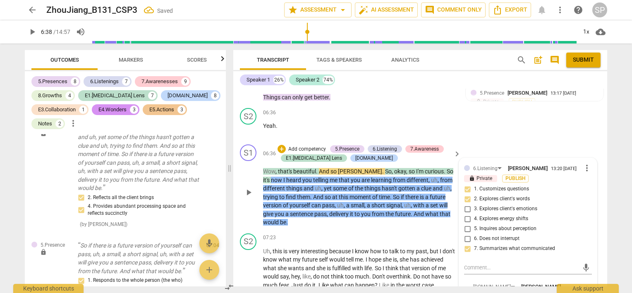
click at [366, 207] on div "S1 play_arrow pause 06:36 + Add competency 5.Presence 6.Listening 7.Awareness E…" at bounding box center [420, 185] width 374 height 89
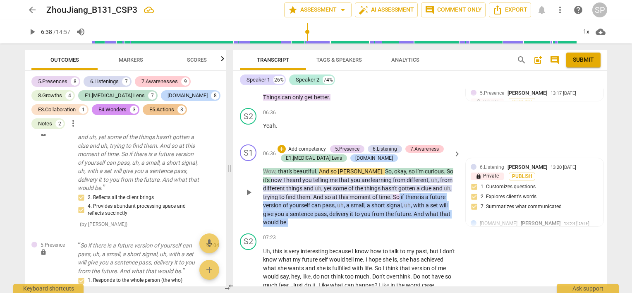
drag, startPoint x: 378, startPoint y: 182, endPoint x: 453, endPoint y: 203, distance: 78.1
click at [453, 203] on p "Wow , that's beautiful . And so [PERSON_NAME] . So , okay , so I'm curious . So…" at bounding box center [359, 197] width 193 height 60
click at [280, 145] on div "+" at bounding box center [281, 149] width 8 height 8
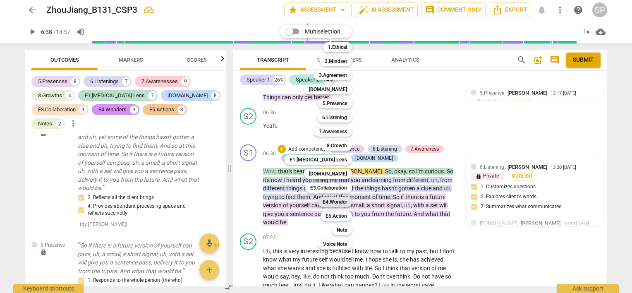
click at [339, 203] on b "E4.Wonder" at bounding box center [334, 202] width 24 height 10
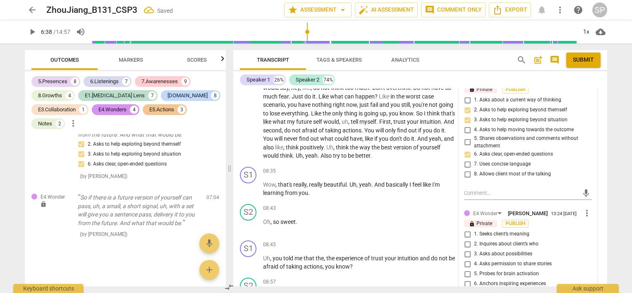
scroll to position [1313, 0]
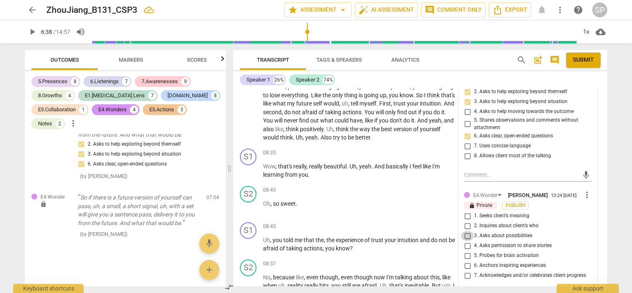
click at [463, 231] on input "3. Asks about possibilities" at bounding box center [466, 236] width 13 height 10
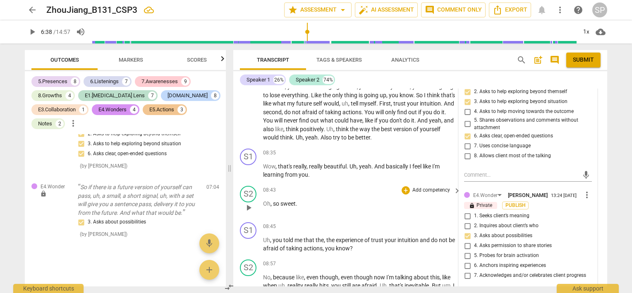
click at [343, 186] on div "08:43 + Add competency keyboard_arrow_right" at bounding box center [362, 190] width 198 height 9
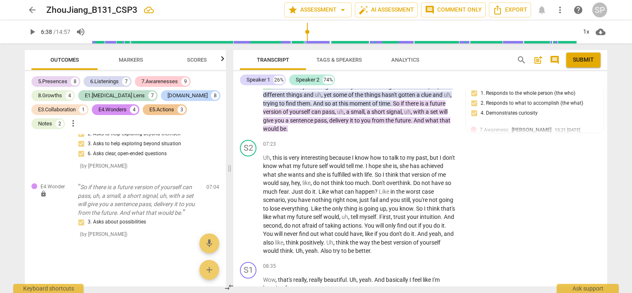
scroll to position [1189, 0]
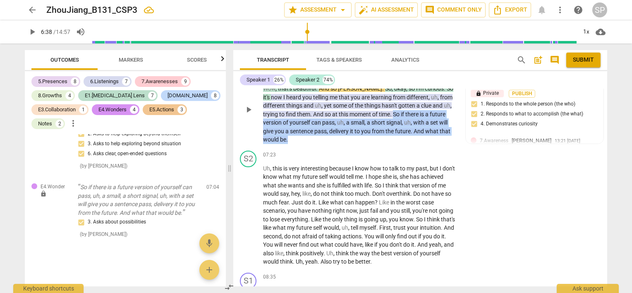
drag, startPoint x: 372, startPoint y: 100, endPoint x: 454, endPoint y: 121, distance: 85.3
click at [454, 121] on p "Wow , that's beautiful . And so [PERSON_NAME] . So , okay , so I'm curious . So…" at bounding box center [359, 114] width 193 height 60
click at [249, 105] on span "play_arrow" at bounding box center [248, 110] width 10 height 10
click at [249, 105] on span "pause" at bounding box center [248, 110] width 10 height 10
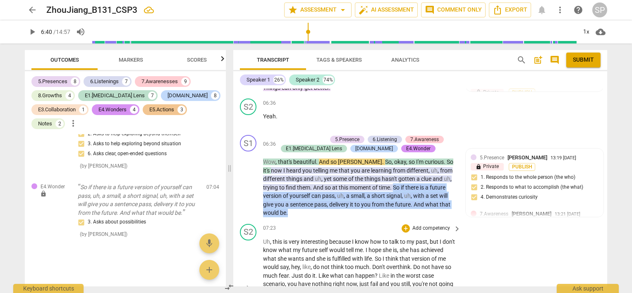
scroll to position [1106, 0]
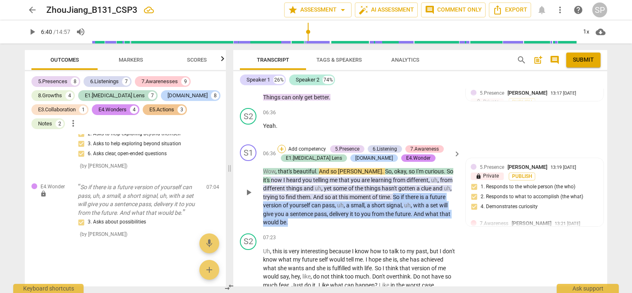
click at [282, 145] on div "+" at bounding box center [281, 149] width 8 height 8
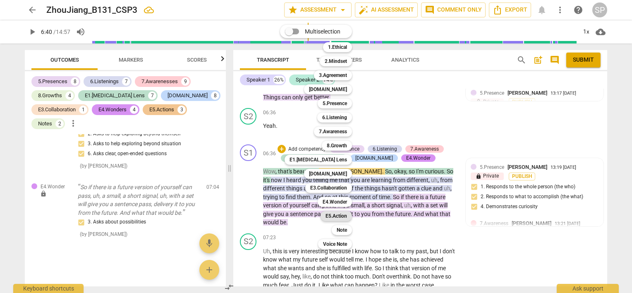
click at [336, 214] on b "E5.Action" at bounding box center [335, 216] width 21 height 10
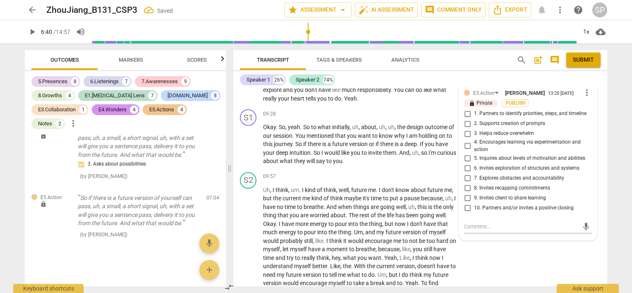
scroll to position [1519, 0]
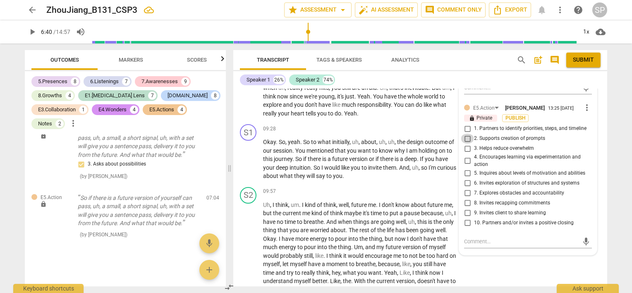
click at [463, 133] on input "2. Supports creation of prompts" at bounding box center [466, 138] width 13 height 10
click at [465, 143] on input "3. Helps reduce overwhelm" at bounding box center [466, 148] width 13 height 10
click at [464, 156] on input "4. Encourages learning via experimentation and action" at bounding box center [466, 161] width 13 height 10
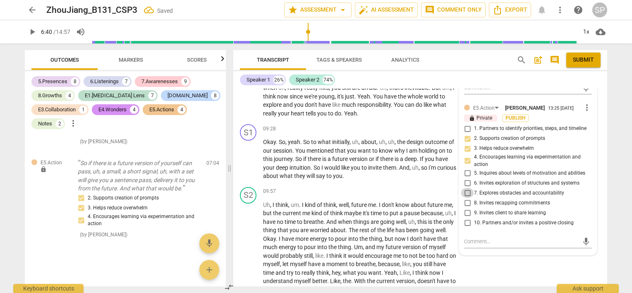
click at [466, 188] on input "7. Explores obstacles and accountability" at bounding box center [466, 193] width 13 height 10
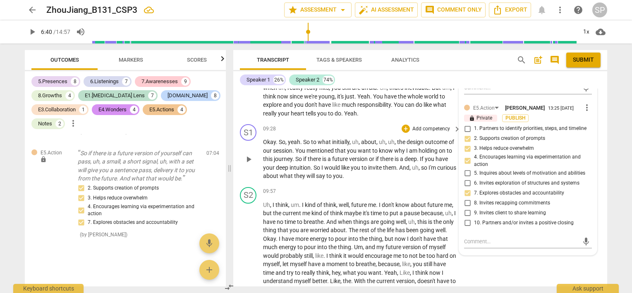
click at [348, 124] on div "09:28 + Add competency keyboard_arrow_right Okay . So , yeah . So to what initi…" at bounding box center [362, 152] width 198 height 56
